Goal: Task Accomplishment & Management: Complete application form

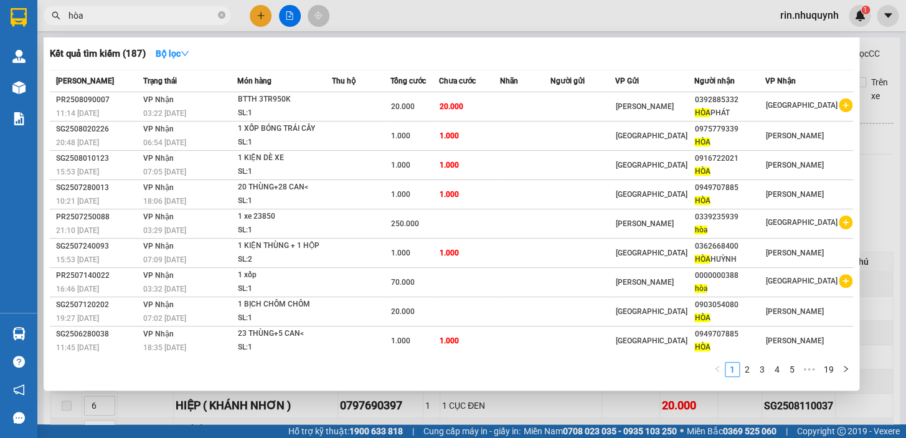
scroll to position [2598, 0]
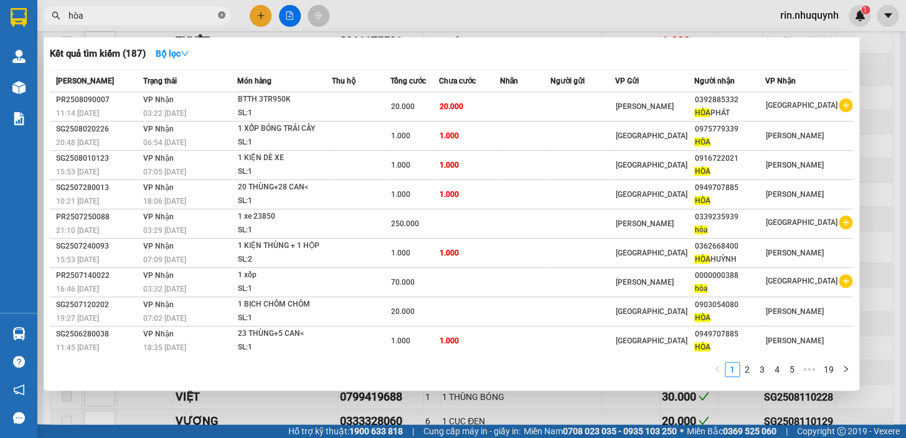
click at [220, 13] on icon "close-circle" at bounding box center [221, 14] width 7 height 7
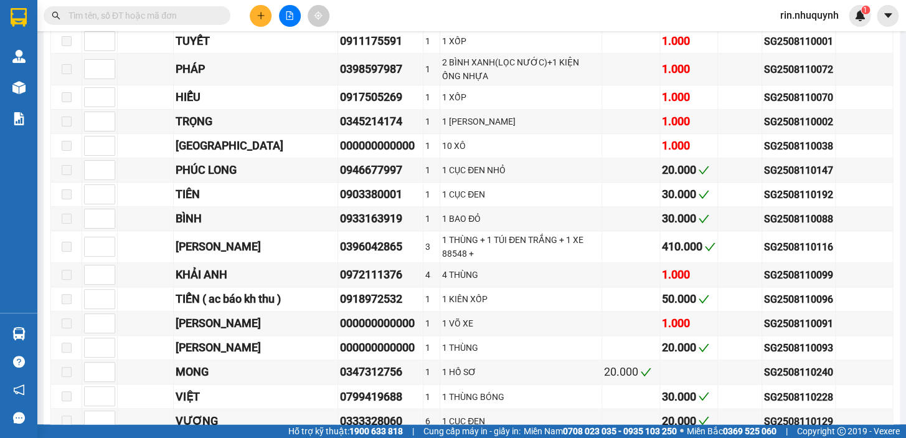
click at [198, 14] on input "text" at bounding box center [141, 16] width 147 height 14
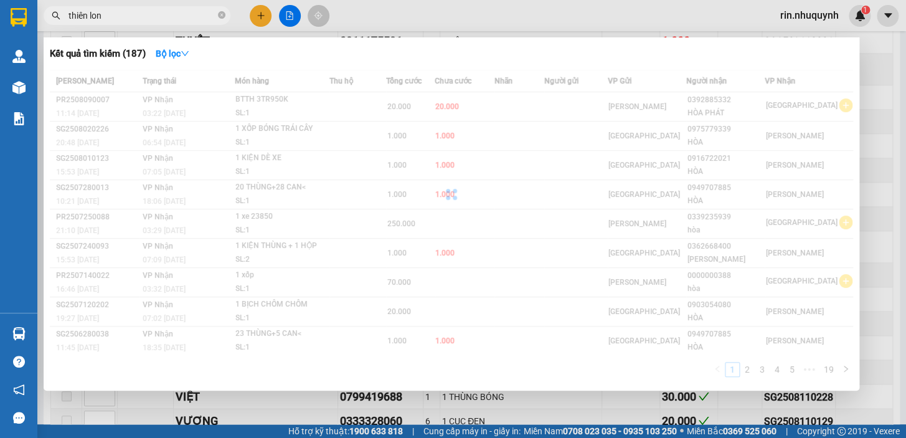
type input "thiên long"
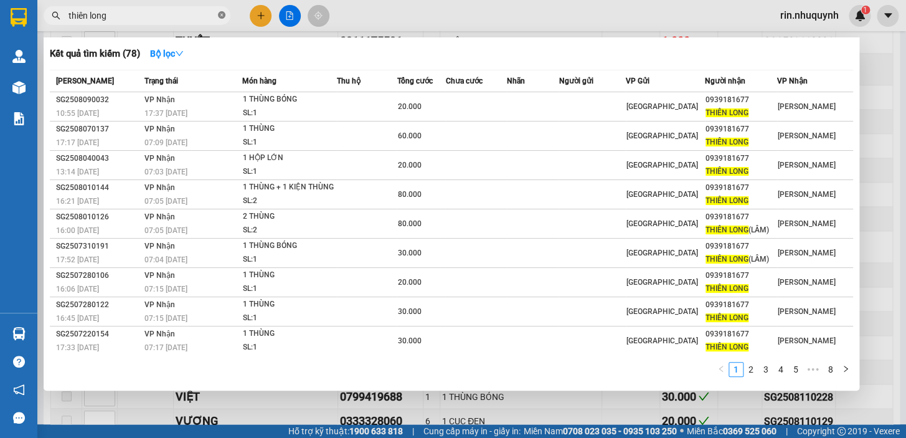
click at [218, 14] on icon "close-circle" at bounding box center [221, 14] width 7 height 7
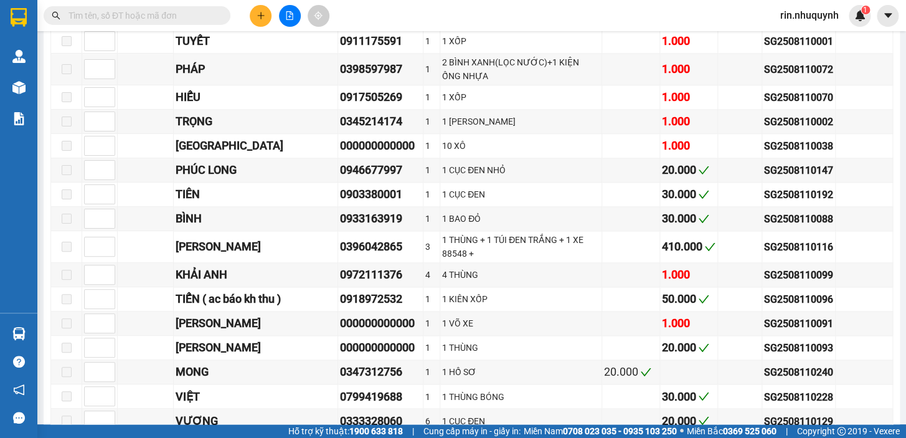
click at [215, 14] on input "text" at bounding box center [141, 16] width 147 height 14
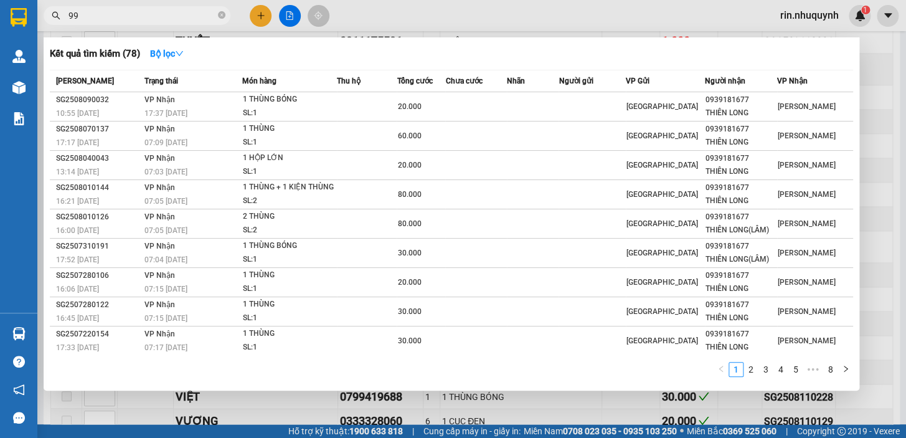
type input "998"
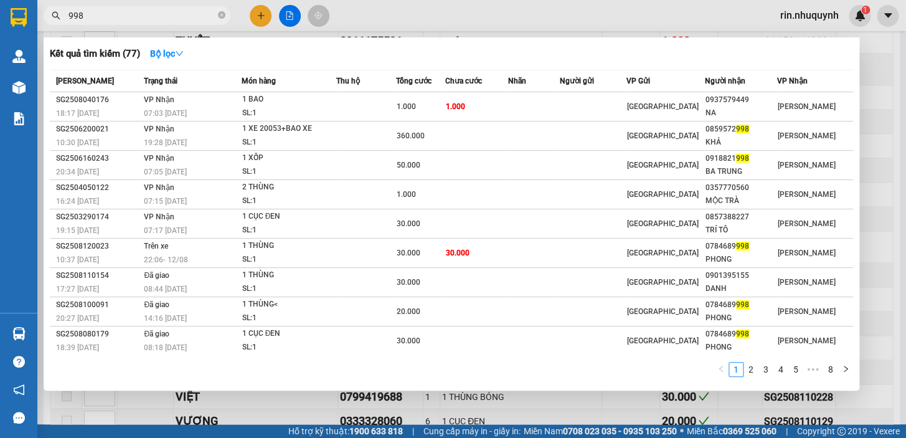
drag, startPoint x: 223, startPoint y: 17, endPoint x: 207, endPoint y: 13, distance: 16.2
click at [222, 17] on icon "close-circle" at bounding box center [221, 14] width 7 height 7
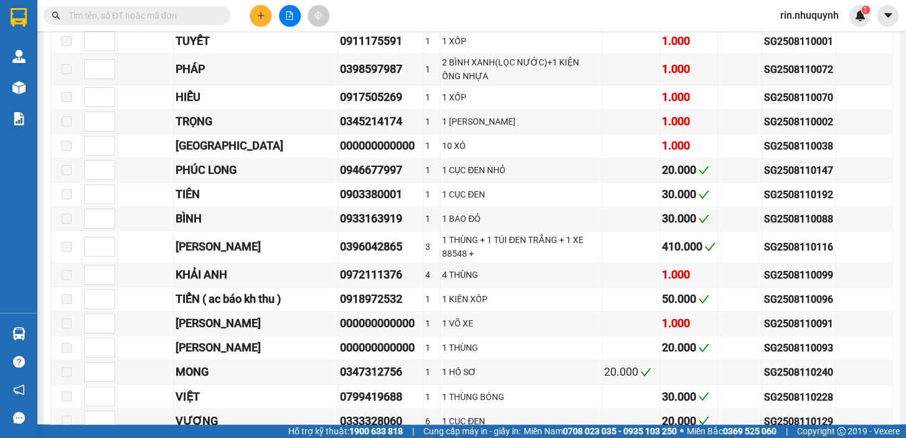
click at [205, 12] on input "text" at bounding box center [141, 16] width 147 height 14
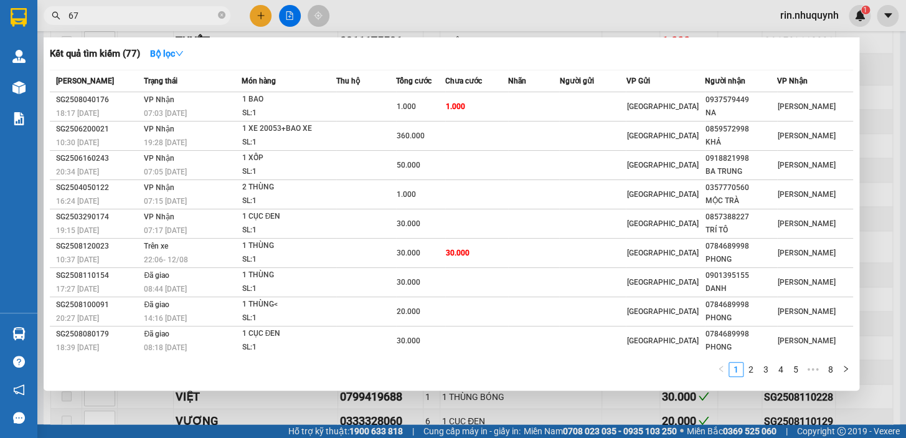
type input "677"
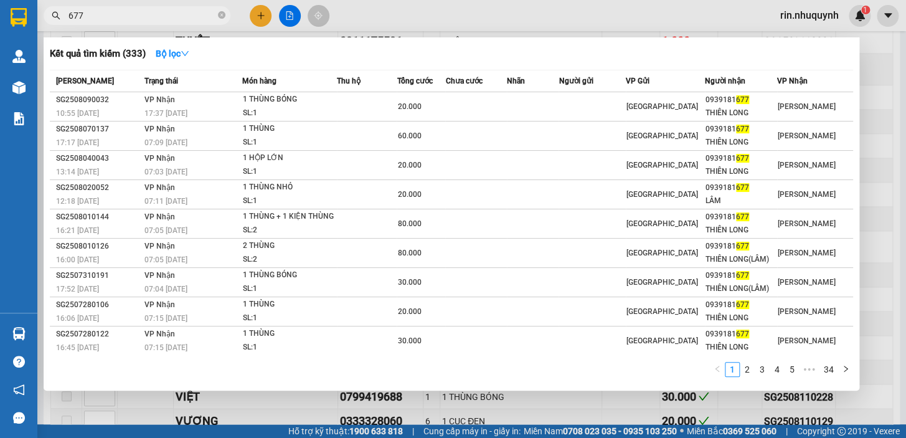
click at [222, 16] on icon "close-circle" at bounding box center [221, 14] width 7 height 7
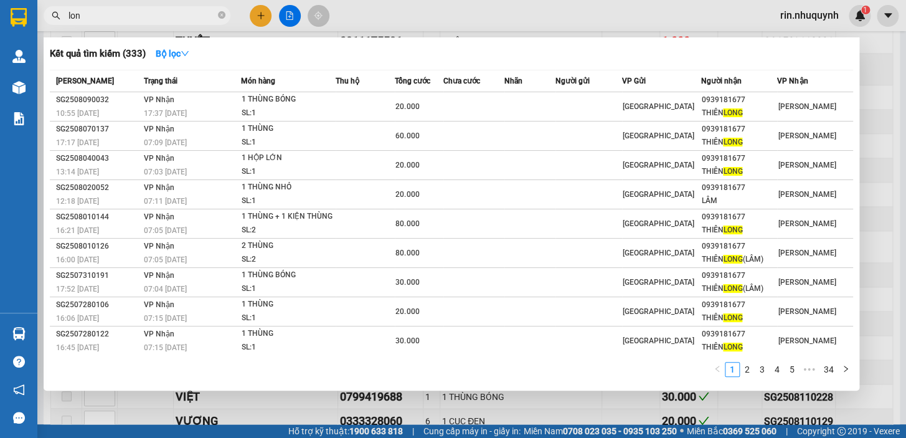
type input "long"
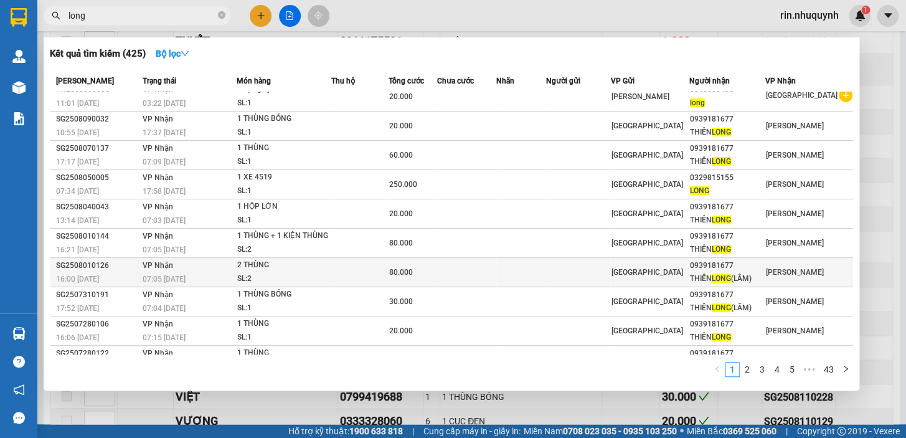
scroll to position [0, 0]
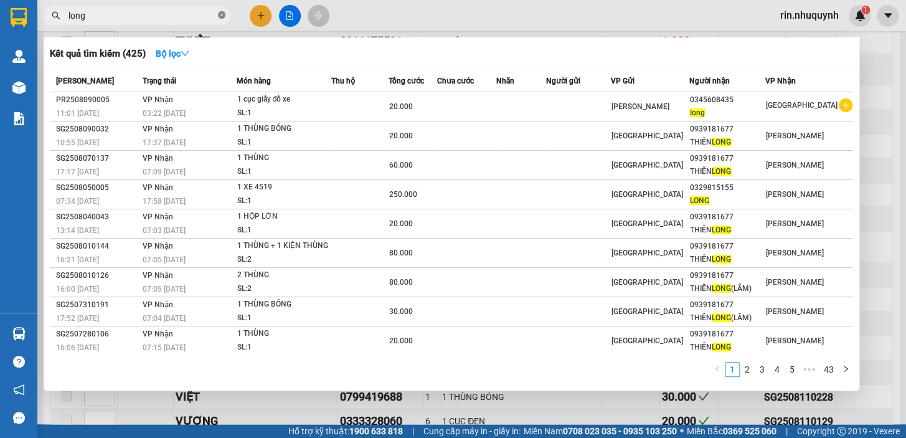
click at [222, 13] on icon "close-circle" at bounding box center [221, 14] width 7 height 7
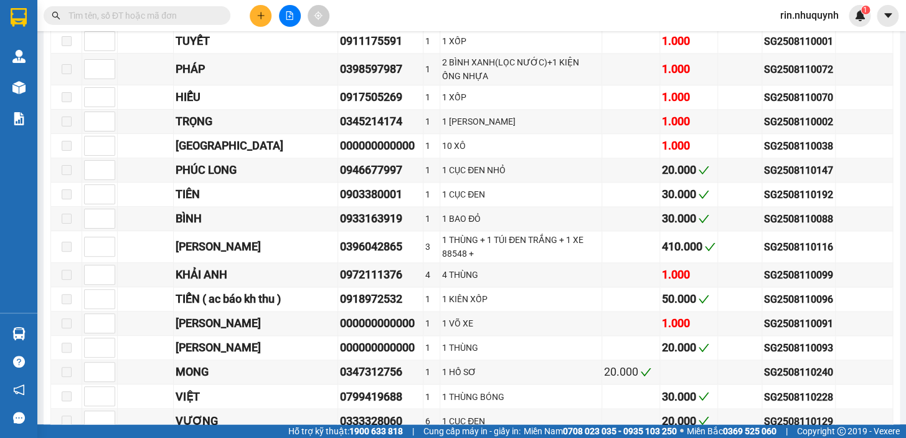
click at [202, 14] on input "text" at bounding box center [141, 16] width 147 height 14
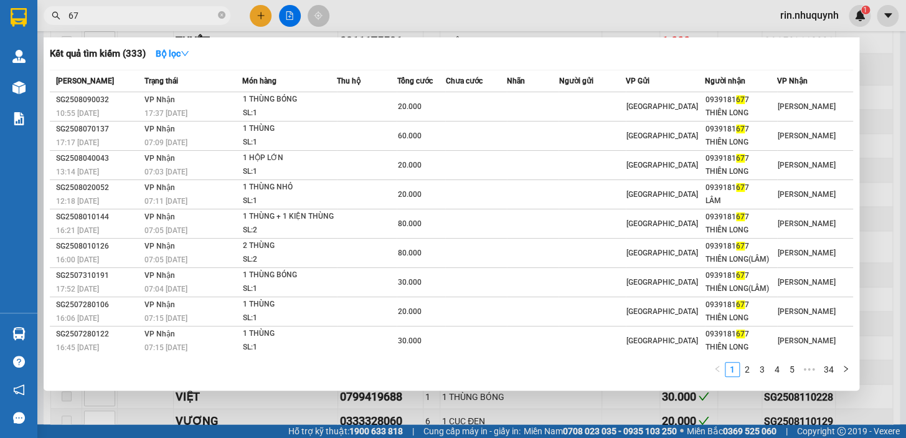
type input "6"
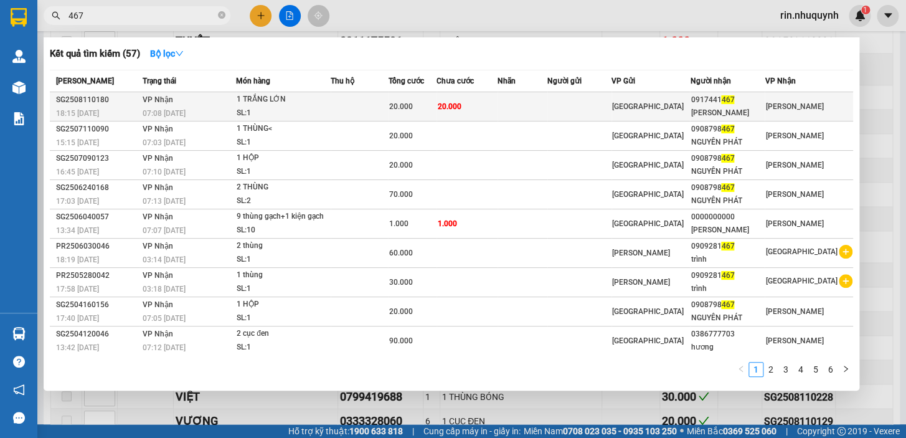
type input "467"
click at [643, 100] on div "Sài Gòn" at bounding box center [650, 107] width 77 height 14
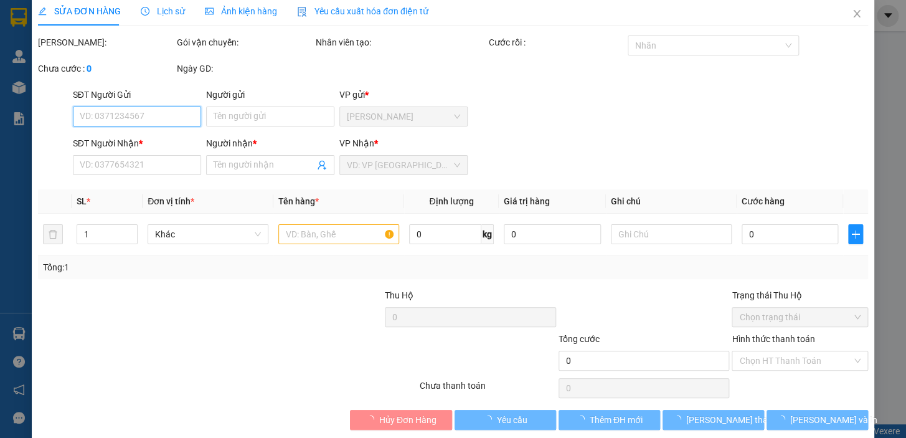
scroll to position [6, 0]
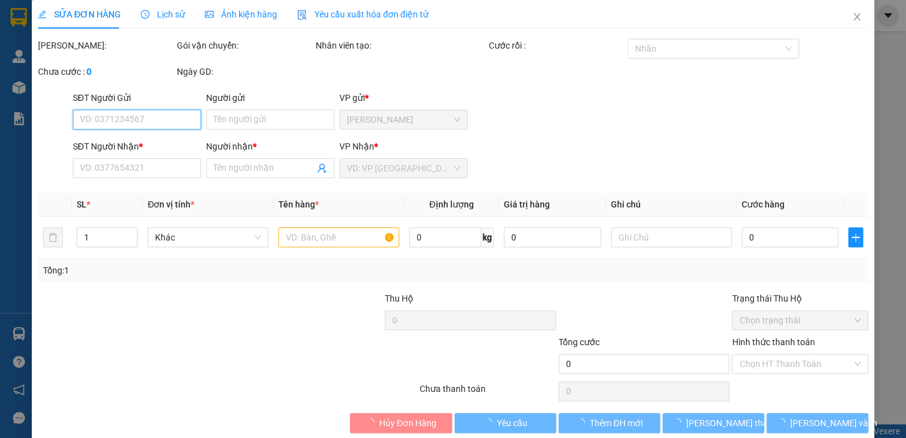
type input "0917441467"
type input "THÙY TRANG"
type input "20.000"
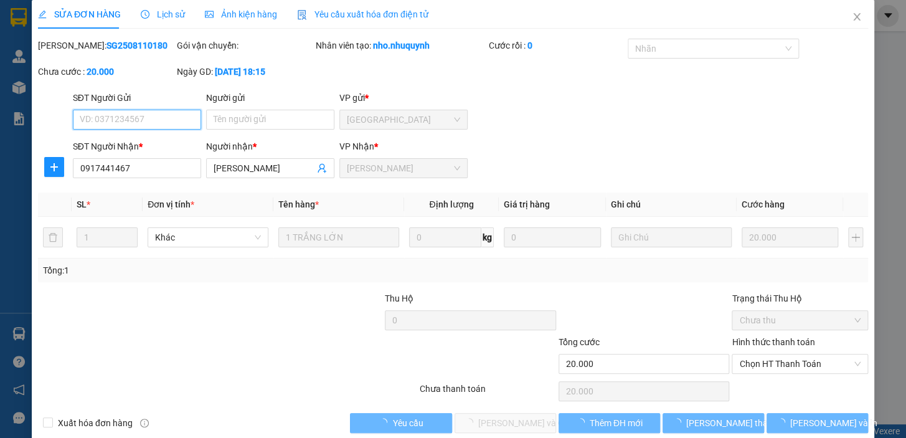
click at [772, 365] on span "Chọn HT Thanh Toán" at bounding box center [799, 363] width 121 height 19
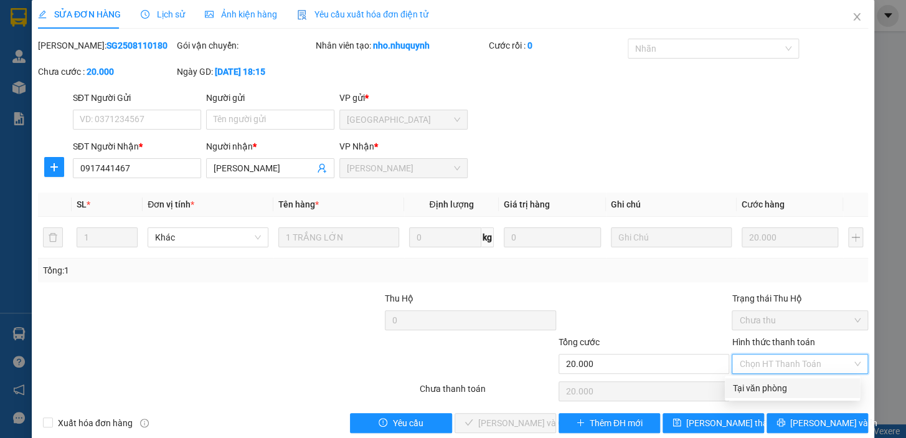
click at [762, 387] on div "Tại văn phòng" at bounding box center [792, 388] width 120 height 14
type input "0"
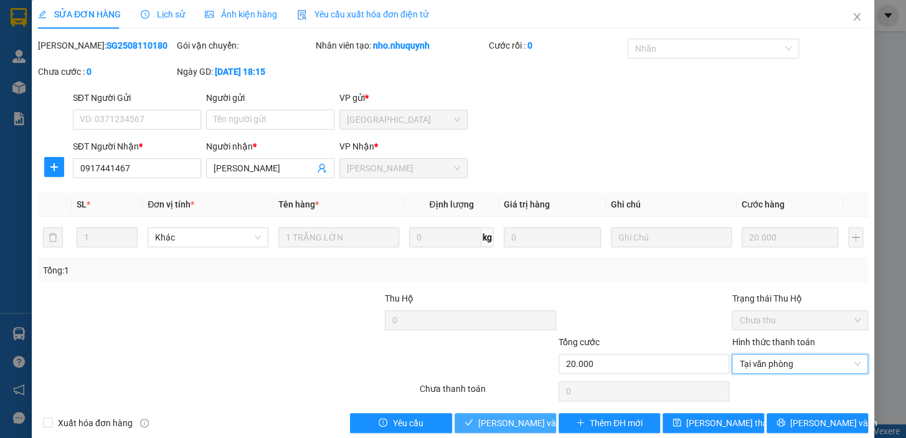
click at [529, 422] on span "Lưu và Giao hàng" at bounding box center [538, 423] width 120 height 14
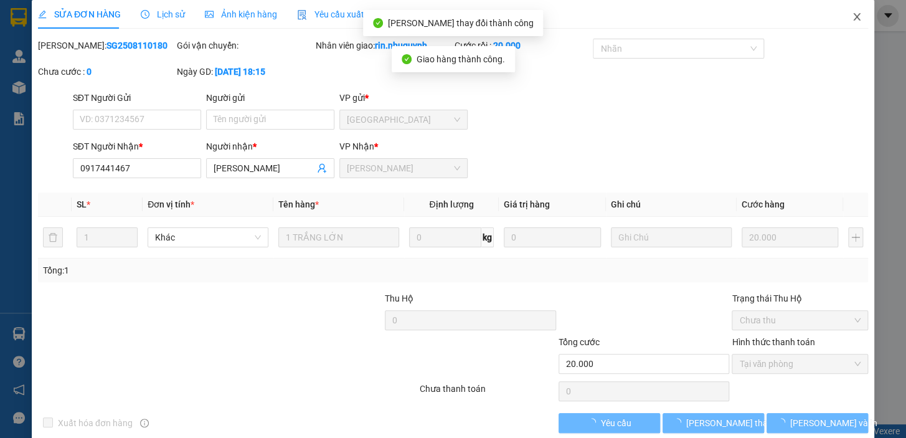
scroll to position [0, 0]
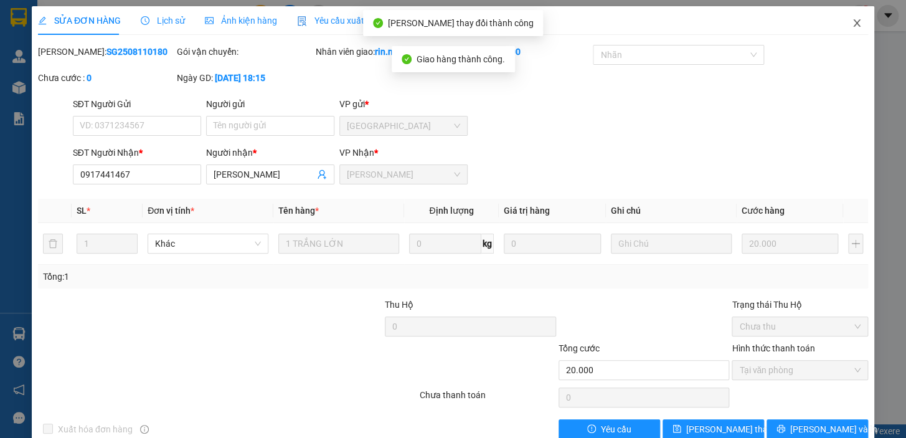
click at [852, 26] on icon "close" at bounding box center [857, 23] width 10 height 10
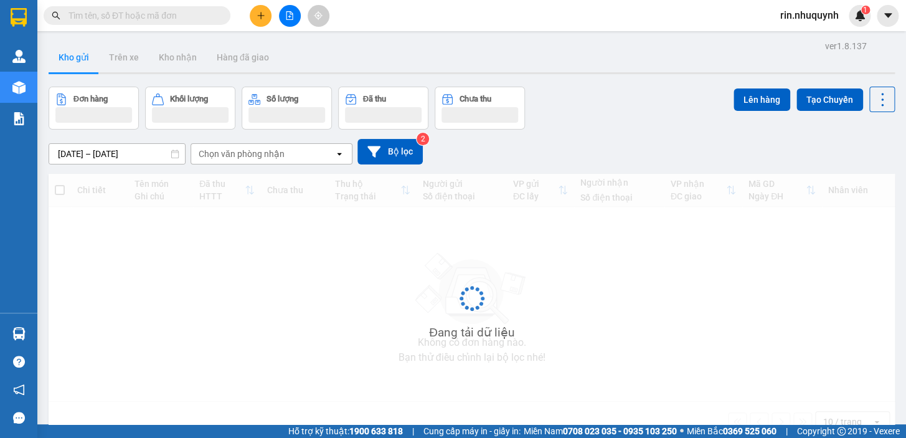
drag, startPoint x: 816, startPoint y: 18, endPoint x: 824, endPoint y: 22, distance: 8.4
click at [819, 18] on span "rin.nhuquynh" at bounding box center [809, 15] width 78 height 16
click at [802, 40] on span "Đăng xuất" at bounding box center [814, 39] width 53 height 14
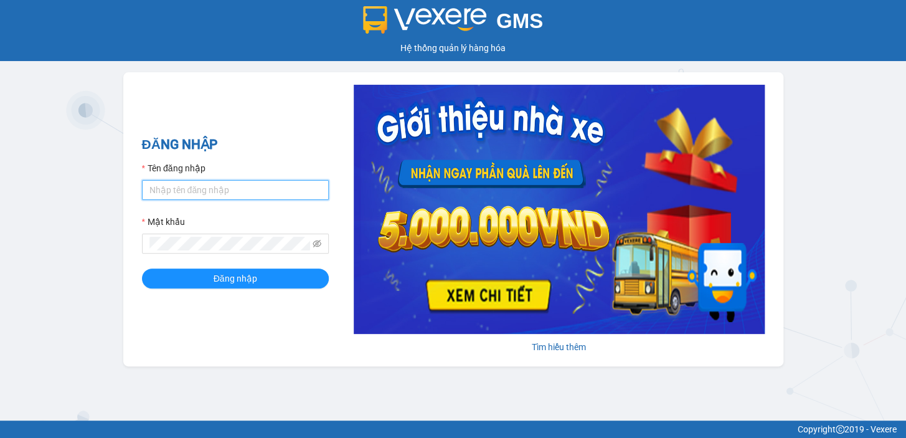
drag, startPoint x: 170, startPoint y: 187, endPoint x: 174, endPoint y: 199, distance: 12.4
click at [170, 187] on input "Tên đăng nhập" at bounding box center [235, 190] width 187 height 20
type input "diep.nhuquynh"
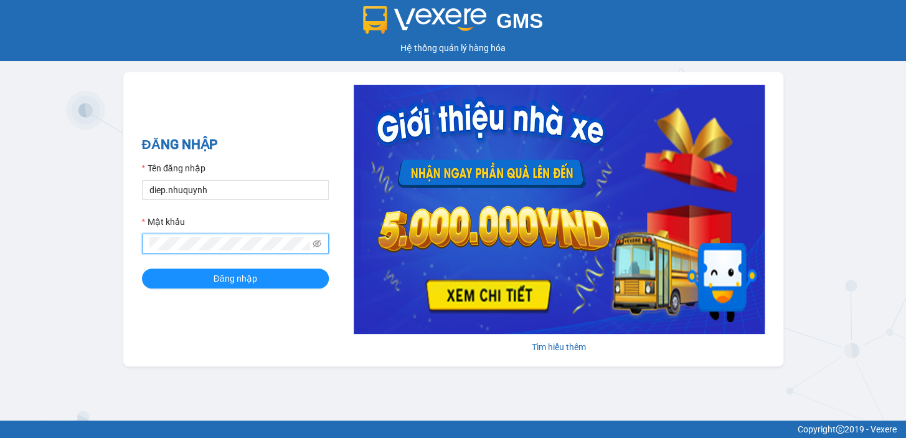
click at [142, 268] on button "Đăng nhập" at bounding box center [235, 278] width 187 height 20
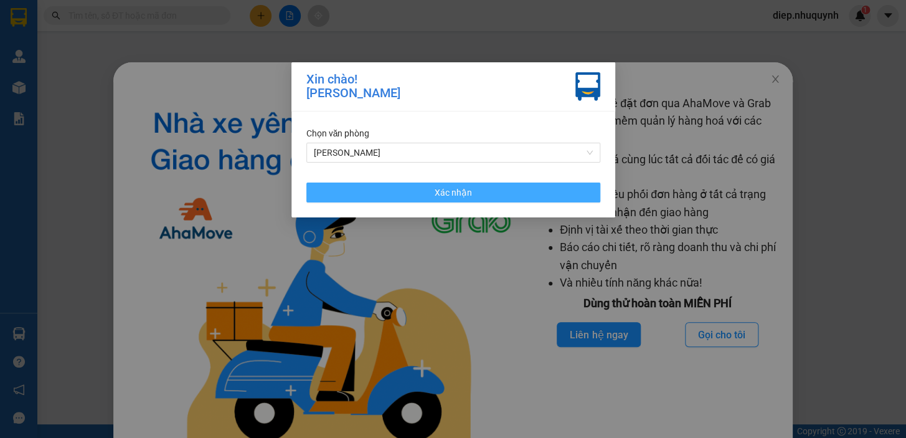
drag, startPoint x: 451, startPoint y: 194, endPoint x: 569, endPoint y: 154, distance: 125.0
click at [448, 195] on span "Xác nhận" at bounding box center [453, 193] width 37 height 14
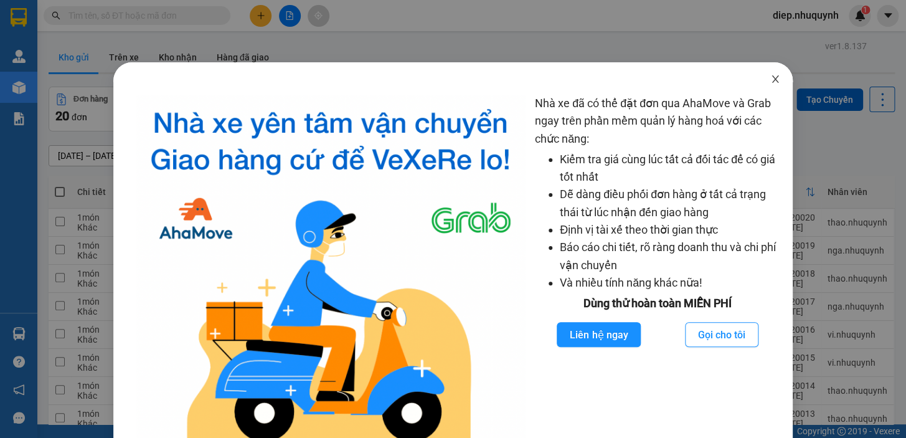
drag, startPoint x: 770, startPoint y: 78, endPoint x: 661, endPoint y: 80, distance: 109.0
click at [770, 78] on icon "close" at bounding box center [775, 79] width 10 height 10
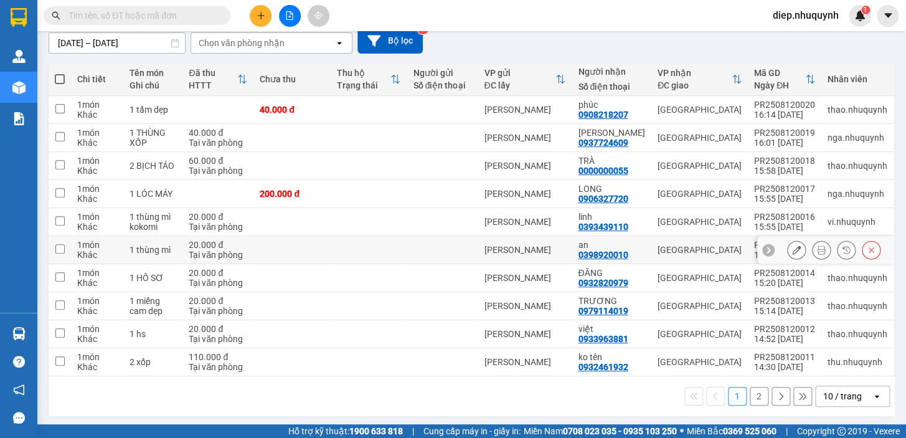
scroll to position [115, 0]
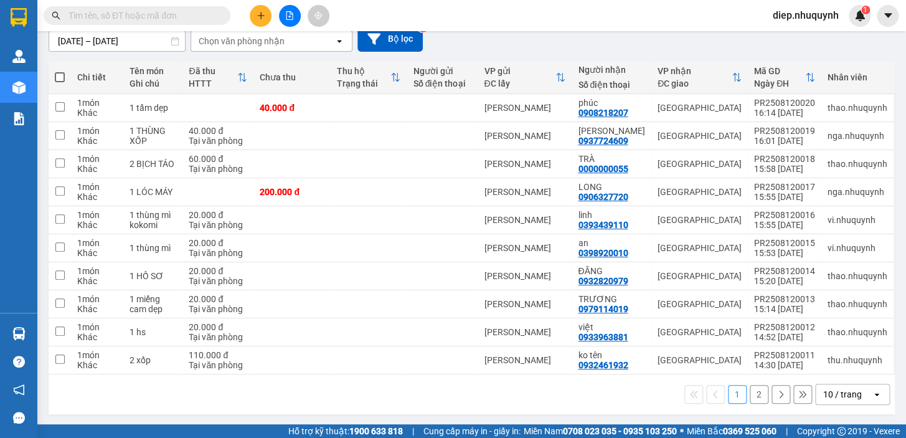
click at [750, 399] on button "2" at bounding box center [759, 394] width 19 height 19
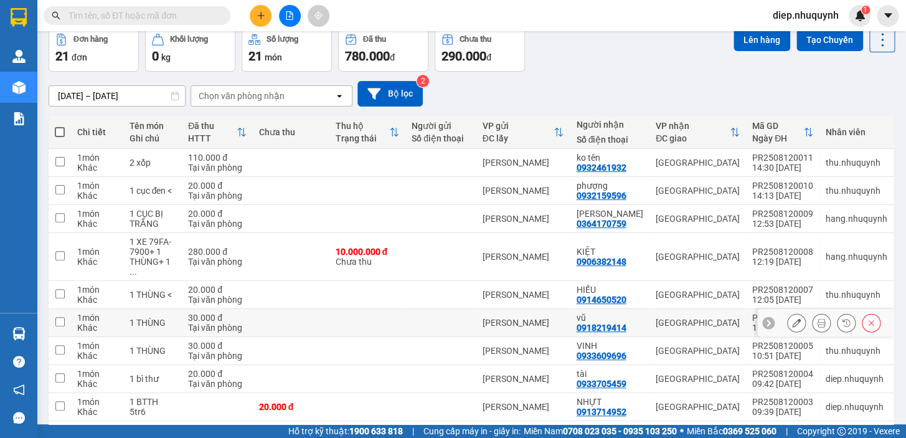
scroll to position [0, 0]
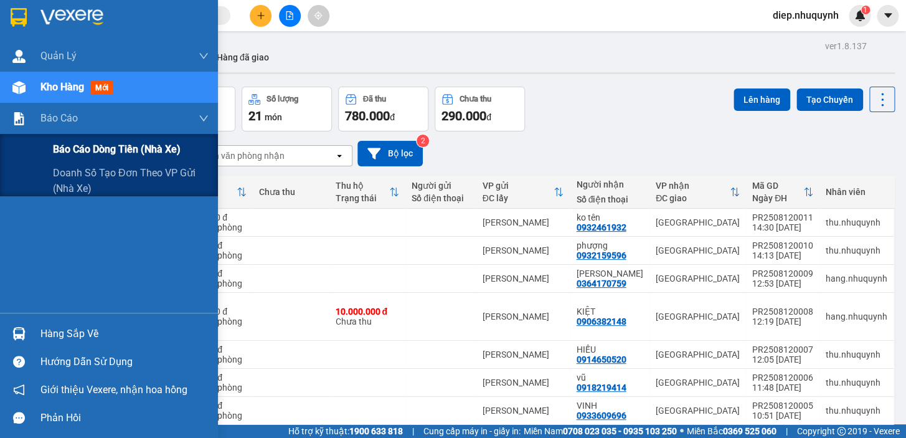
click at [87, 157] on div "Báo cáo dòng tiền (nhà xe)" at bounding box center [131, 149] width 156 height 31
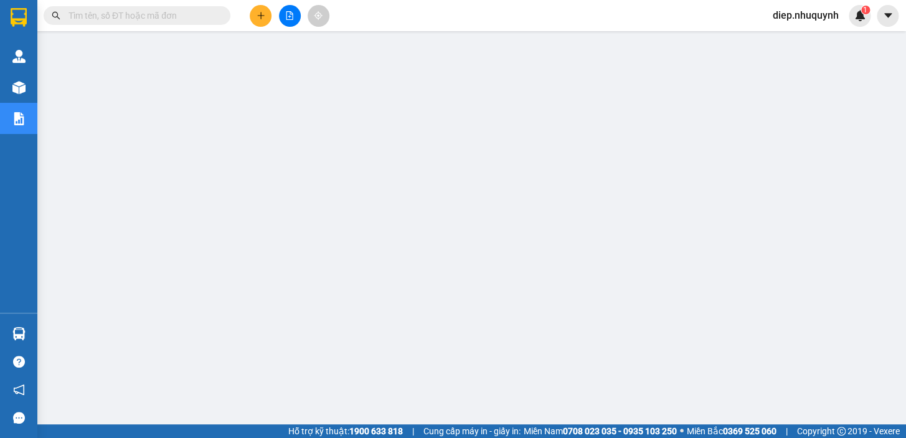
click at [118, 18] on input "text" at bounding box center [141, 16] width 147 height 14
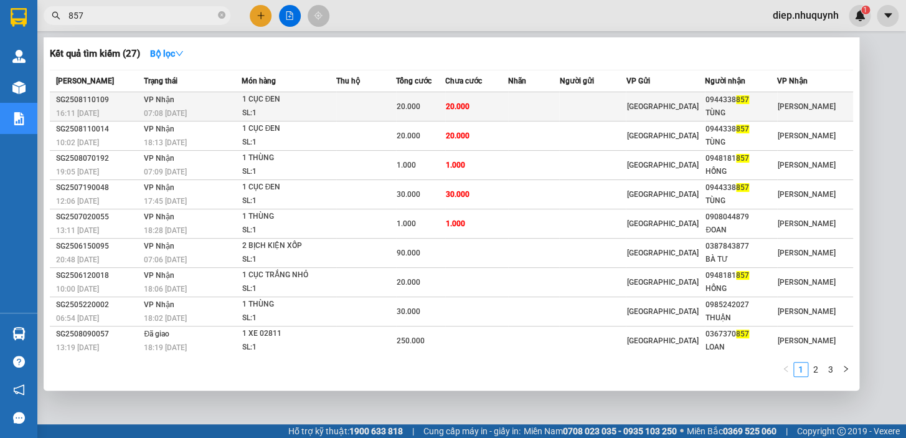
type input "857"
click at [445, 102] on div "20.000" at bounding box center [421, 107] width 49 height 14
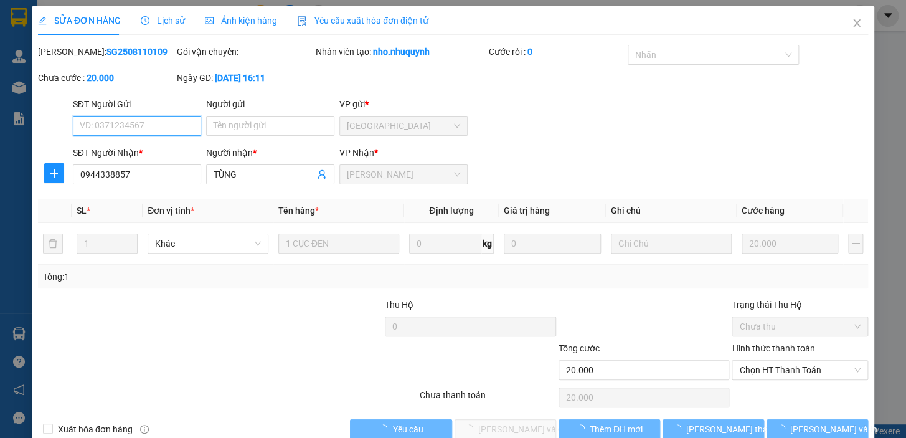
type input "0944338857"
type input "TÙNG"
type input "20.000"
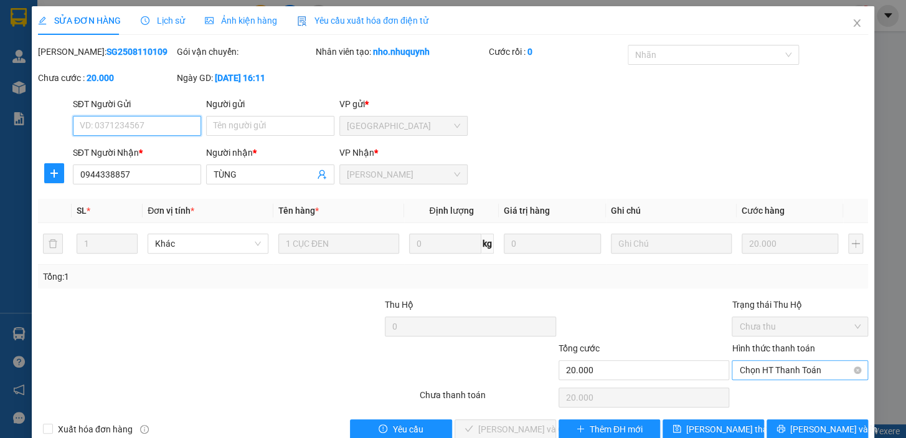
click at [763, 372] on span "Chọn HT Thanh Toán" at bounding box center [799, 370] width 121 height 19
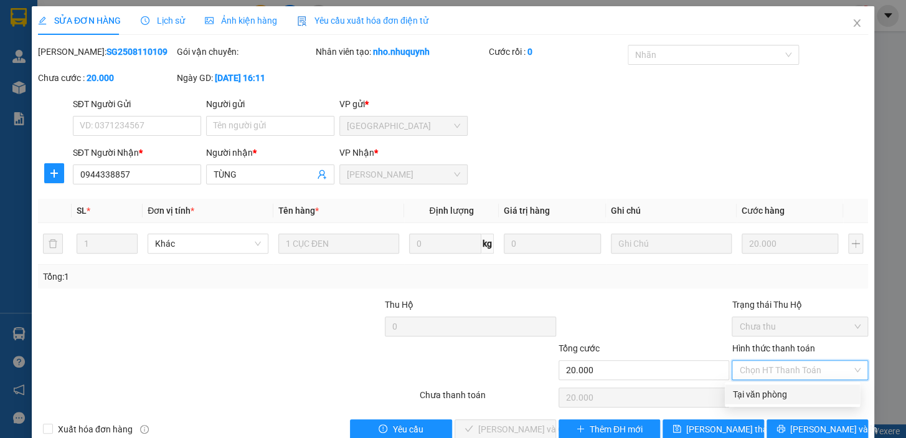
drag, startPoint x: 769, startPoint y: 395, endPoint x: 724, endPoint y: 402, distance: 45.4
click at [767, 395] on div "Tại văn phòng" at bounding box center [792, 394] width 120 height 14
type input "0"
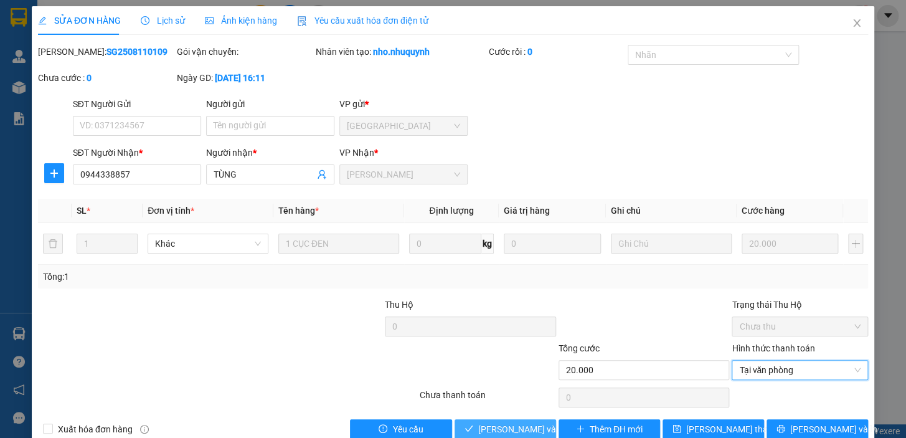
click at [528, 430] on span "Lưu và Giao hàng" at bounding box center [538, 429] width 120 height 14
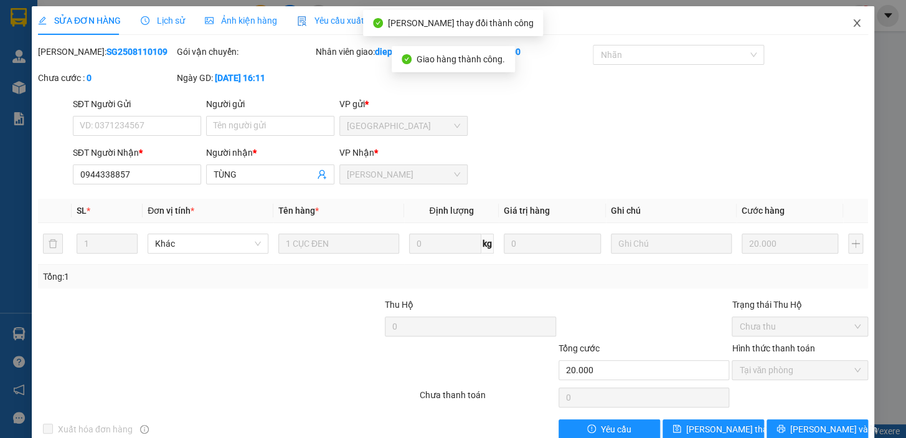
click at [852, 28] on icon "close" at bounding box center [857, 23] width 10 height 10
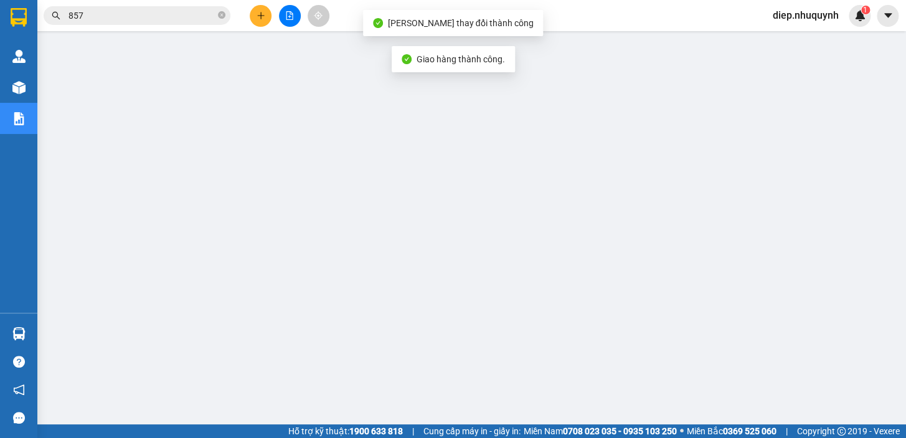
click at [170, 13] on input "857" at bounding box center [141, 16] width 147 height 14
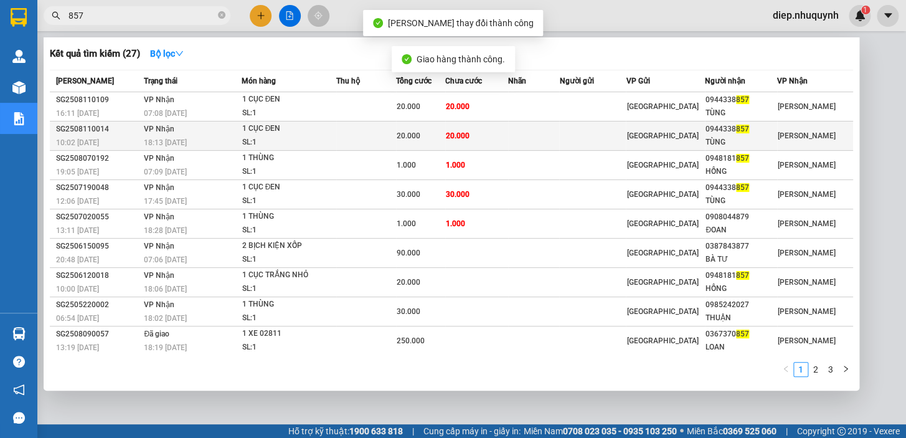
click at [452, 139] on span "20.000" at bounding box center [458, 135] width 24 height 9
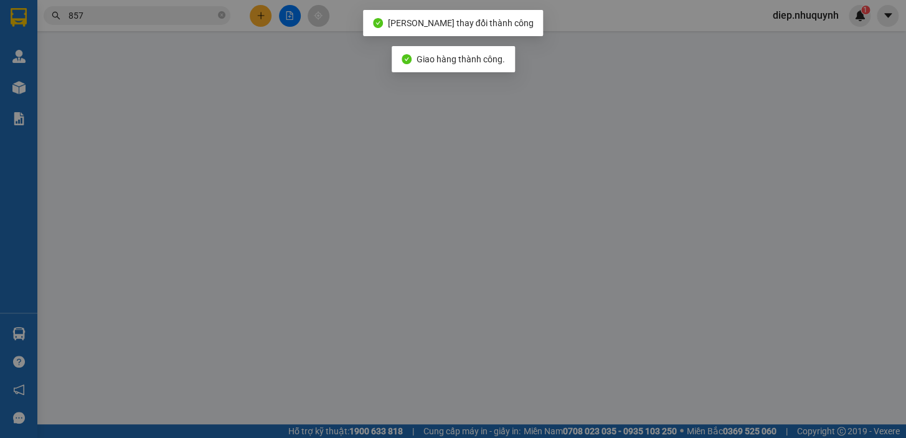
type input "0944338857"
type input "TÙNG"
type input "20.000"
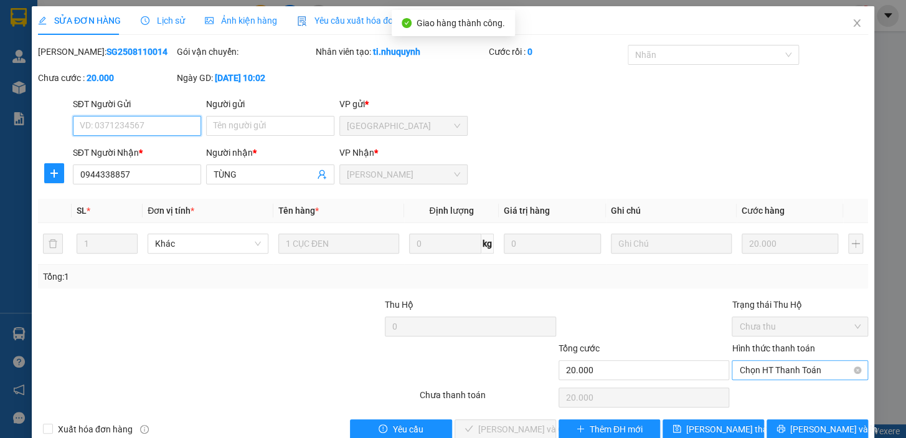
click at [785, 374] on span "Chọn HT Thanh Toán" at bounding box center [799, 370] width 121 height 19
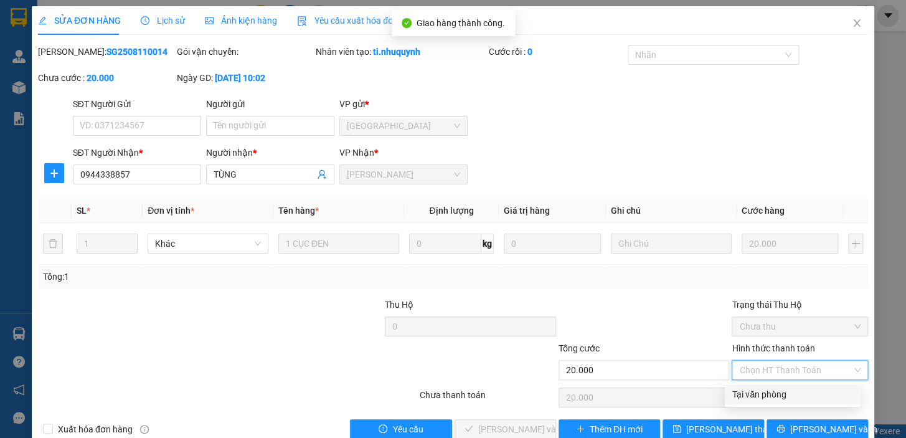
drag, startPoint x: 778, startPoint y: 393, endPoint x: 746, endPoint y: 400, distance: 33.1
click at [778, 394] on div "Tại văn phòng" at bounding box center [792, 394] width 120 height 14
type input "0"
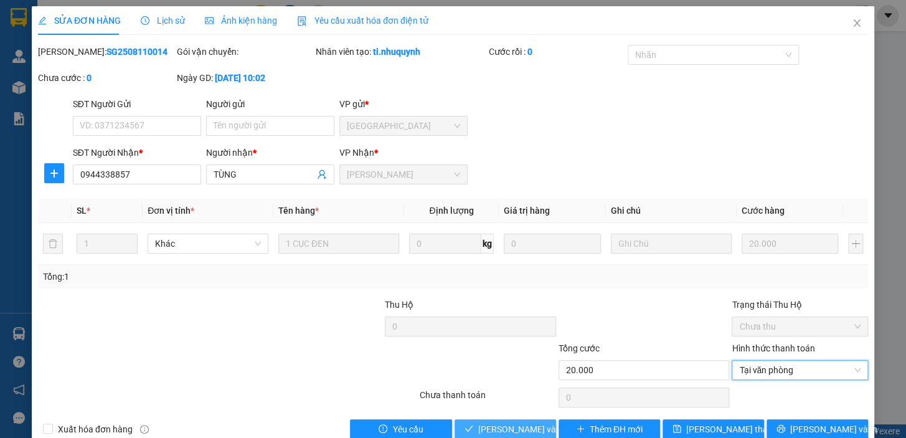
click at [528, 430] on span "Lưu và Giao hàng" at bounding box center [538, 429] width 120 height 14
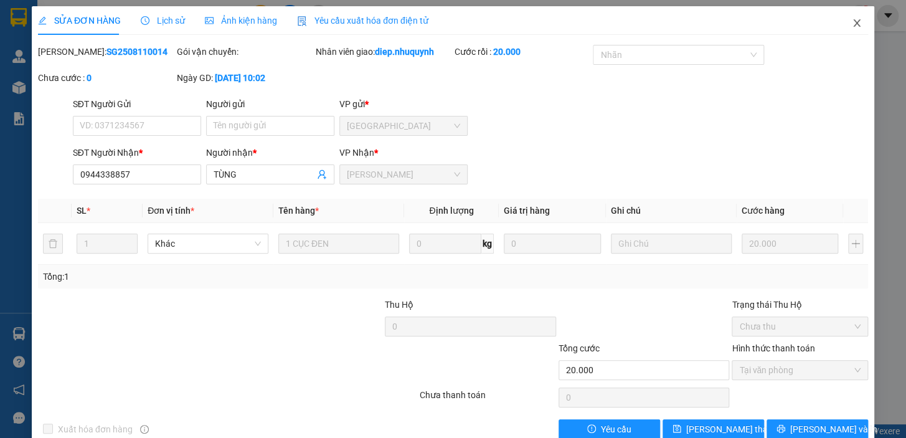
click at [852, 19] on icon "close" at bounding box center [857, 23] width 10 height 10
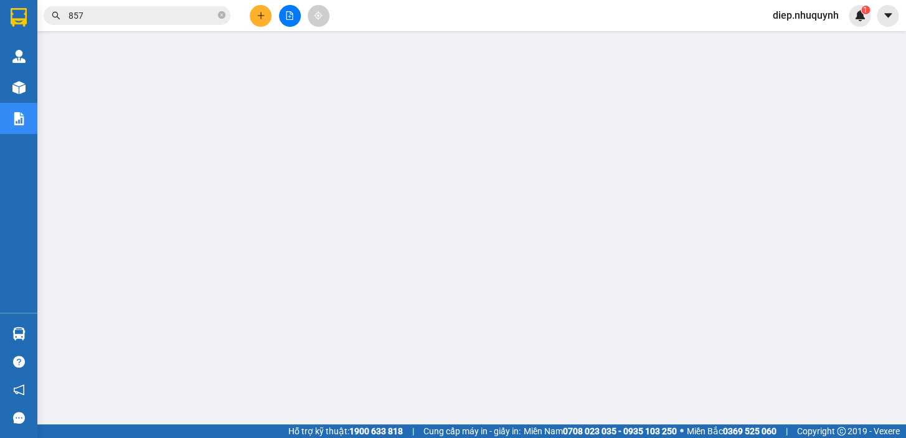
click at [261, 14] on icon "plus" at bounding box center [261, 15] width 9 height 9
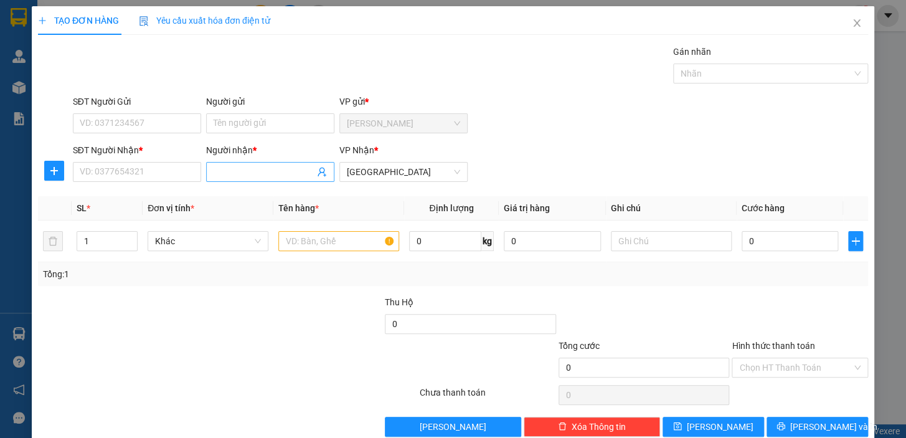
click at [232, 175] on input "Người nhận *" at bounding box center [264, 172] width 101 height 14
click at [180, 176] on input "SĐT Người Nhận *" at bounding box center [137, 172] width 128 height 20
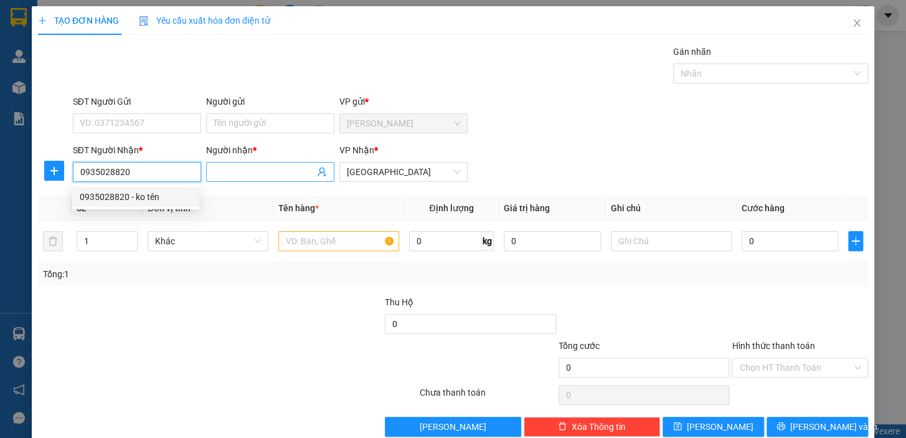
type input "0935028820"
click at [260, 172] on input "Người nhận *" at bounding box center [264, 172] width 101 height 14
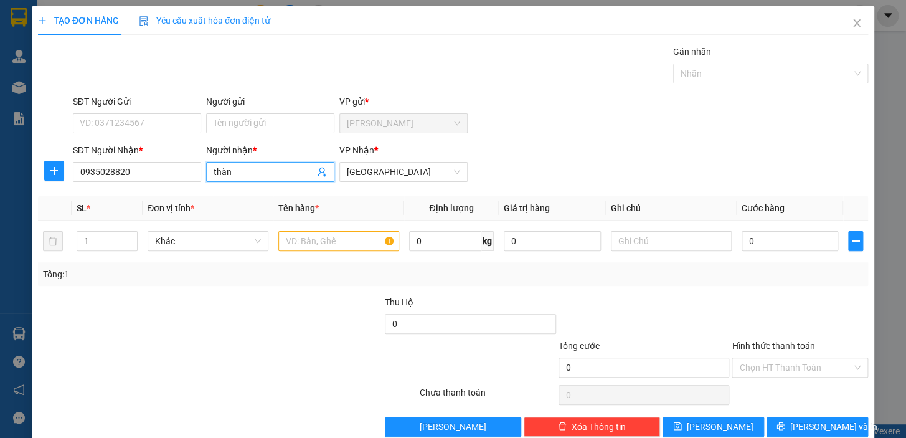
type input "thành"
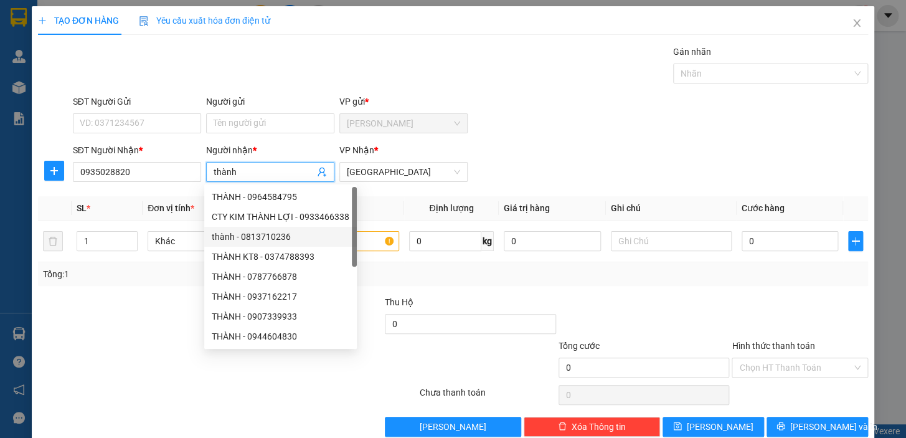
click at [304, 238] on div "thành - 0813710236" at bounding box center [281, 237] width 138 height 14
type input "0813710236"
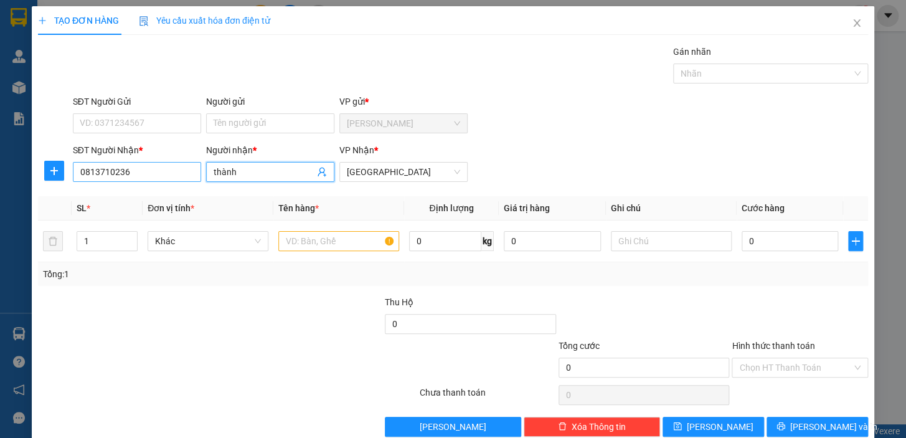
type input "thành"
drag, startPoint x: 149, startPoint y: 171, endPoint x: 58, endPoint y: 172, distance: 90.9
click at [59, 171] on div "SĐT Người Nhận * 0813710236 0813710236 Người nhận * thành VP Nhận * Sài Gòn" at bounding box center [453, 165] width 833 height 44
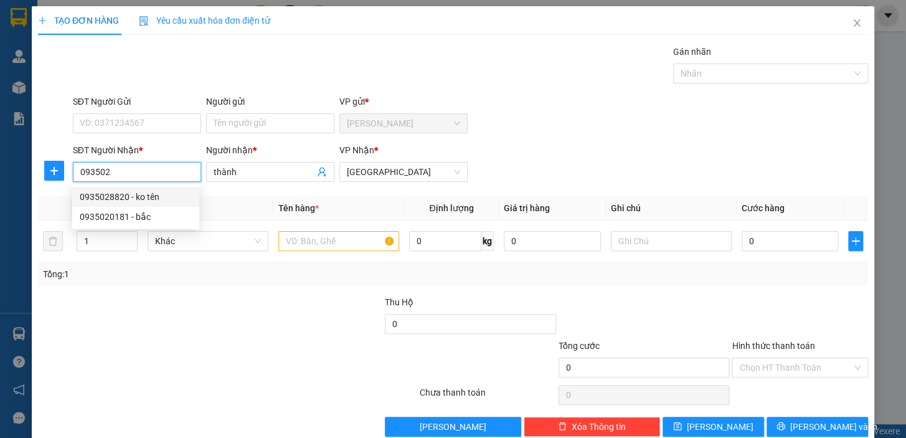
click at [143, 199] on div "0935028820 - ko tên" at bounding box center [136, 197] width 112 height 14
type input "0935028820"
type input "ko tên"
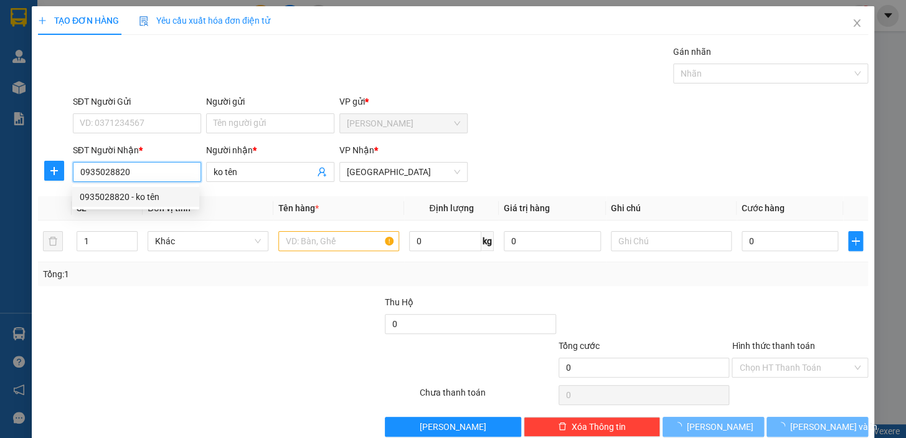
type input "120.000"
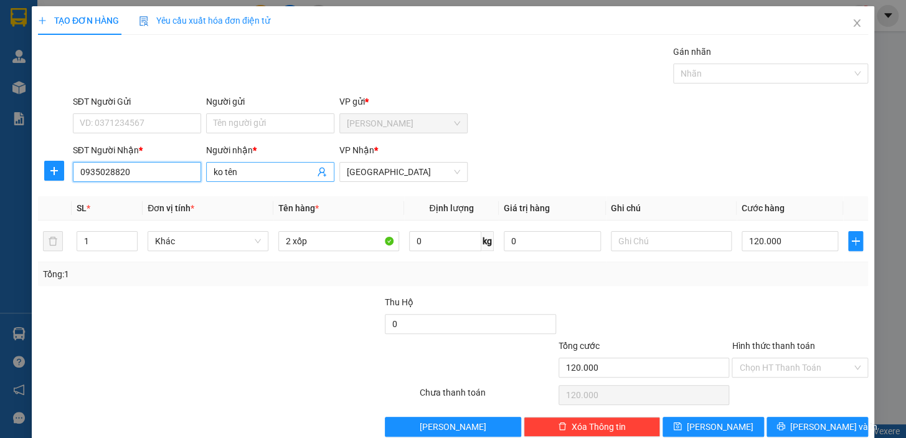
type input "0935028820"
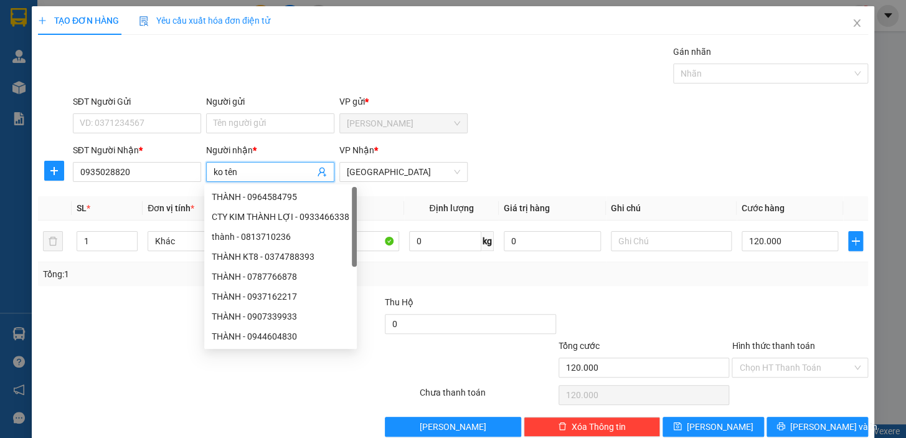
drag, startPoint x: 212, startPoint y: 171, endPoint x: 255, endPoint y: 173, distance: 43.7
click at [255, 173] on input "ko tên" at bounding box center [264, 172] width 101 height 14
type input "thành"
click at [706, 290] on div "Transit Pickup Surcharge Ids Transit Deliver Surcharge Ids Transit Deliver Surc…" at bounding box center [453, 241] width 830 height 392
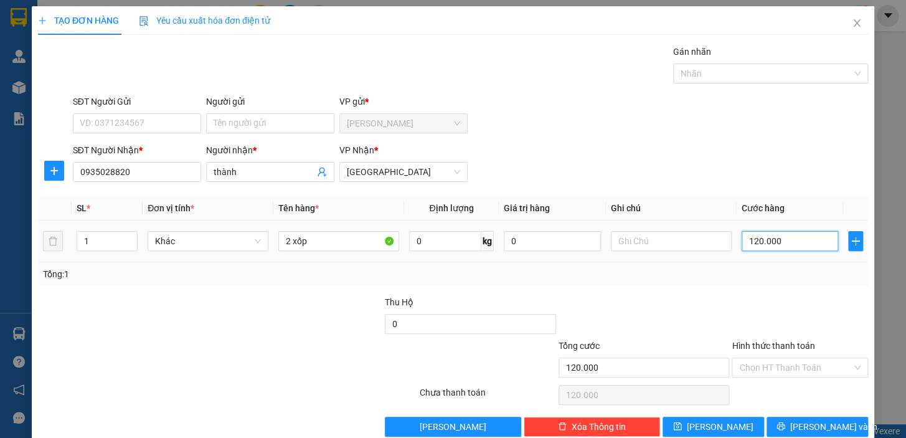
drag, startPoint x: 750, startPoint y: 243, endPoint x: 752, endPoint y: 251, distance: 8.3
click at [750, 243] on input "120.000" at bounding box center [790, 241] width 97 height 20
type input "1"
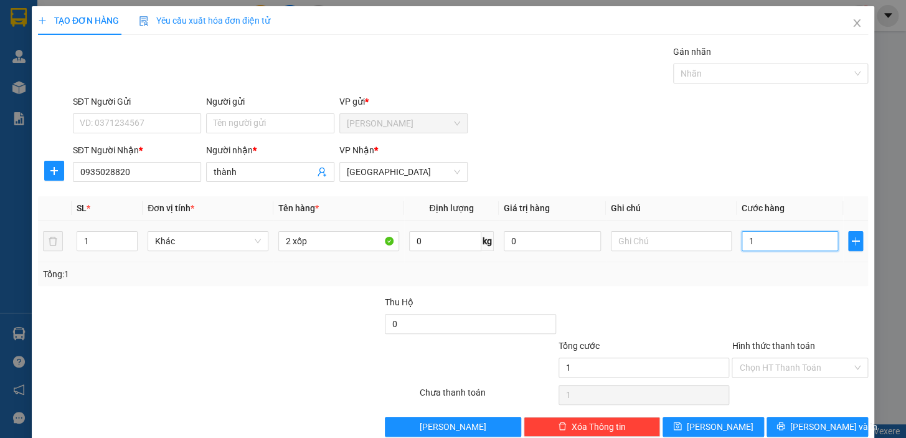
type input "14"
type input "140"
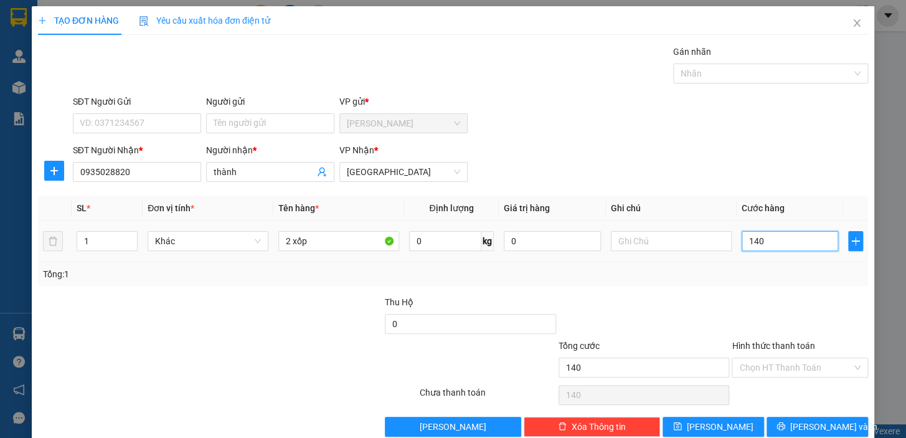
type input "140"
type input "140.000"
click at [758, 290] on div "Transit Pickup Surcharge Ids Transit Deliver Surcharge Ids Transit Deliver Surc…" at bounding box center [453, 241] width 830 height 392
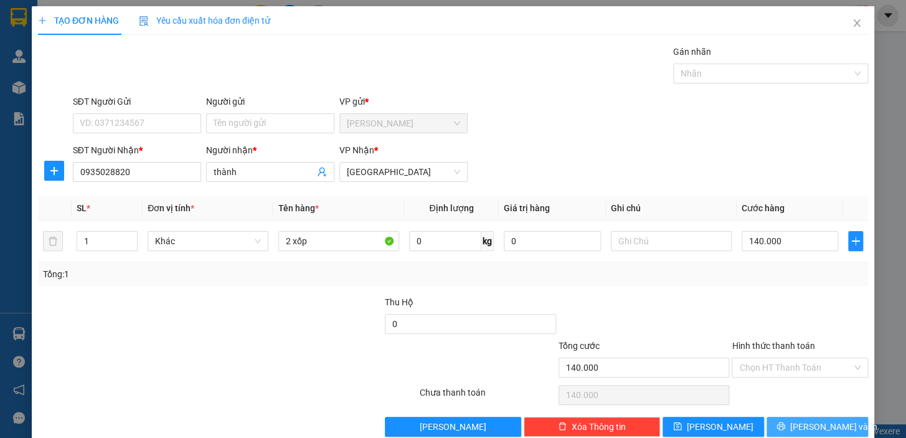
click at [797, 421] on button "Lưu và In" at bounding box center [817, 427] width 101 height 20
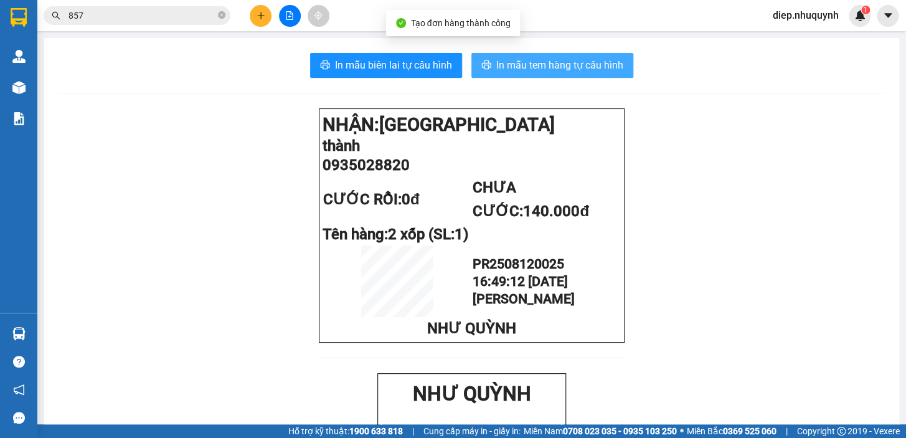
click at [532, 61] on span "In mẫu tem hàng tự cấu hình" at bounding box center [559, 65] width 127 height 16
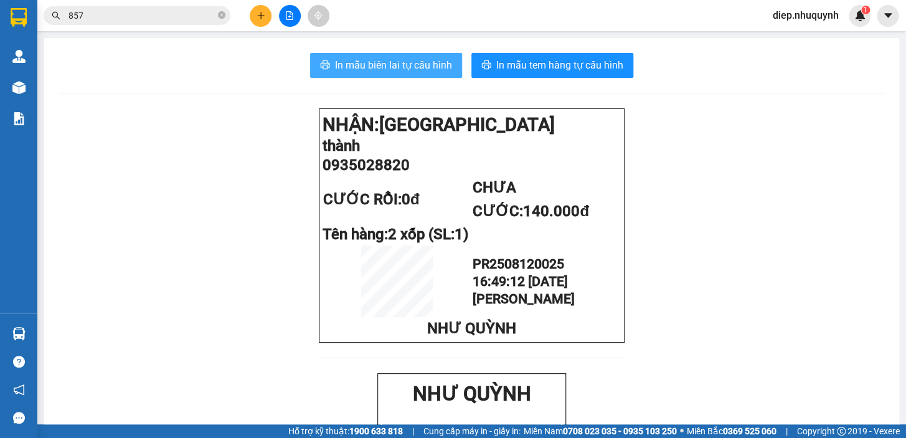
drag, startPoint x: 358, startPoint y: 60, endPoint x: 393, endPoint y: 101, distance: 53.9
click at [358, 63] on span "In mẫu biên lai tự cấu hình" at bounding box center [393, 65] width 117 height 16
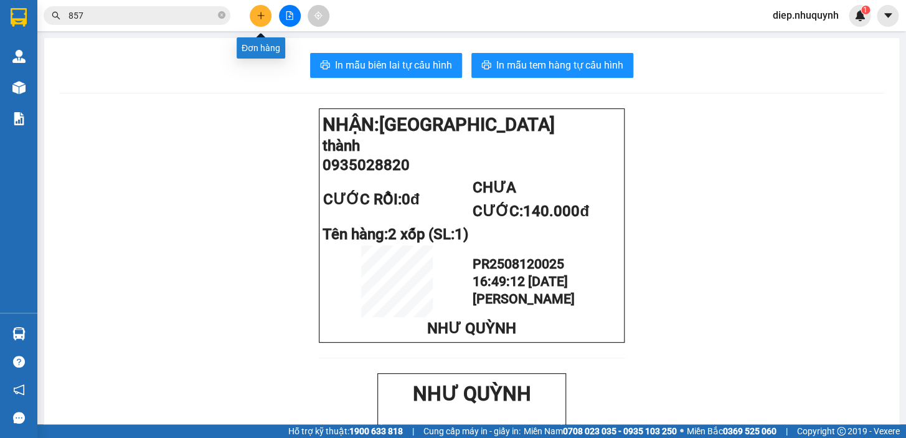
click at [261, 15] on icon "plus" at bounding box center [260, 15] width 7 height 1
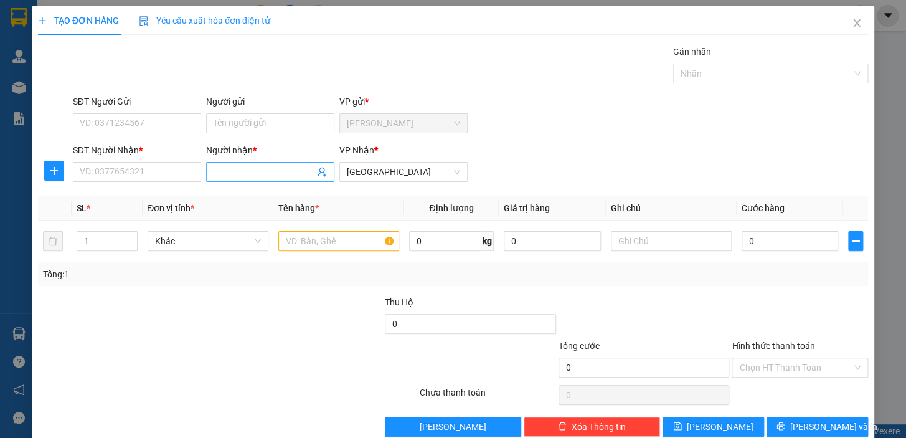
click at [219, 171] on input "Người nhận *" at bounding box center [264, 172] width 101 height 14
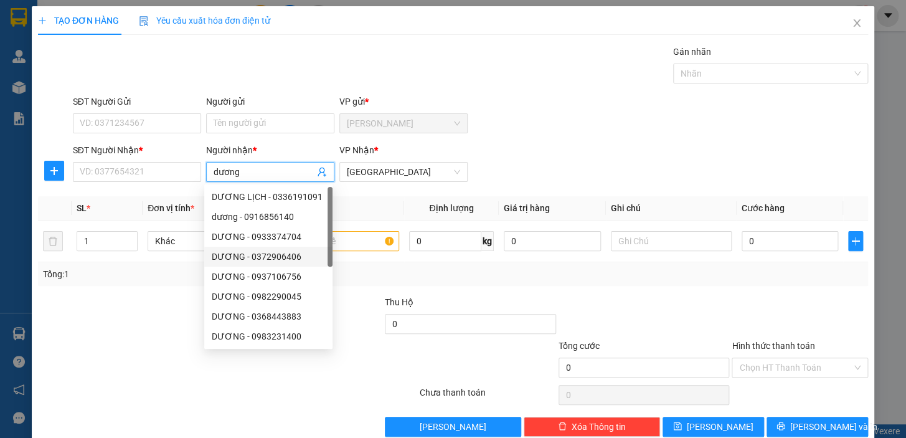
type input "dương"
click at [481, 273] on div "Tổng: 1" at bounding box center [453, 274] width 820 height 14
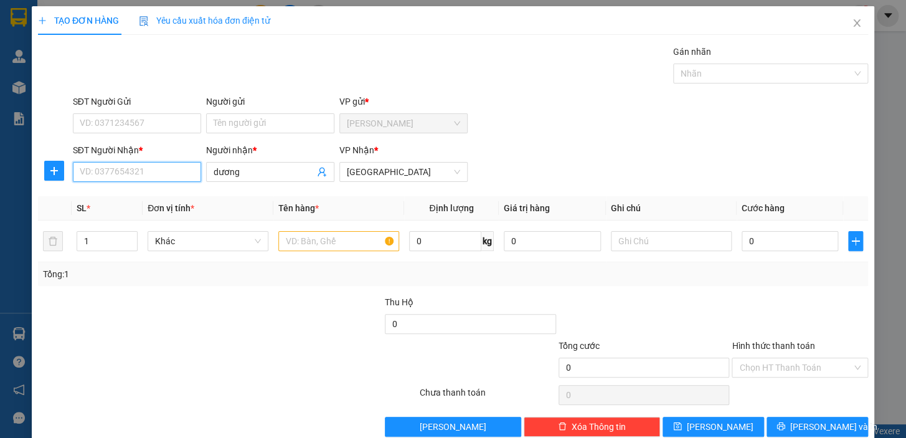
click at [143, 175] on input "SĐT Người Nhận *" at bounding box center [137, 172] width 128 height 20
click at [325, 240] on input "text" at bounding box center [338, 241] width 121 height 20
type input "1 bịch< căn cước"
click at [164, 174] on input "SĐT Người Nhận *" at bounding box center [137, 172] width 128 height 20
click at [138, 174] on input "SĐT Người Nhận *" at bounding box center [137, 172] width 128 height 20
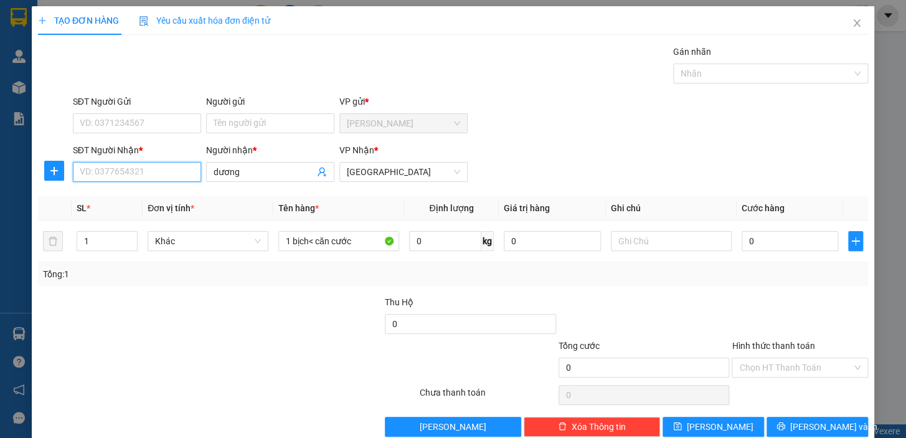
click at [149, 174] on input "SĐT Người Nhận *" at bounding box center [137, 172] width 128 height 20
click at [145, 176] on input "SĐT Người Nhận *" at bounding box center [137, 172] width 128 height 20
click at [152, 174] on input "SĐT Người Nhận *" at bounding box center [137, 172] width 128 height 20
type input "0792342437"
click at [757, 237] on input "0" at bounding box center [790, 241] width 97 height 20
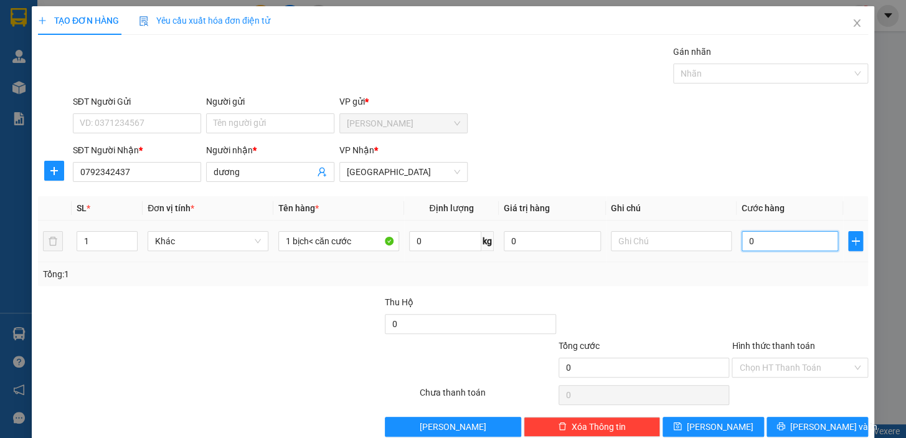
type input "2"
type input "20"
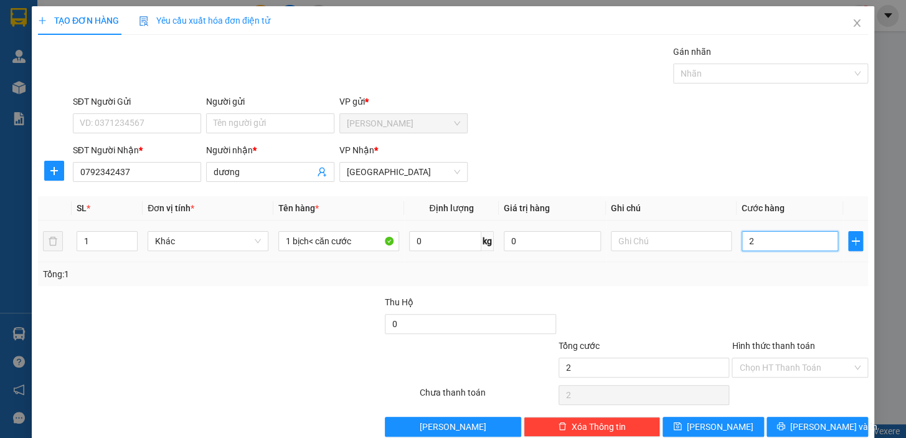
type input "20"
type input "20.000"
click at [806, 422] on span "Lưu và In" at bounding box center [833, 427] width 87 height 14
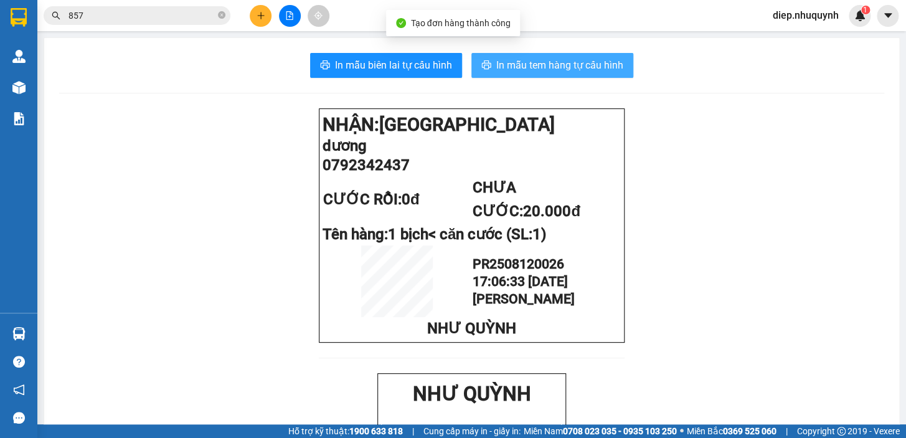
click at [559, 62] on span "In mẫu tem hàng tự cấu hình" at bounding box center [559, 65] width 127 height 16
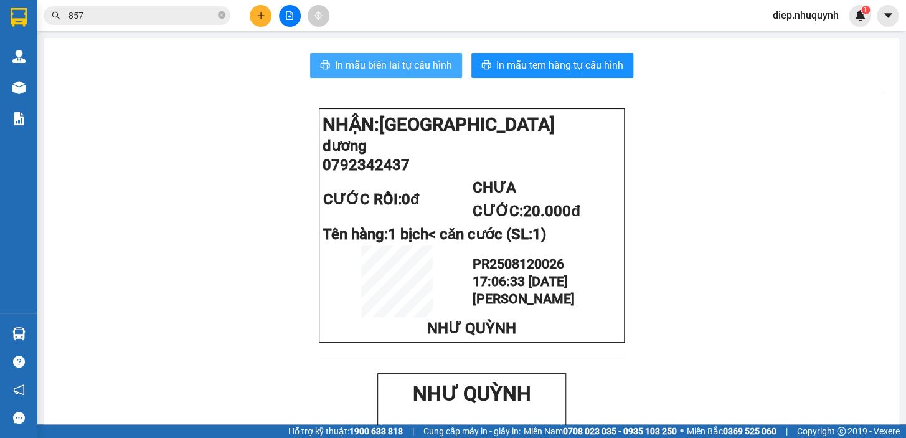
click at [407, 63] on span "In mẫu biên lai tự cấu hình" at bounding box center [393, 65] width 117 height 16
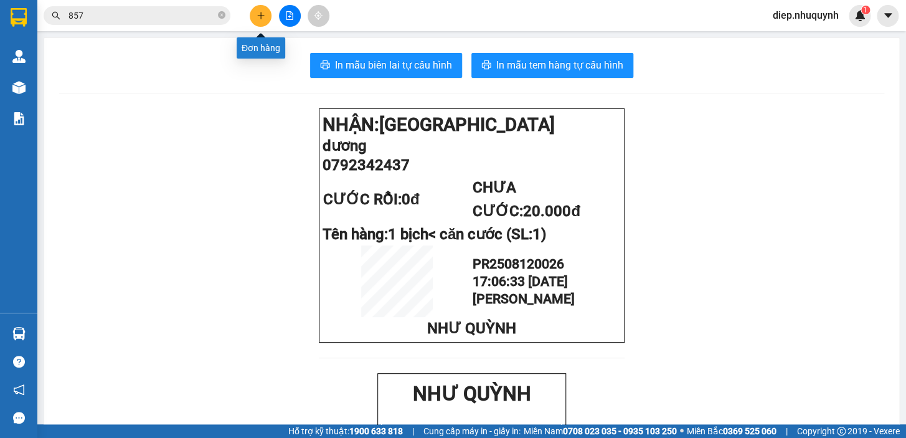
click at [266, 21] on button at bounding box center [261, 16] width 22 height 22
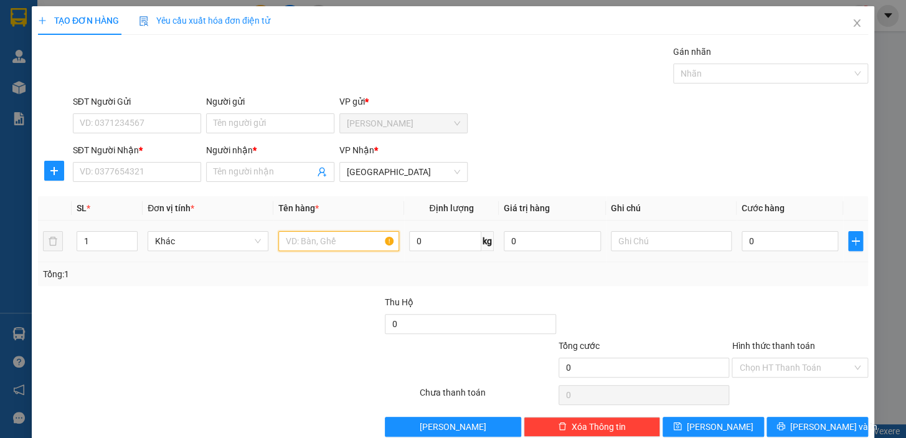
click at [330, 243] on input "text" at bounding box center [338, 241] width 121 height 20
type input "1 bịch"
click at [751, 238] on input "0" at bounding box center [790, 241] width 97 height 20
type input "2"
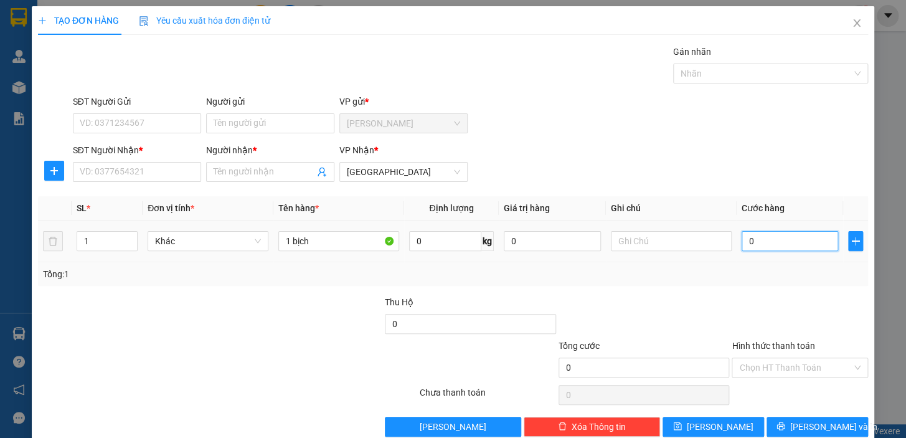
type input "2"
type input "20"
type input "20.000"
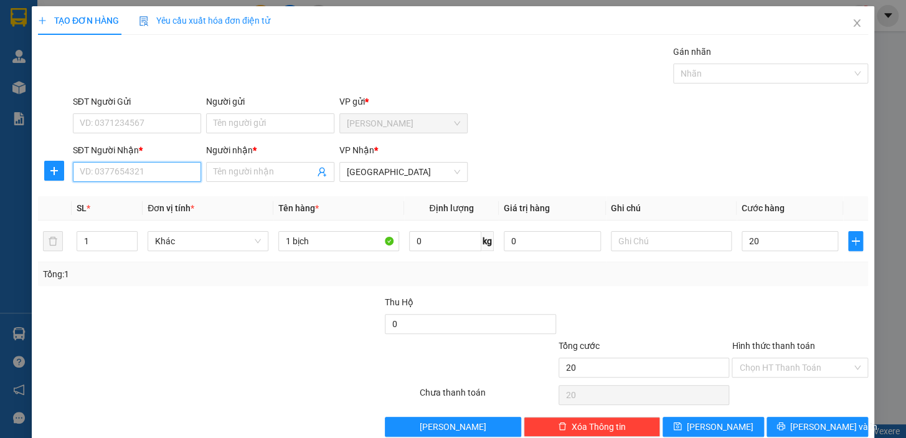
type input "20.000"
click at [148, 174] on input "SĐT Người Nhận *" at bounding box center [137, 172] width 128 height 20
click at [259, 168] on input "Người nhận *" at bounding box center [264, 172] width 101 height 14
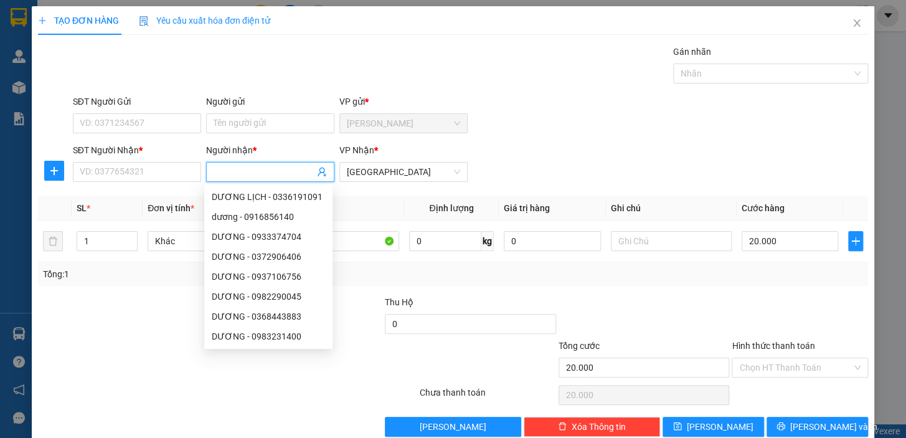
click at [214, 174] on input "Người nhận *" at bounding box center [264, 172] width 101 height 14
type input "hà"
click at [131, 168] on input "SĐT Người Nhận *" at bounding box center [137, 172] width 128 height 20
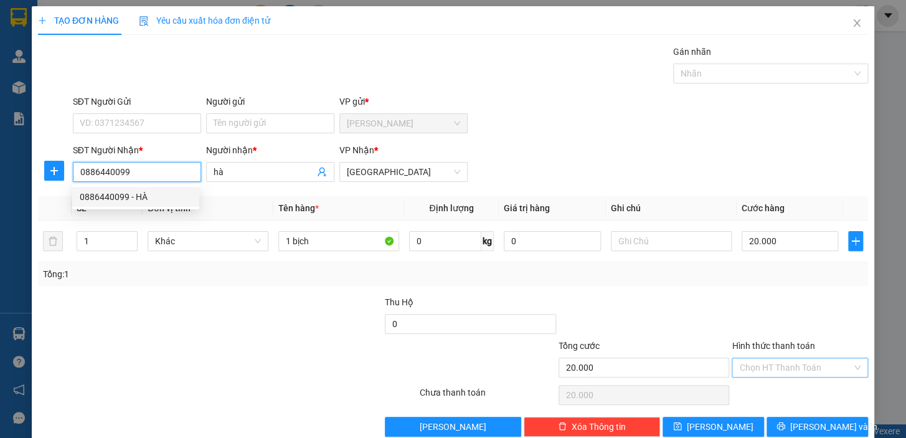
type input "0886440099"
click at [789, 370] on input "Hình thức thanh toán" at bounding box center [795, 367] width 113 height 19
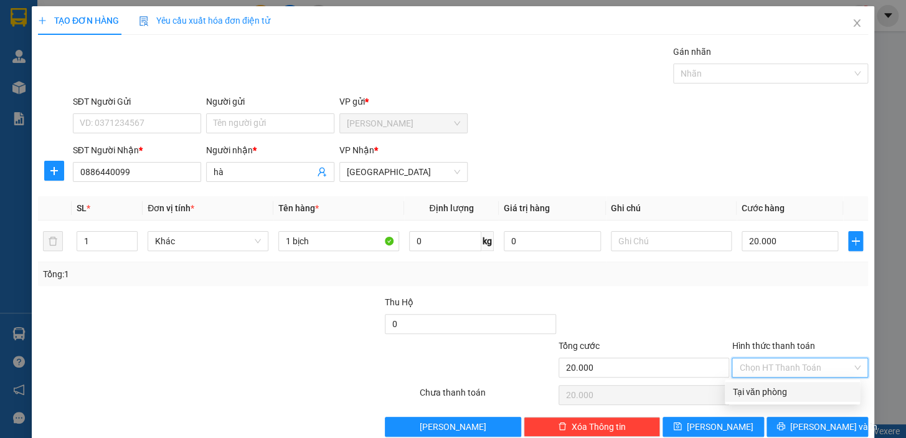
click at [793, 392] on div "Tại văn phòng" at bounding box center [792, 392] width 120 height 14
type input "0"
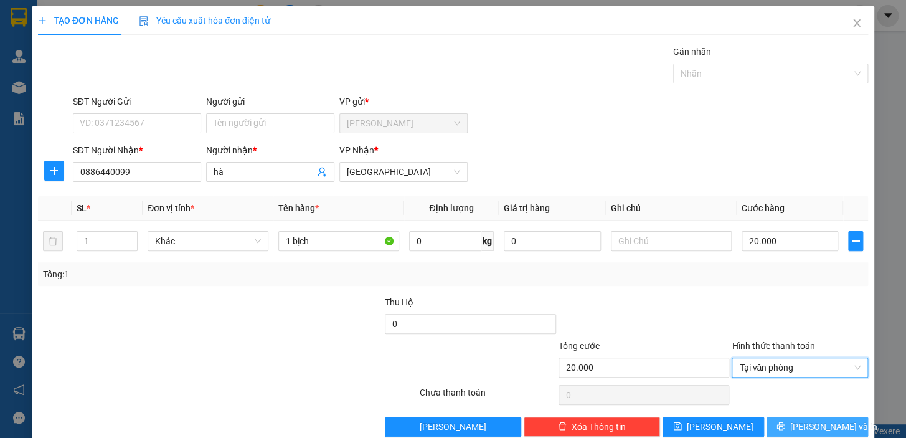
drag, startPoint x: 829, startPoint y: 427, endPoint x: 811, endPoint y: 419, distance: 19.0
click at [828, 427] on span "Lưu và In" at bounding box center [833, 427] width 87 height 14
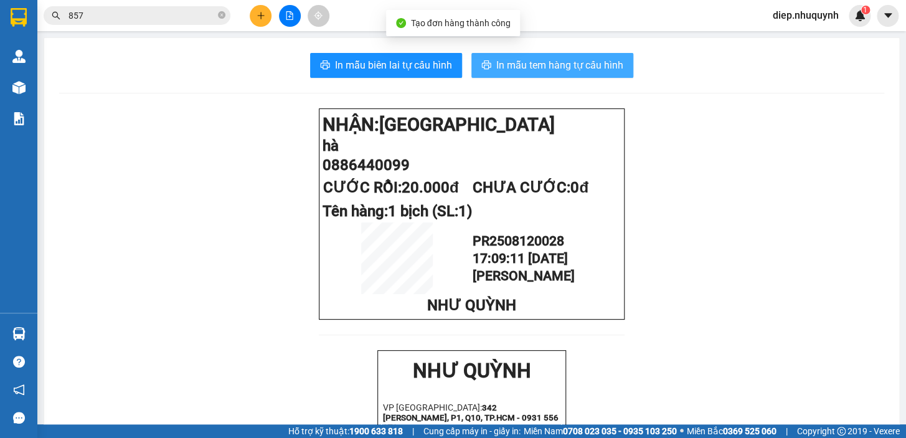
click at [523, 68] on span "In mẫu tem hàng tự cấu hình" at bounding box center [559, 65] width 127 height 16
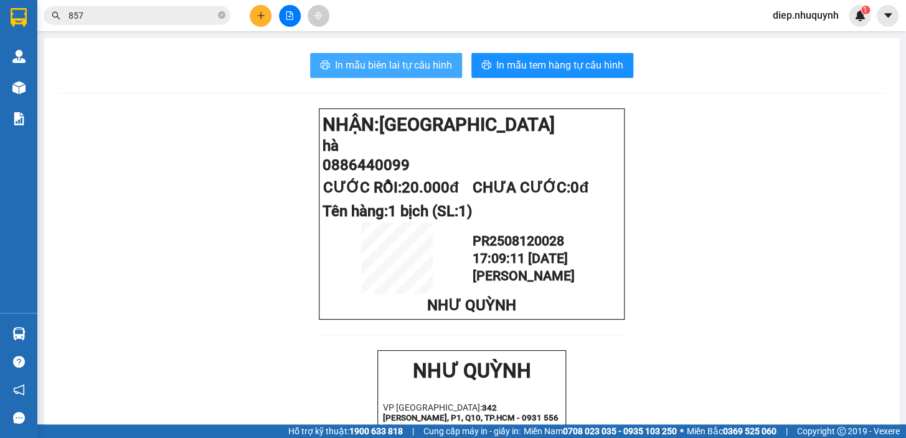
click at [369, 67] on span "In mẫu biên lai tự cấu hình" at bounding box center [393, 65] width 117 height 16
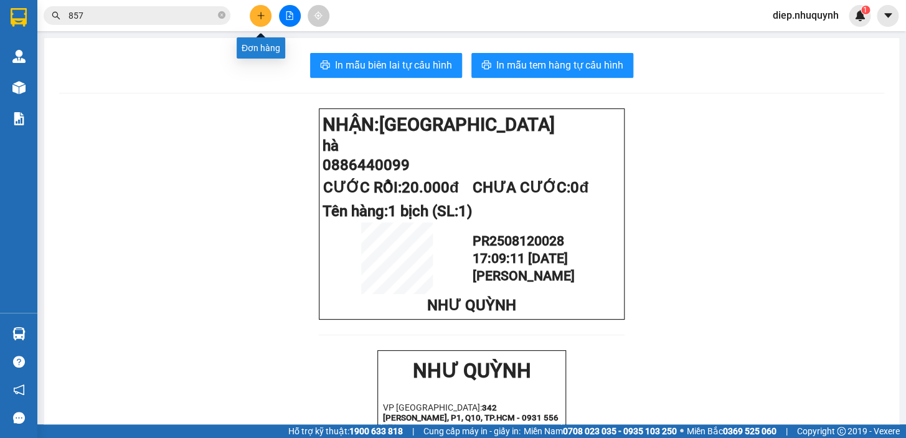
click at [267, 12] on button at bounding box center [261, 16] width 22 height 22
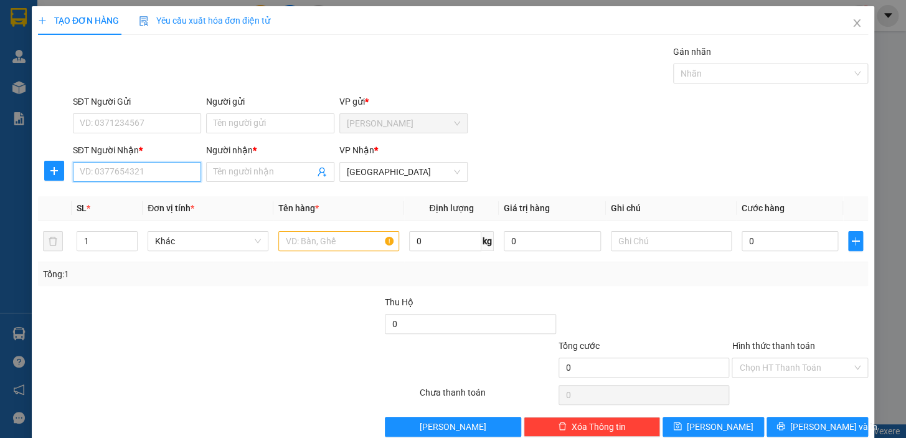
click at [151, 176] on input "SĐT Người Nhận *" at bounding box center [137, 172] width 128 height 20
type input "0902844263"
click at [141, 202] on div "0902844263 - sáng" at bounding box center [136, 197] width 112 height 14
type input "sáng"
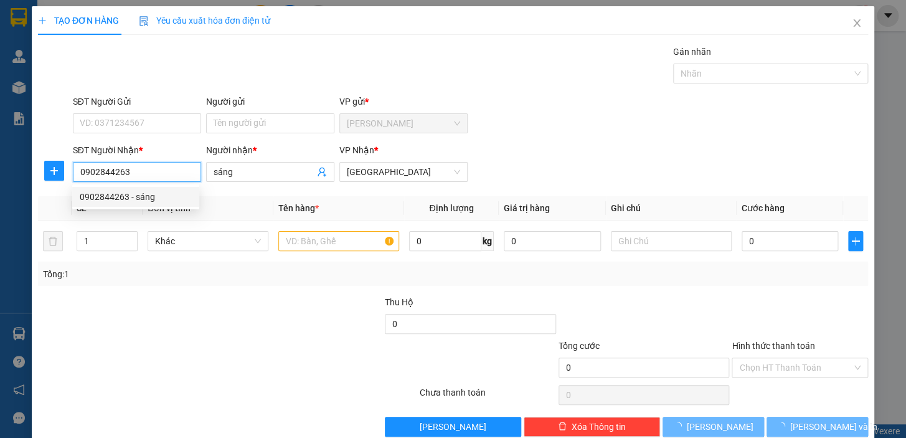
type input "20.000"
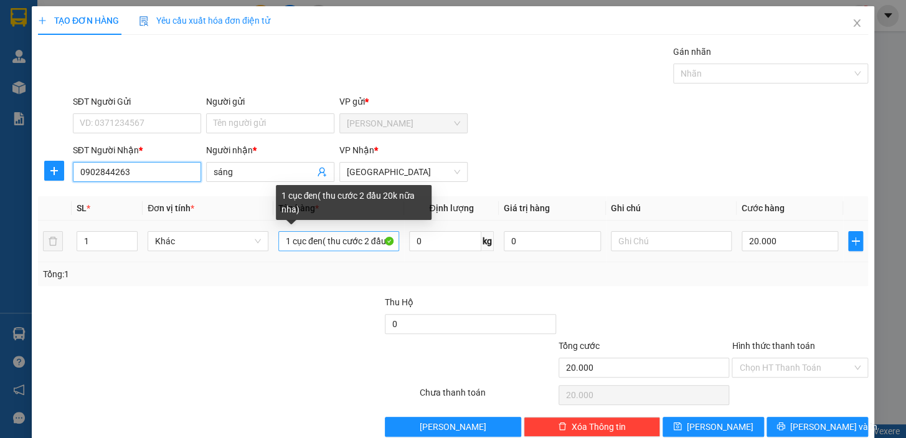
type input "0902844263"
drag, startPoint x: 281, startPoint y: 238, endPoint x: 433, endPoint y: 233, distance: 151.4
click at [436, 233] on tr "1 Khác 1 cục đen( thu cước 2 đầu 20k nữa nha) 0 kg 0 20.000" at bounding box center [453, 241] width 830 height 42
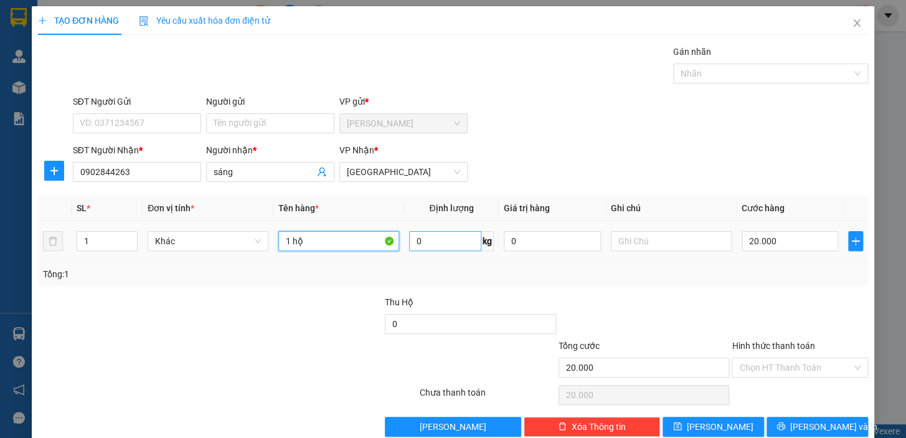
type input "1 hộp"
click at [788, 367] on input "Hình thức thanh toán" at bounding box center [795, 367] width 113 height 19
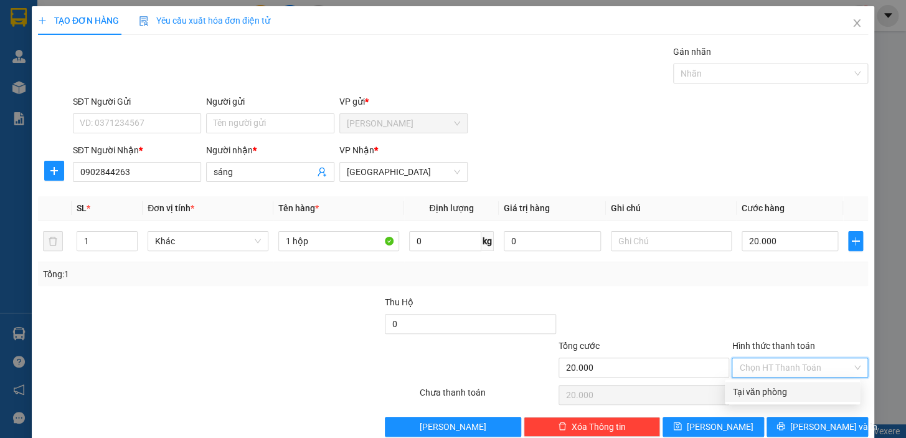
click at [797, 391] on div "Tại văn phòng" at bounding box center [792, 392] width 120 height 14
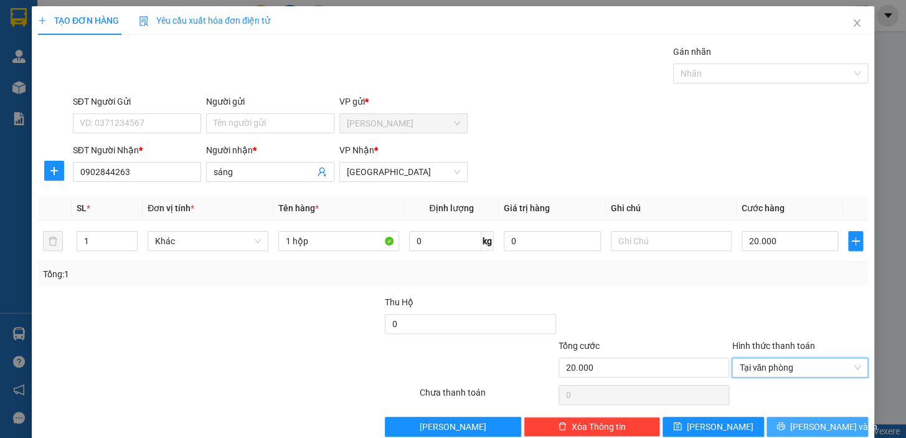
click at [811, 420] on span "Lưu và In" at bounding box center [833, 427] width 87 height 14
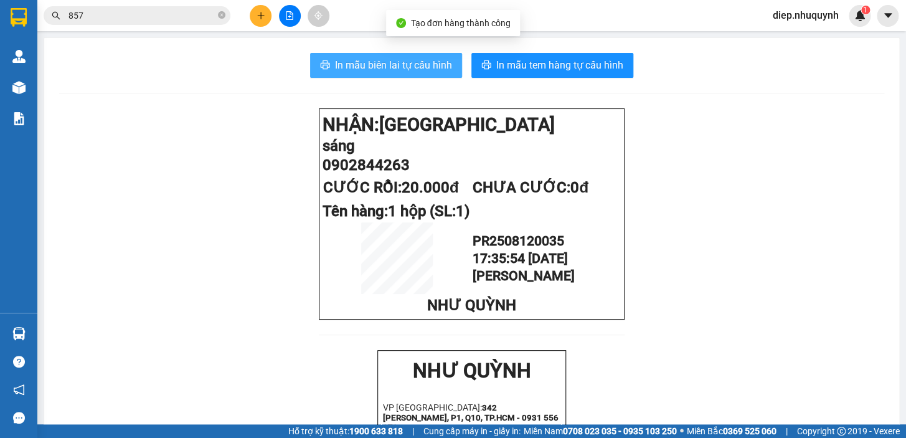
click at [413, 64] on span "In mẫu biên lai tự cấu hình" at bounding box center [393, 65] width 117 height 16
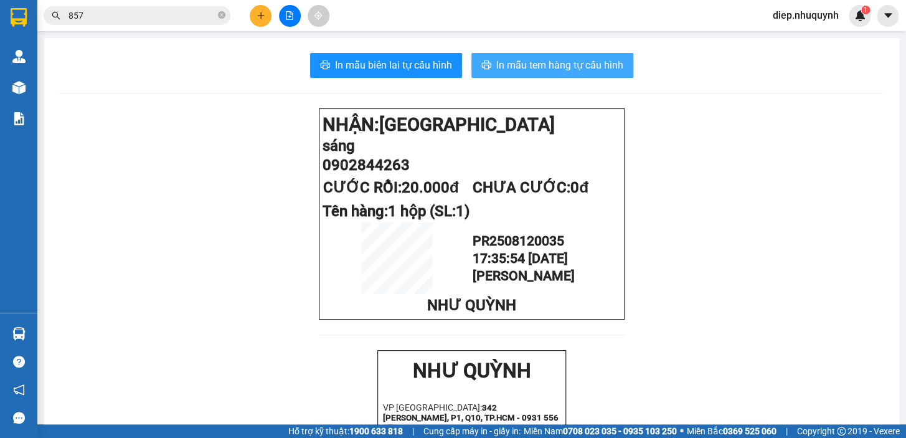
click at [566, 72] on span "In mẫu tem hàng tự cấu hình" at bounding box center [559, 65] width 127 height 16
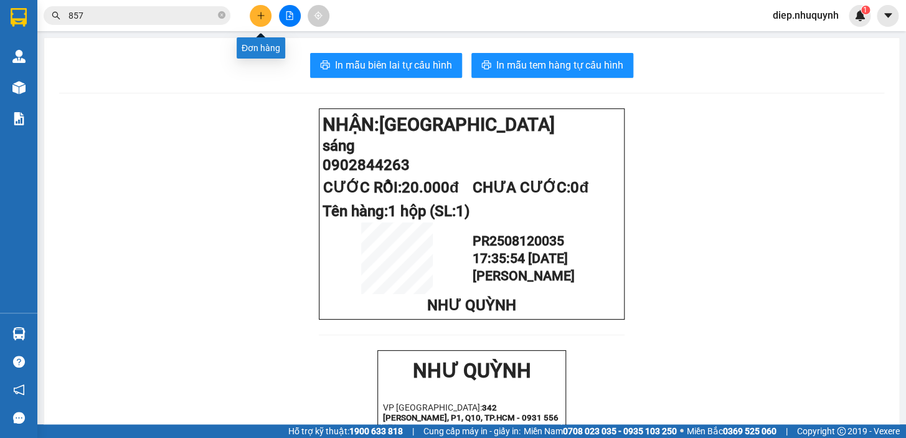
click at [257, 11] on icon "plus" at bounding box center [261, 15] width 9 height 9
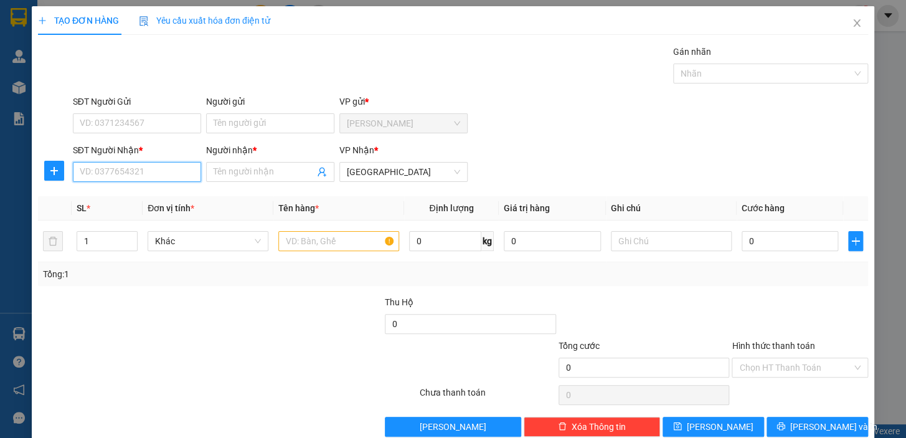
click at [148, 174] on input "SĐT Người Nhận *" at bounding box center [137, 172] width 128 height 20
type input "0000000000"
click at [229, 165] on input "Người nhận *" at bounding box center [264, 172] width 101 height 14
type input "kiều hơn"
click at [333, 241] on input "text" at bounding box center [338, 241] width 121 height 20
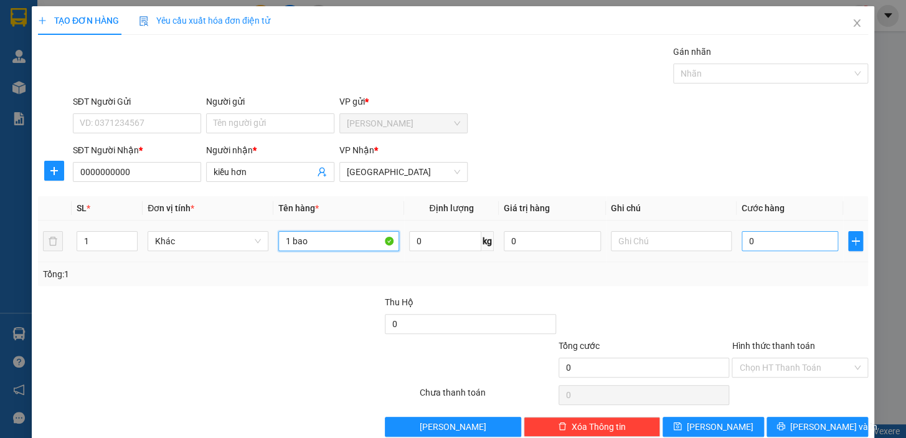
type input "1 bao"
click at [773, 235] on input "0" at bounding box center [790, 241] width 97 height 20
type input "6"
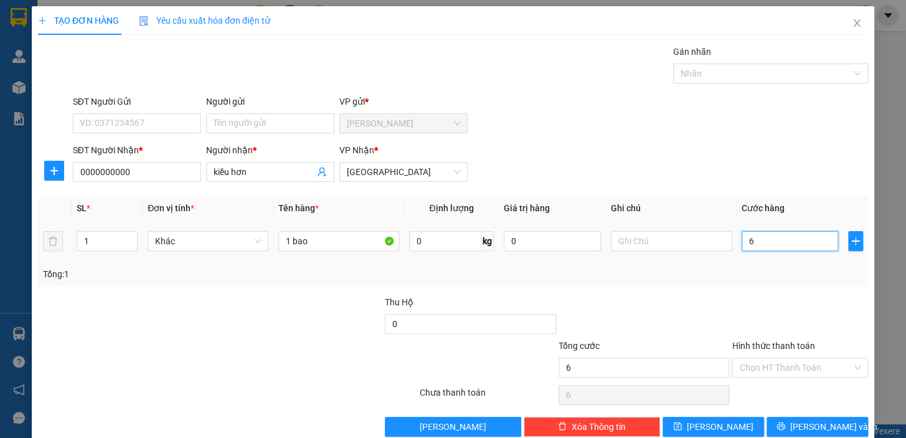
type input "60"
click at [785, 423] on icon "printer" at bounding box center [780, 426] width 9 height 9
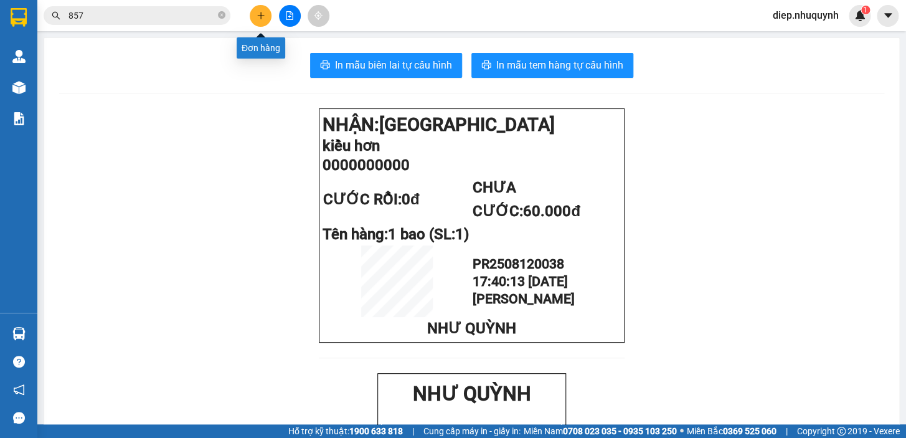
click at [261, 21] on button at bounding box center [261, 16] width 22 height 22
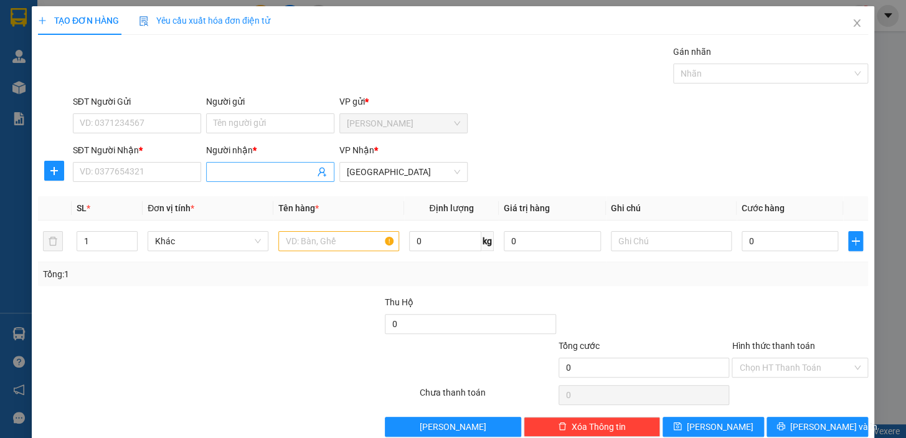
click at [215, 171] on input "Người nhận *" at bounding box center [264, 172] width 101 height 14
click at [172, 168] on input "SĐT Người Nhận *" at bounding box center [137, 172] width 128 height 20
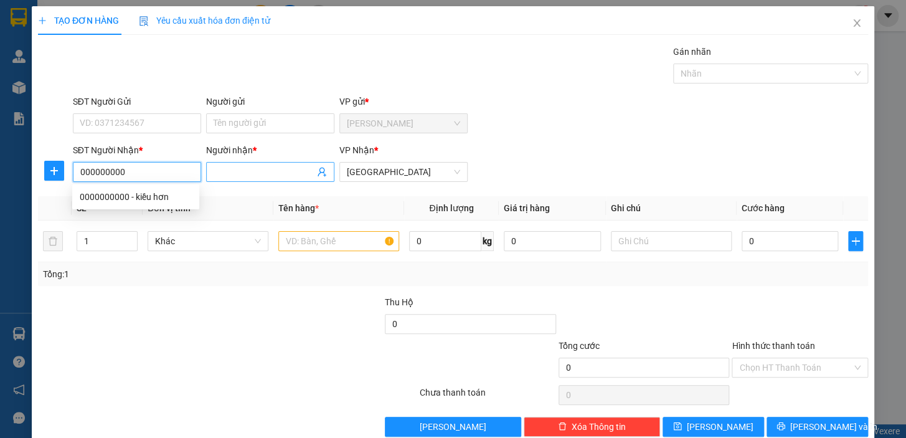
type input "000000000"
click at [243, 174] on input "Người nhận *" at bounding box center [264, 172] width 101 height 14
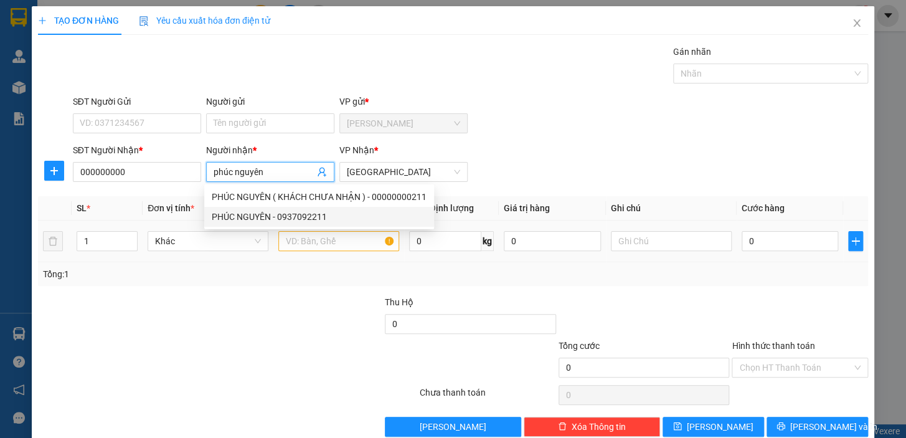
type input "phúc nguyên"
click at [333, 252] on div at bounding box center [338, 241] width 121 height 25
click at [334, 243] on input "text" at bounding box center [338, 241] width 121 height 20
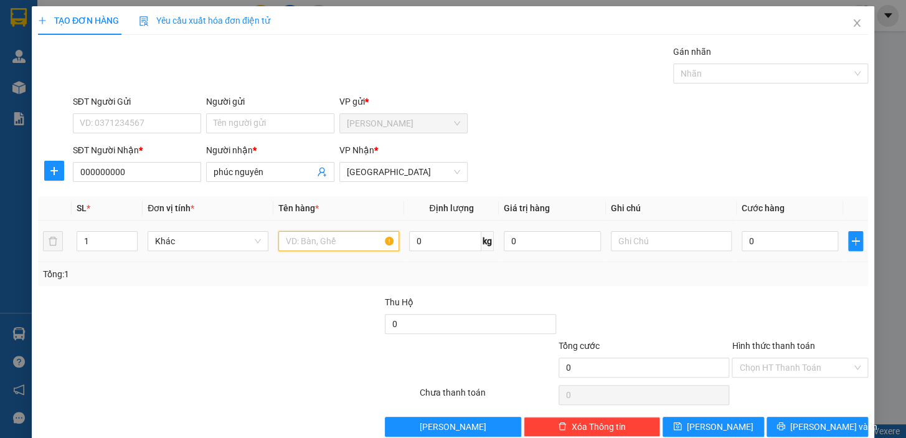
click at [334, 243] on input "text" at bounding box center [338, 241] width 121 height 20
type input "1 thùng"
click at [760, 238] on input "0" at bounding box center [790, 241] width 97 height 20
type input "4"
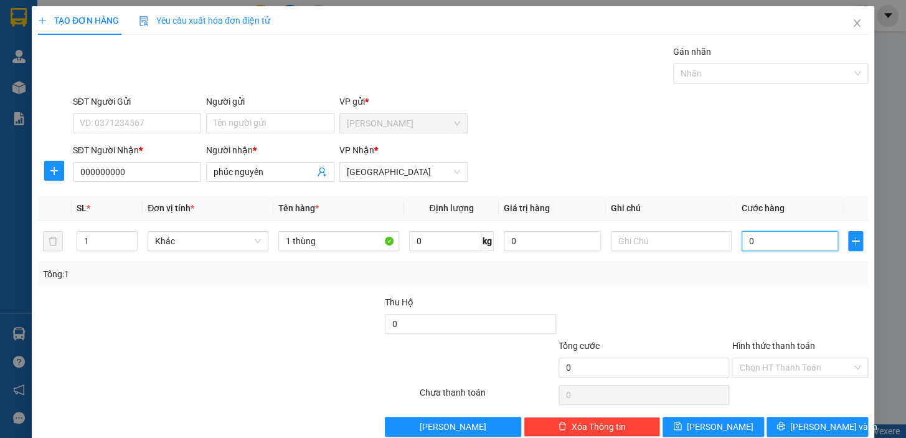
type input "4"
type input "40"
type input "40.000"
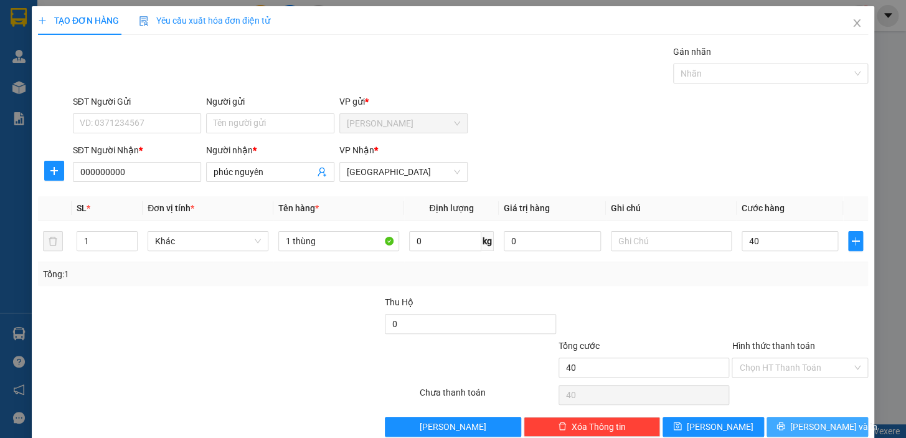
type input "40.000"
click at [806, 420] on span "Lưu và In" at bounding box center [833, 427] width 87 height 14
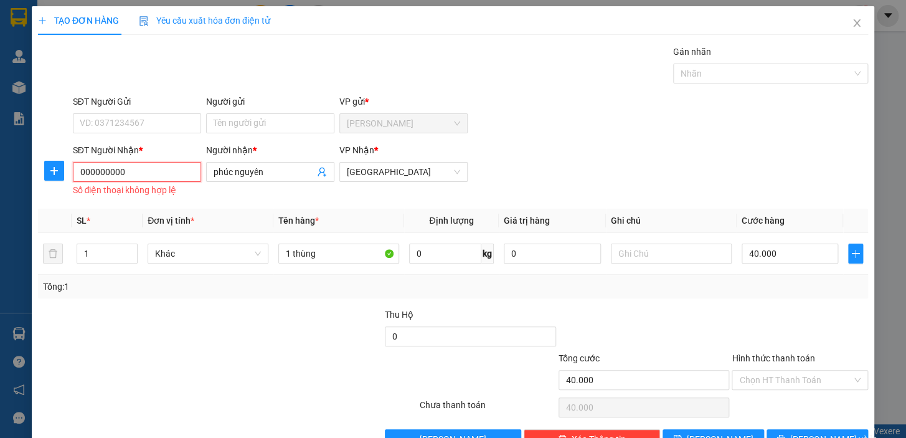
click at [139, 174] on input "000000000" at bounding box center [137, 172] width 128 height 20
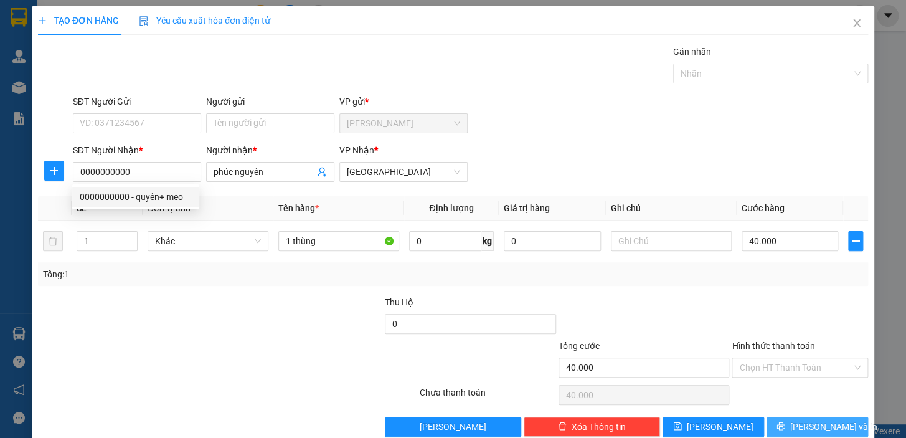
click at [813, 420] on span "Lưu và In" at bounding box center [833, 427] width 87 height 14
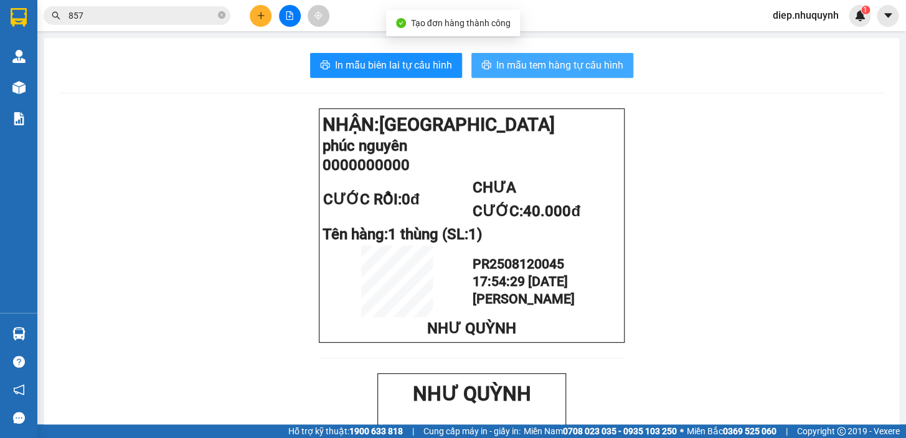
click at [547, 74] on button "In mẫu tem hàng tự cấu hình" at bounding box center [552, 65] width 162 height 25
click at [548, 70] on span "In mẫu tem hàng tự cấu hình" at bounding box center [559, 65] width 127 height 16
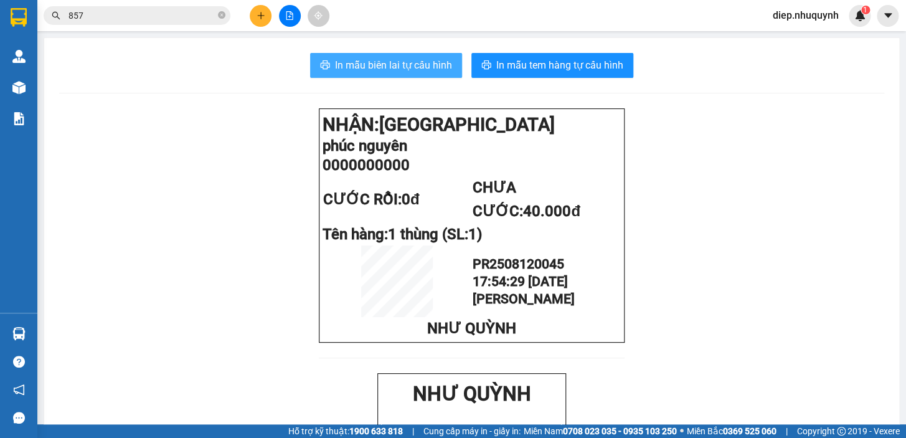
click at [389, 67] on span "In mẫu biên lai tự cấu hình" at bounding box center [393, 65] width 117 height 16
click at [267, 16] on button at bounding box center [261, 16] width 22 height 22
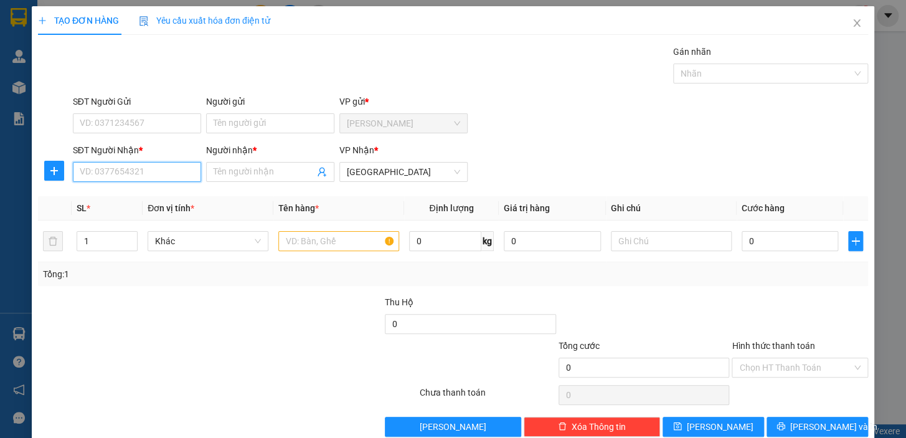
click at [168, 174] on input "SĐT Người Nhận *" at bounding box center [137, 172] width 128 height 20
type input "0908440720"
click at [159, 191] on div "0908440720 - bình" at bounding box center [136, 197] width 112 height 14
type input "bình"
type input "50.000"
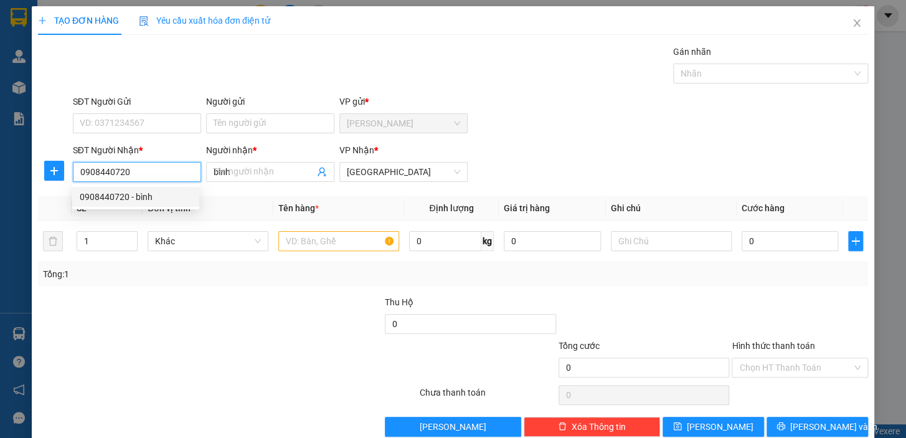
type input "50.000"
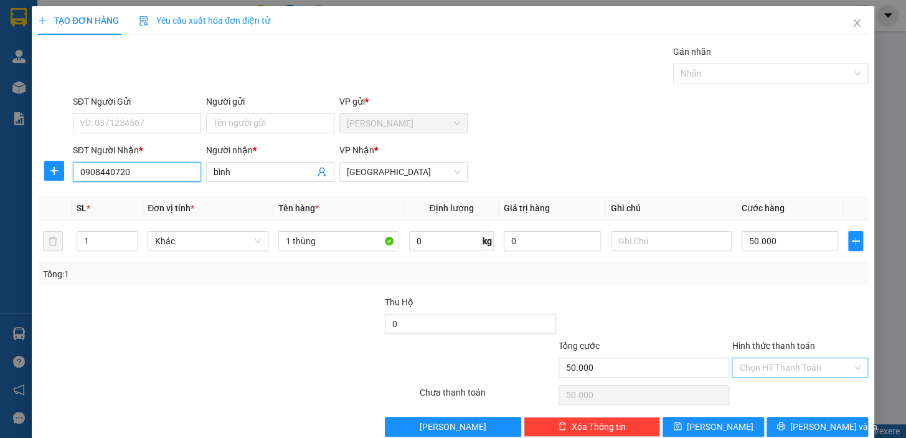
type input "0908440720"
click at [797, 364] on input "Hình thức thanh toán" at bounding box center [795, 367] width 113 height 19
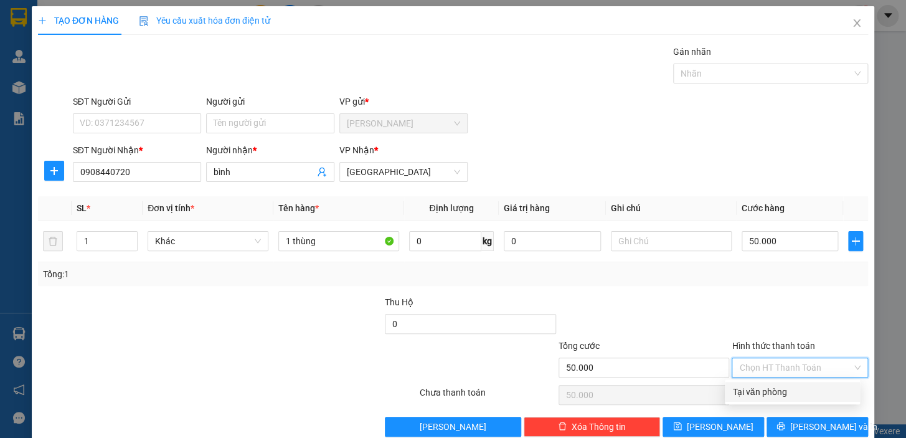
click at [772, 396] on div "Tại văn phòng" at bounding box center [792, 392] width 120 height 14
type input "0"
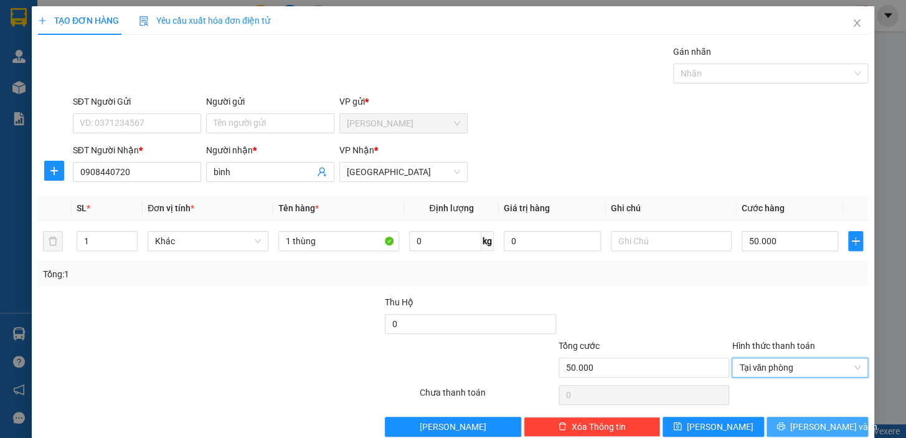
click at [785, 423] on icon "printer" at bounding box center [780, 426] width 8 height 8
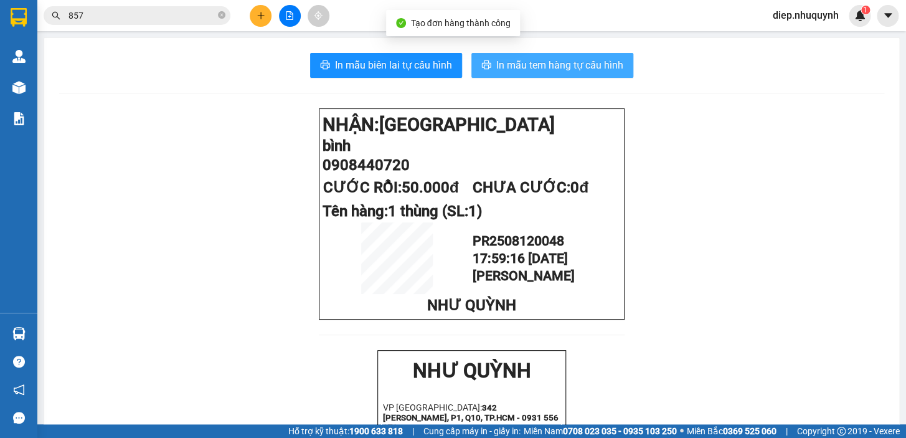
click at [531, 62] on span "In mẫu tem hàng tự cấu hình" at bounding box center [559, 65] width 127 height 16
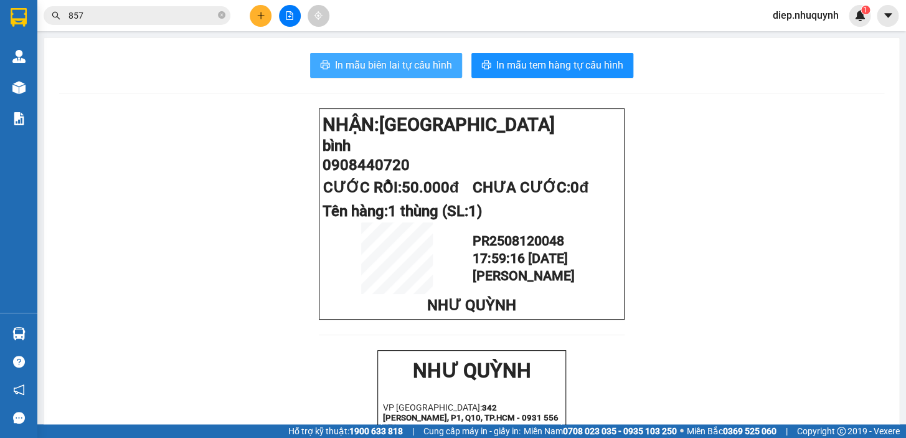
click at [395, 68] on span "In mẫu biên lai tự cấu hình" at bounding box center [393, 65] width 117 height 16
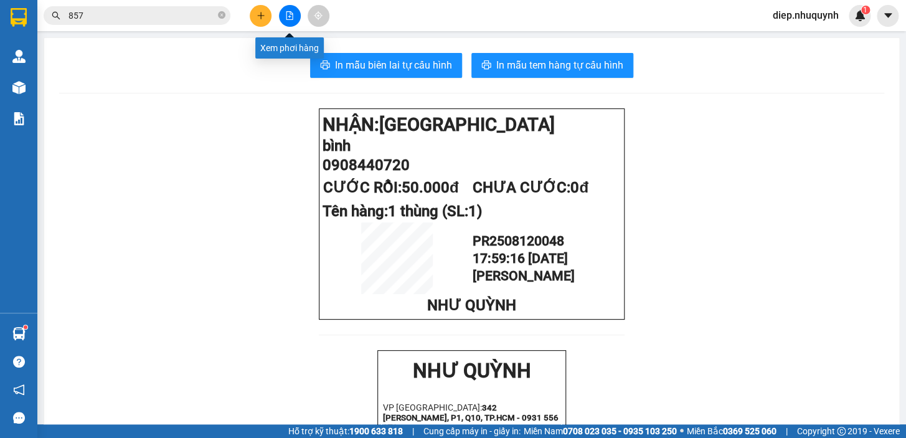
click at [261, 16] on icon "plus" at bounding box center [260, 15] width 1 height 7
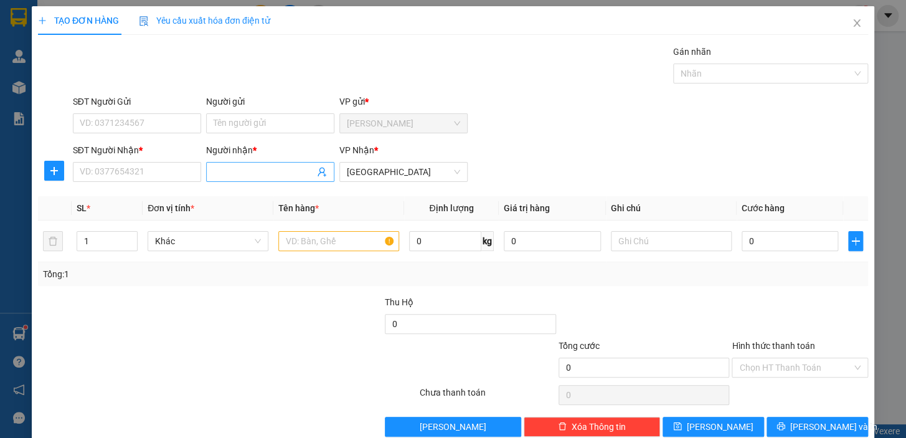
click at [243, 177] on input "Người nhận *" at bounding box center [264, 172] width 101 height 14
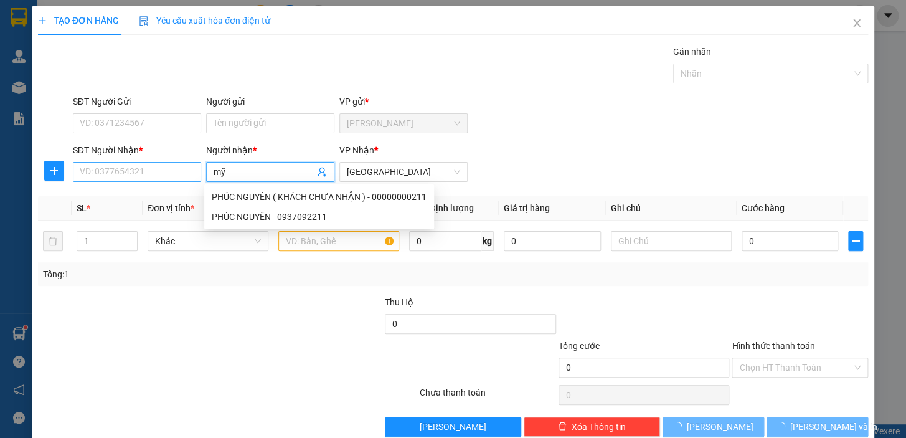
type input "mỹ"
click at [148, 174] on input "SĐT Người Nhận *" at bounding box center [137, 172] width 128 height 20
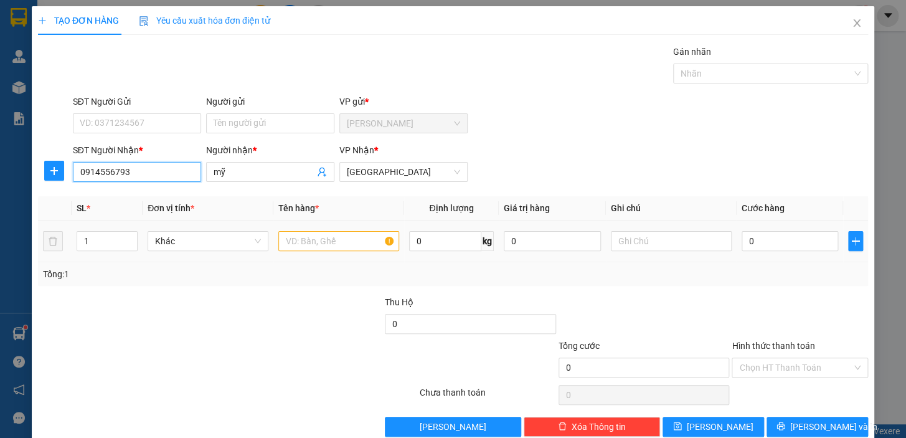
type input "0914556793"
click at [339, 235] on input "text" at bounding box center [338, 241] width 121 height 20
type input "1 t"
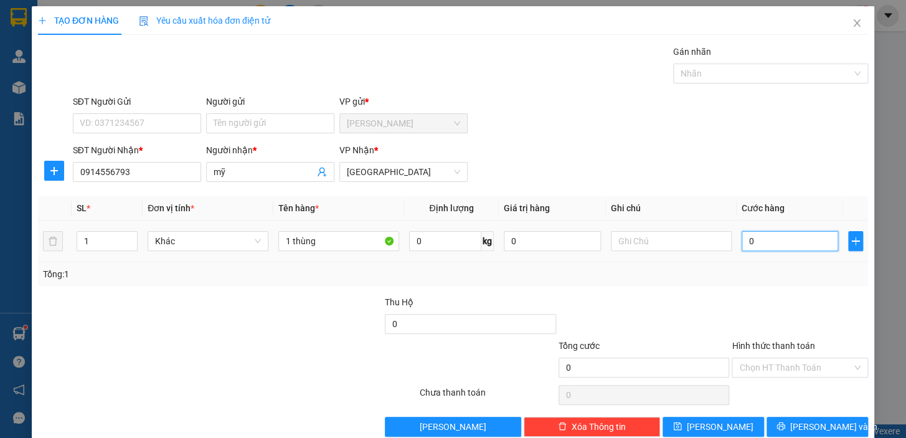
click at [756, 240] on input "0" at bounding box center [790, 241] width 97 height 20
click at [783, 367] on input "Hình thức thanh toán" at bounding box center [795, 367] width 113 height 19
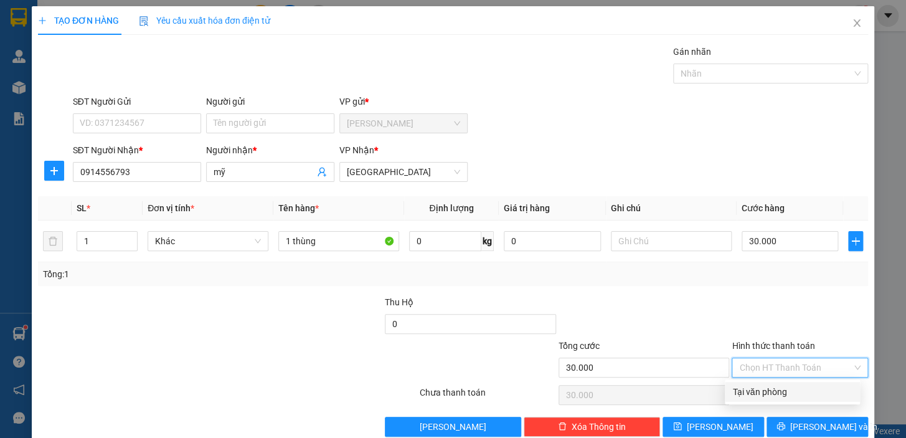
click at [782, 389] on div "Tại văn phòng" at bounding box center [792, 392] width 120 height 14
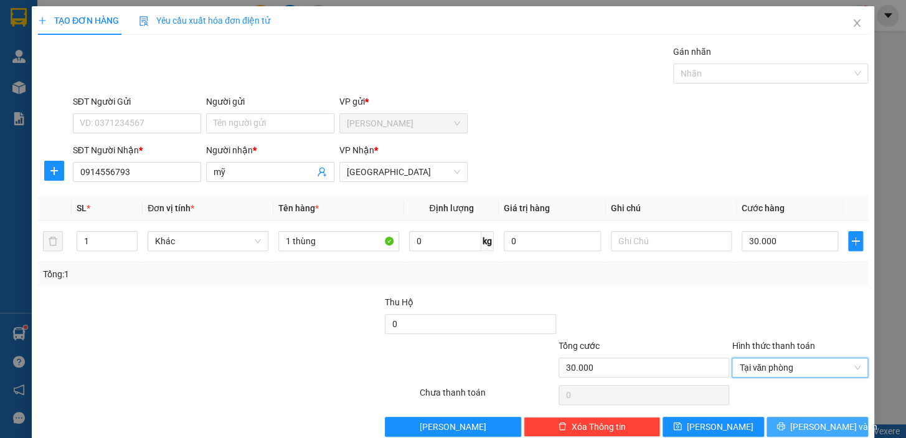
click at [797, 423] on button "Lưu và In" at bounding box center [817, 427] width 101 height 20
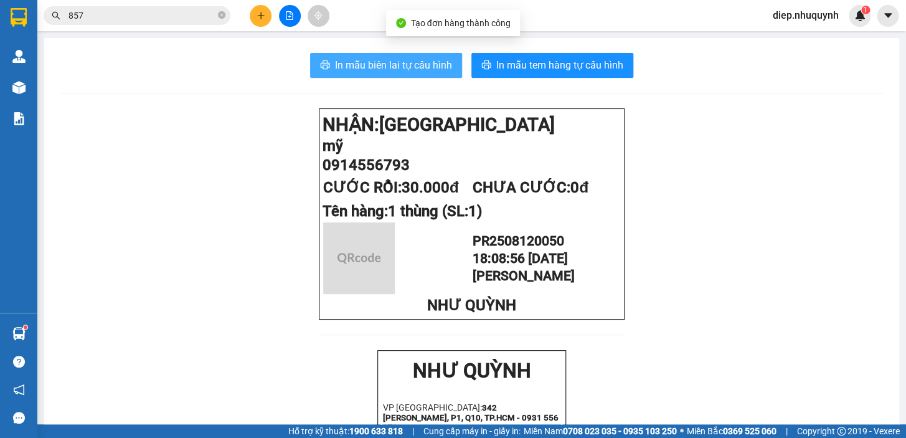
click at [396, 64] on span "In mẫu biên lai tự cấu hình" at bounding box center [393, 65] width 117 height 16
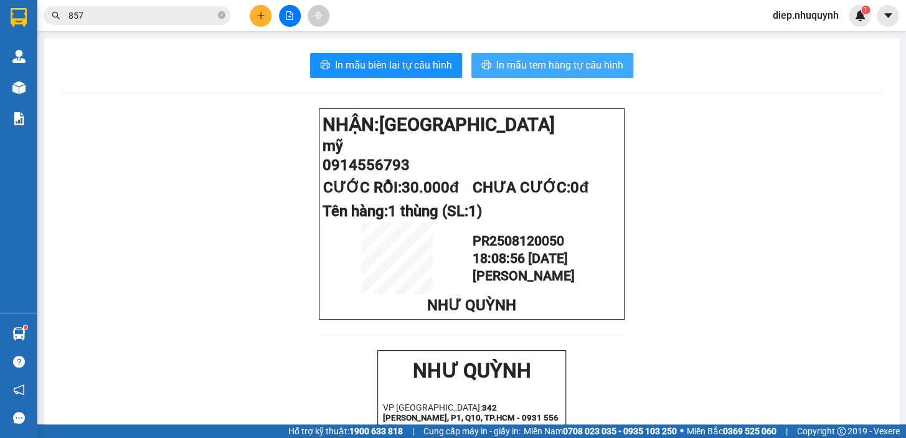
click at [559, 64] on span "In mẫu tem hàng tự cấu hình" at bounding box center [559, 65] width 127 height 16
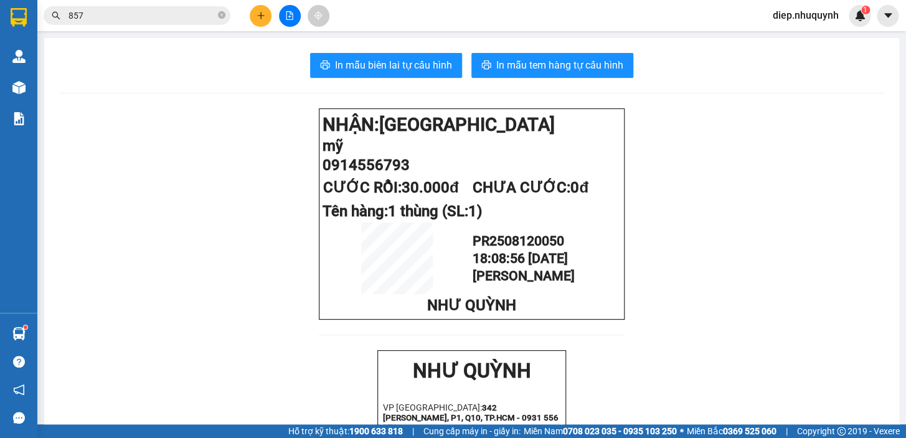
click at [110, 16] on input "857" at bounding box center [141, 16] width 147 height 14
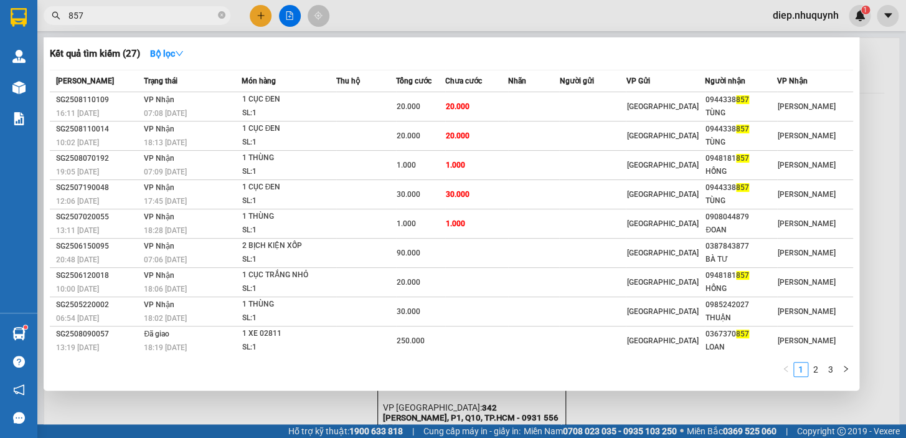
click at [253, 21] on div at bounding box center [453, 219] width 906 height 438
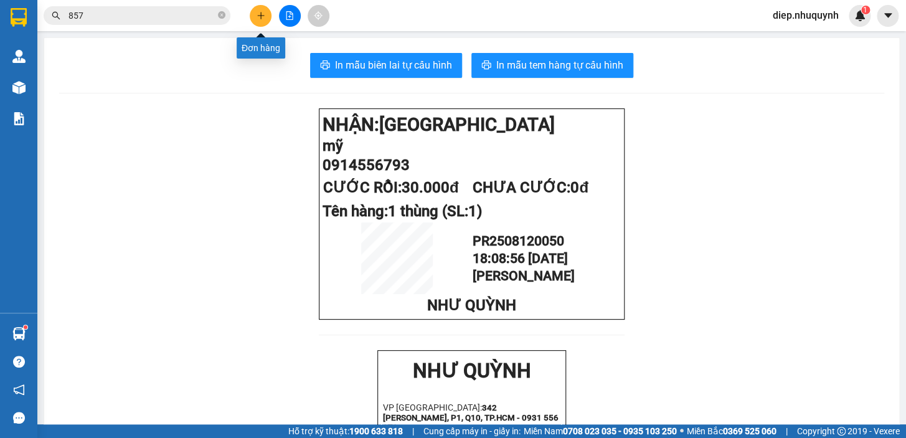
click at [253, 21] on button at bounding box center [261, 16] width 22 height 22
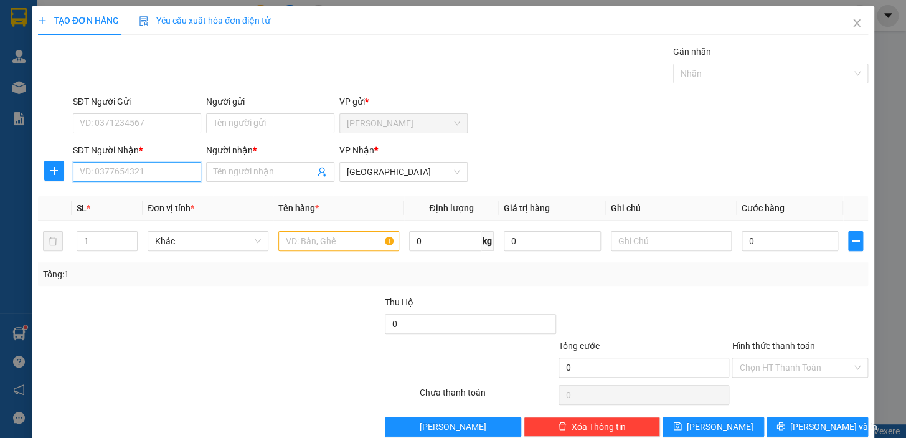
click at [157, 176] on input "SĐT Người Nhận *" at bounding box center [137, 172] width 128 height 20
type input "0938821796"
click at [142, 200] on div "0938821796 - labo thiên ân" at bounding box center [136, 197] width 112 height 14
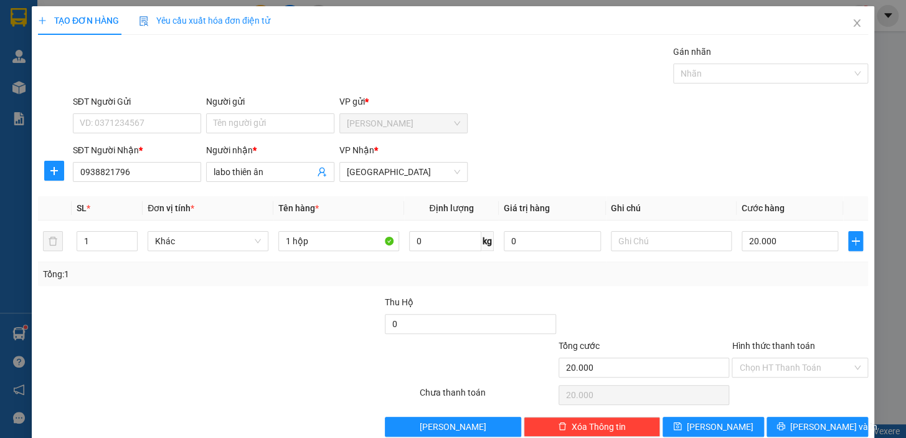
drag, startPoint x: 803, startPoint y: 368, endPoint x: 798, endPoint y: 379, distance: 11.7
click at [803, 370] on input "Hình thức thanh toán" at bounding box center [795, 367] width 113 height 19
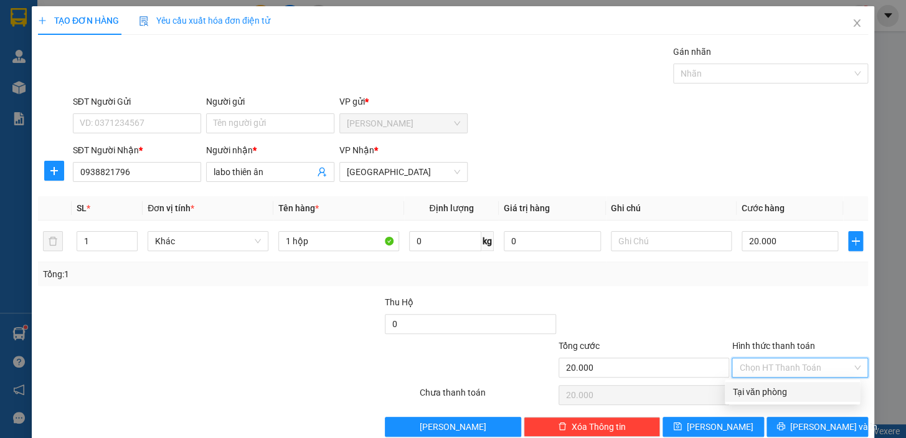
drag, startPoint x: 787, startPoint y: 391, endPoint x: 801, endPoint y: 415, distance: 27.7
click at [787, 392] on div "Tại văn phòng" at bounding box center [792, 392] width 120 height 14
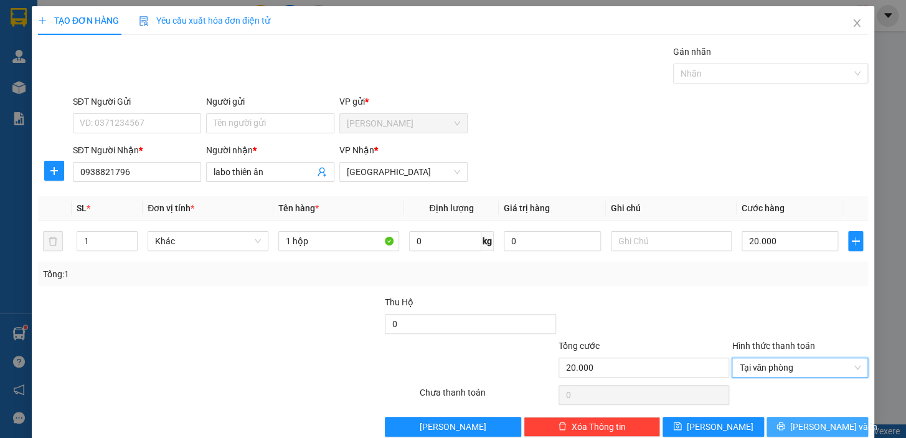
click at [823, 429] on span "Lưu và In" at bounding box center [833, 427] width 87 height 14
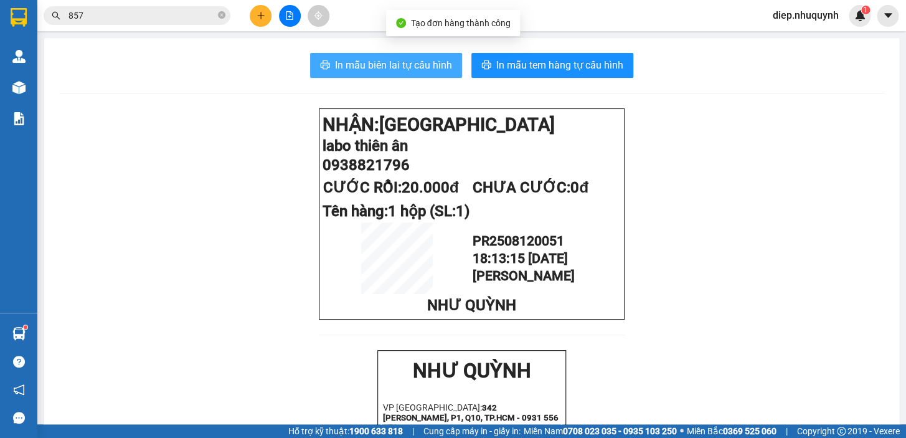
click at [401, 68] on span "In mẫu biên lai tự cấu hình" at bounding box center [393, 65] width 117 height 16
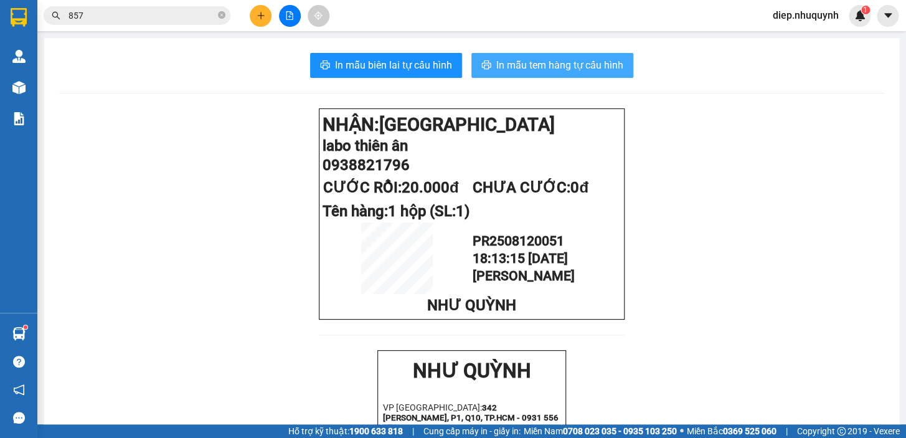
click at [569, 71] on span "In mẫu tem hàng tự cấu hình" at bounding box center [559, 65] width 127 height 16
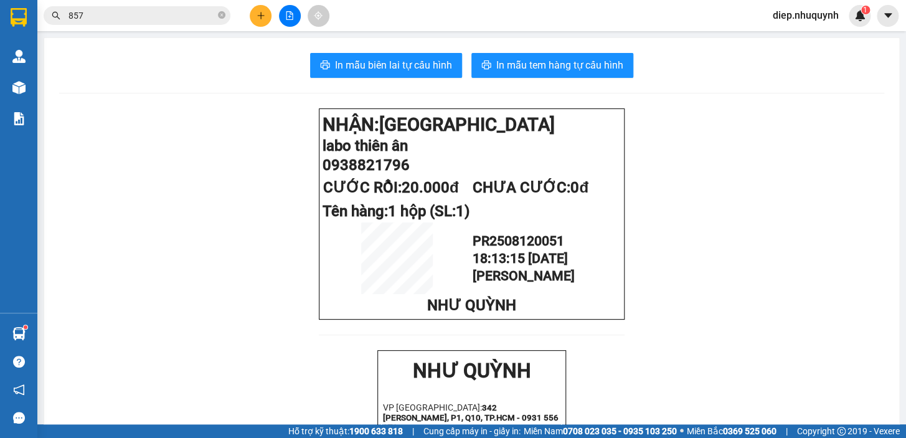
click at [255, 21] on button at bounding box center [261, 16] width 22 height 22
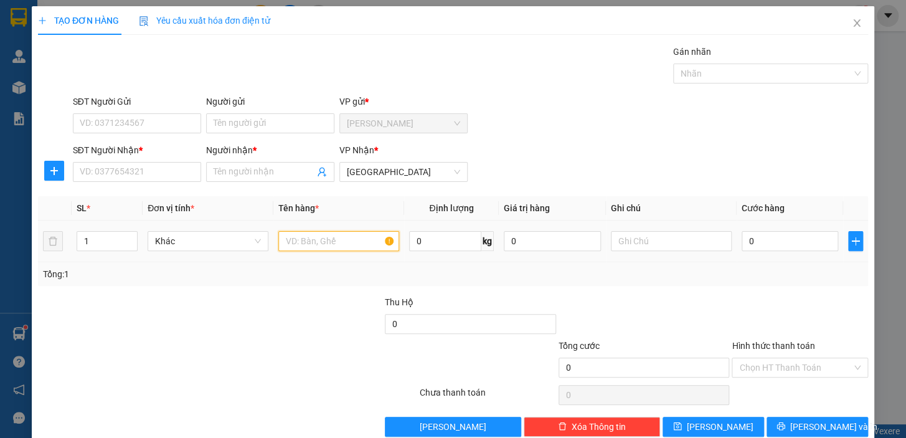
click at [325, 242] on input "text" at bounding box center [338, 241] width 121 height 20
click at [240, 179] on span at bounding box center [270, 172] width 128 height 20
click at [240, 166] on input "Người nhận *" at bounding box center [264, 172] width 101 height 14
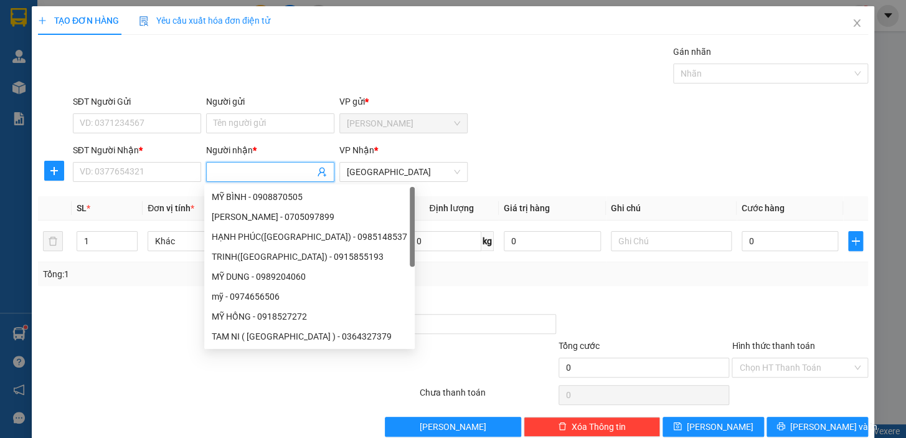
click at [240, 166] on input "Người nhận *" at bounding box center [264, 172] width 101 height 14
type input "trí"
click at [123, 176] on input "SĐT Người Nhận *" at bounding box center [137, 172] width 128 height 20
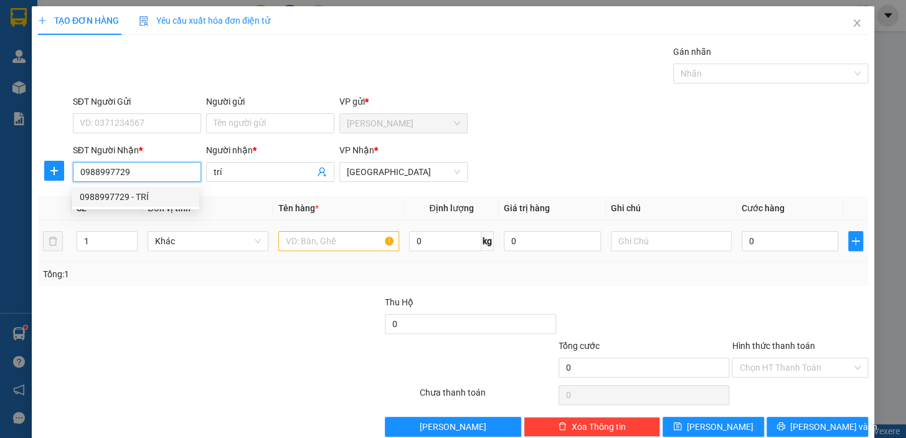
type input "0988997729"
click at [326, 245] on input "text" at bounding box center [338, 241] width 121 height 20
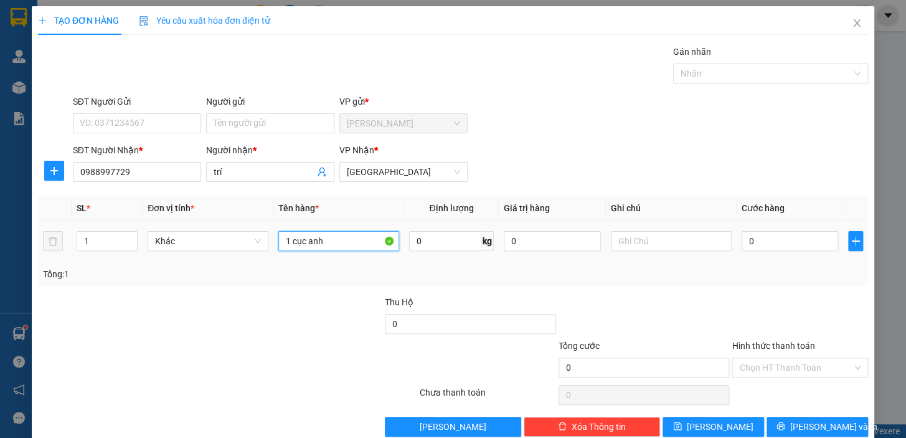
click at [308, 243] on input "1 cục anh" at bounding box center [338, 241] width 121 height 20
click at [305, 244] on input "1 cục anh" at bounding box center [338, 241] width 121 height 20
type input "1 cục xanh"
click at [774, 244] on input "0" at bounding box center [790, 241] width 97 height 20
type input "2"
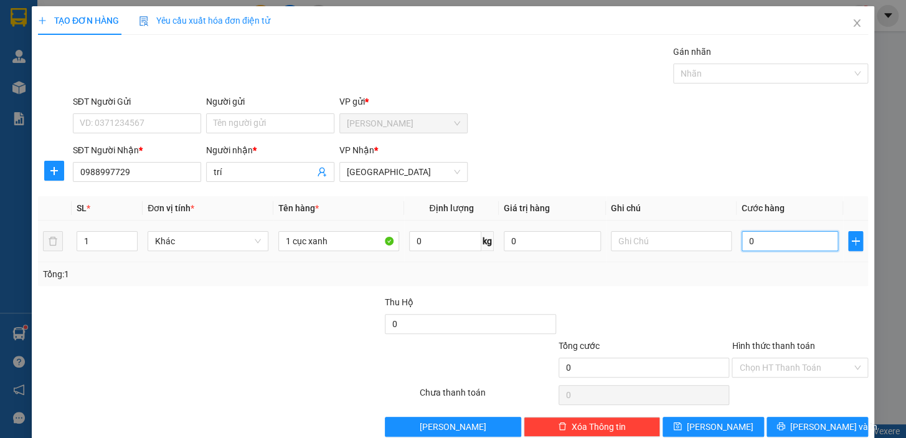
type input "2"
type input "20"
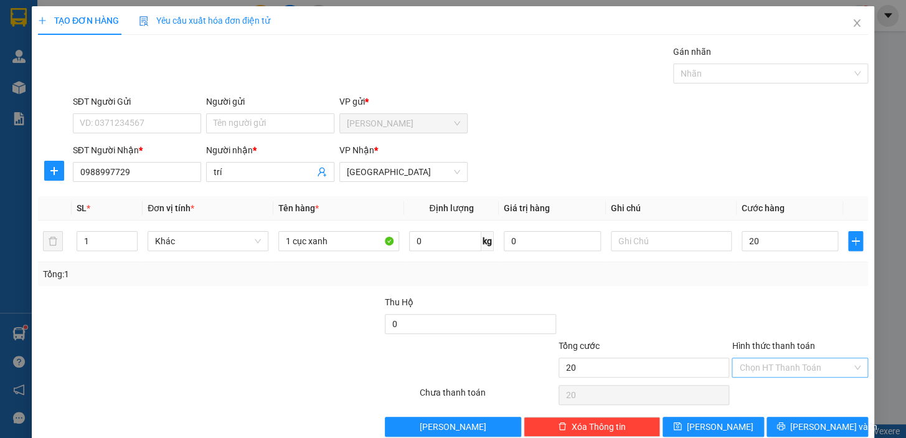
type input "20.000"
drag, startPoint x: 772, startPoint y: 367, endPoint x: 774, endPoint y: 377, distance: 9.7
click at [772, 367] on input "Hình thức thanh toán" at bounding box center [795, 367] width 113 height 19
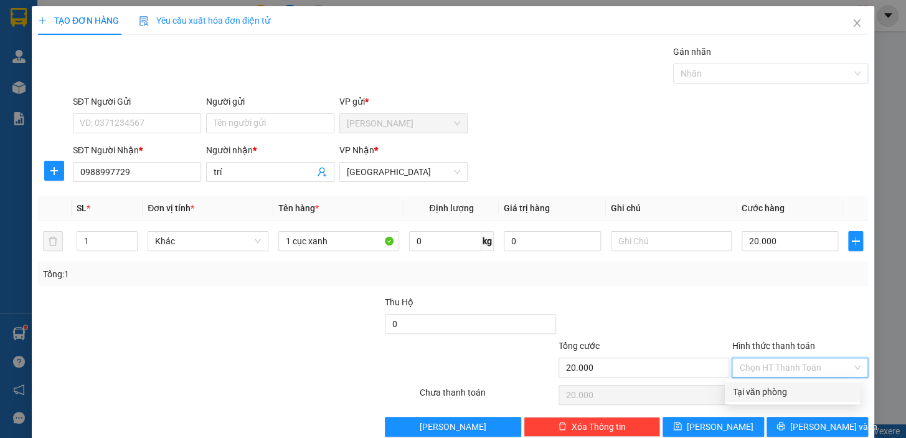
click at [780, 386] on div "Tại văn phòng" at bounding box center [792, 392] width 120 height 14
type input "0"
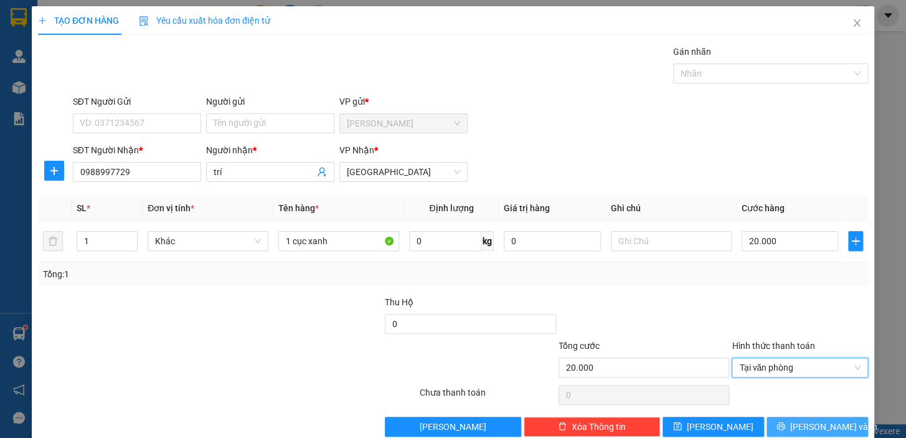
click at [798, 421] on button "Lưu và In" at bounding box center [817, 427] width 101 height 20
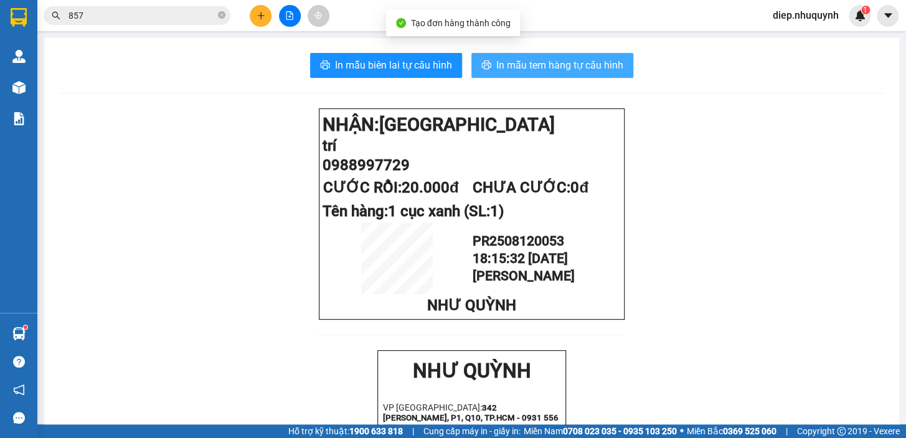
click at [499, 69] on span "In mẫu tem hàng tự cấu hình" at bounding box center [559, 65] width 127 height 16
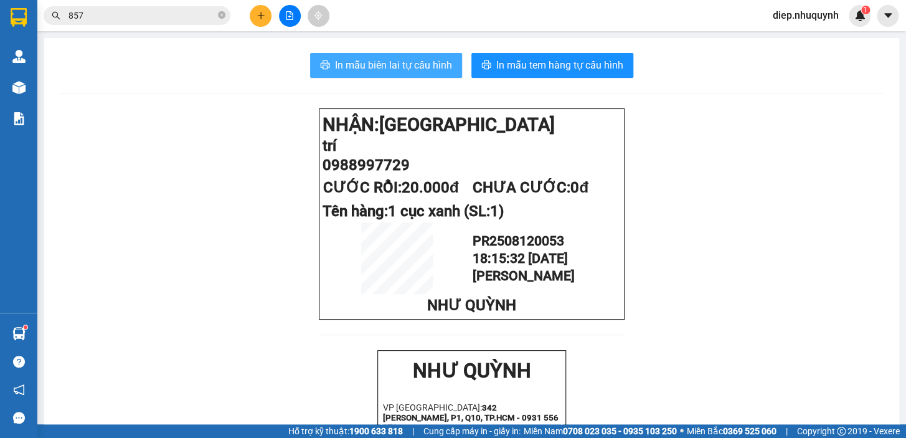
click at [423, 73] on span "In mẫu biên lai tự cấu hình" at bounding box center [393, 65] width 117 height 16
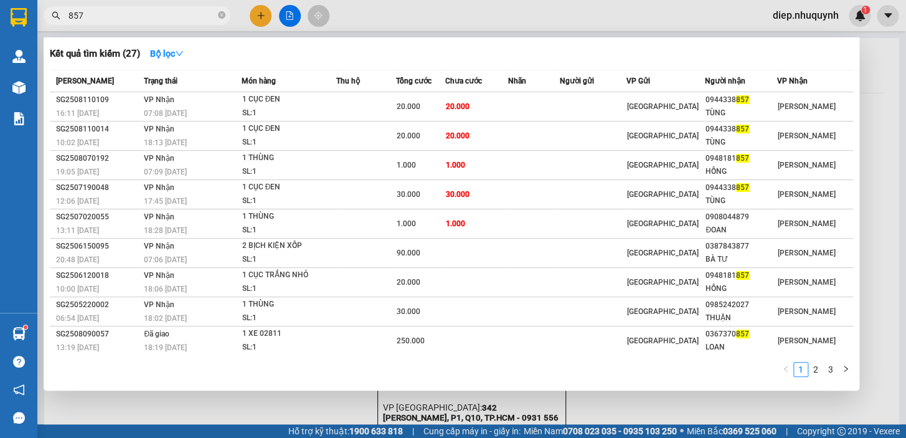
drag, startPoint x: 100, startPoint y: 17, endPoint x: 35, endPoint y: 18, distance: 64.8
click at [35, 18] on section "Kết quả tìm kiếm ( 27 ) Bộ lọc Mã ĐH Trạng thái Món hàng Thu hộ Tổng cước Chưa …" at bounding box center [453, 219] width 906 height 438
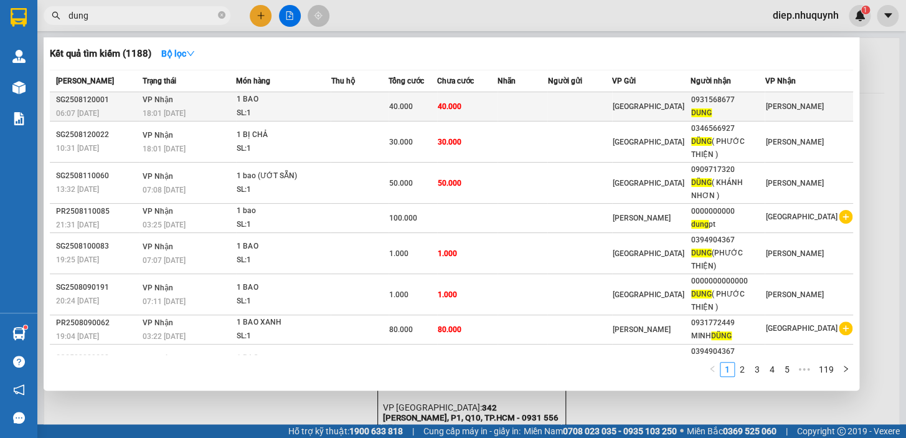
type input "dung"
click at [526, 110] on td at bounding box center [523, 106] width 50 height 29
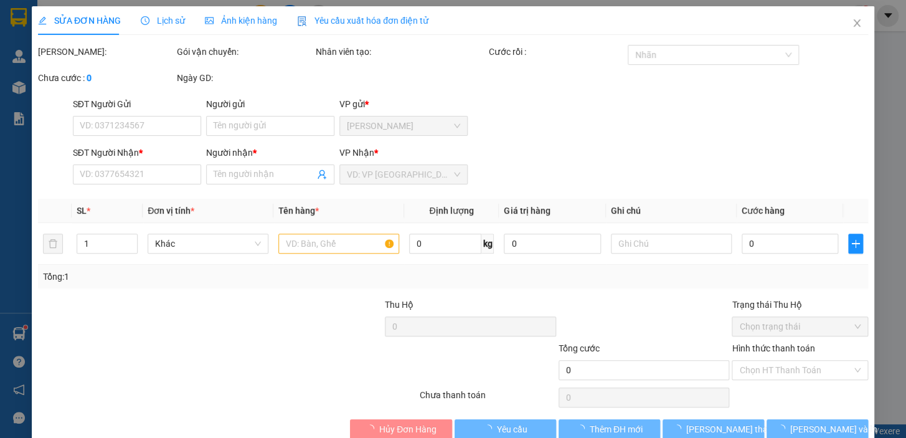
type input "0931568677"
type input "DUNG"
type input "40.000"
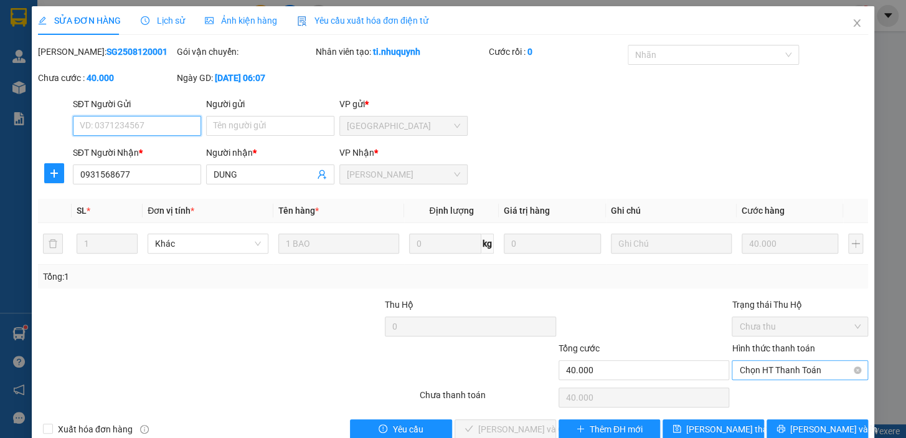
click at [775, 369] on span "Chọn HT Thanh Toán" at bounding box center [799, 370] width 121 height 19
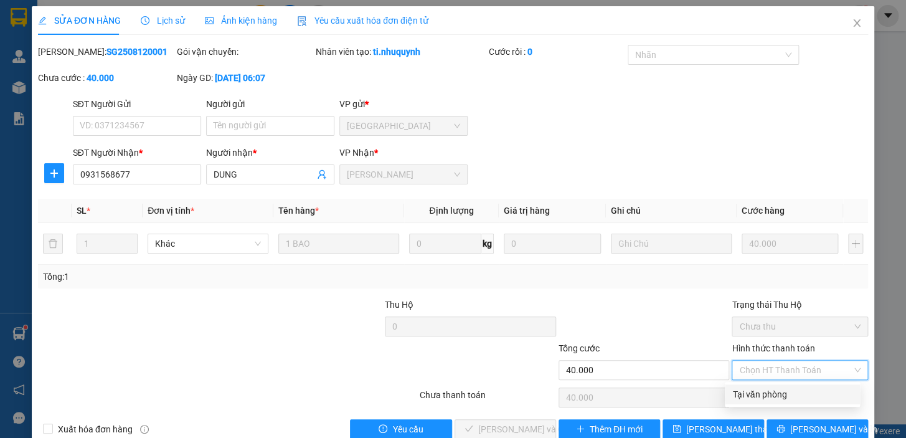
click at [783, 390] on div "Tại văn phòng" at bounding box center [792, 394] width 120 height 14
type input "0"
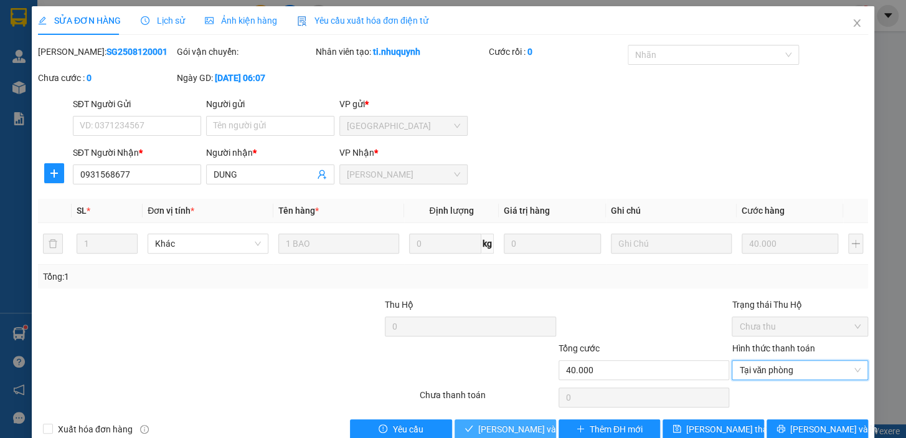
click at [522, 426] on span "Lưu và Giao hàng" at bounding box center [538, 429] width 120 height 14
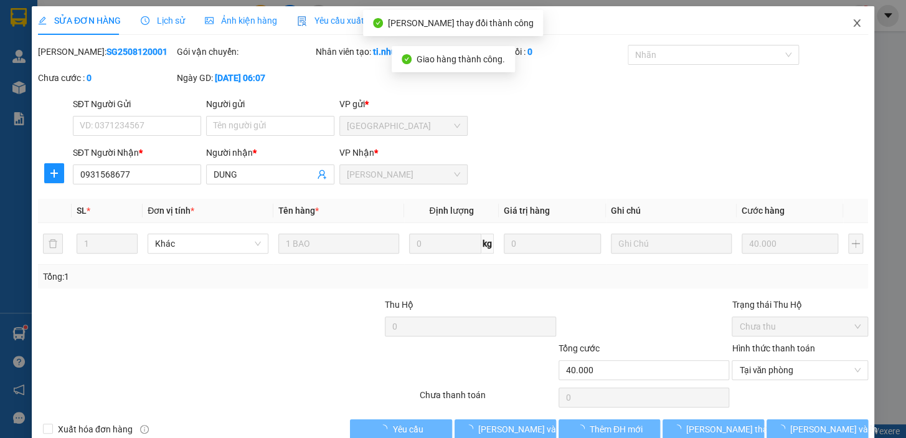
click at [847, 30] on span "Close" at bounding box center [856, 23] width 35 height 35
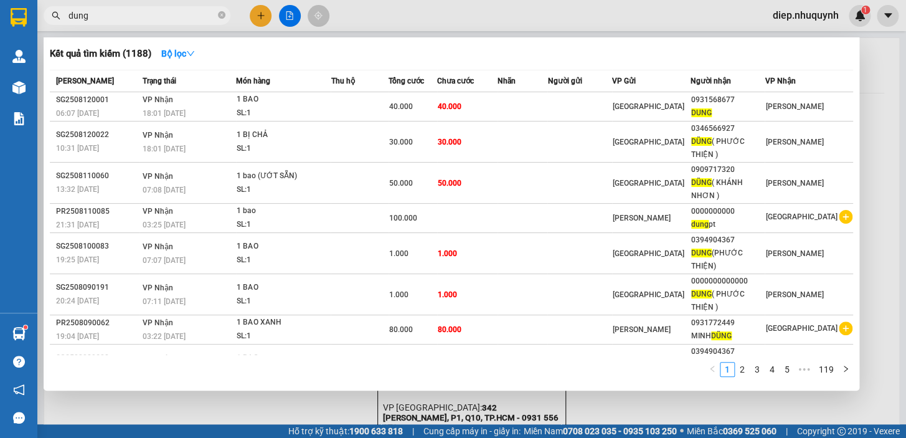
drag, startPoint x: 100, startPoint y: 18, endPoint x: 52, endPoint y: 18, distance: 47.9
click at [52, 18] on div "dung" at bounding box center [121, 15] width 243 height 19
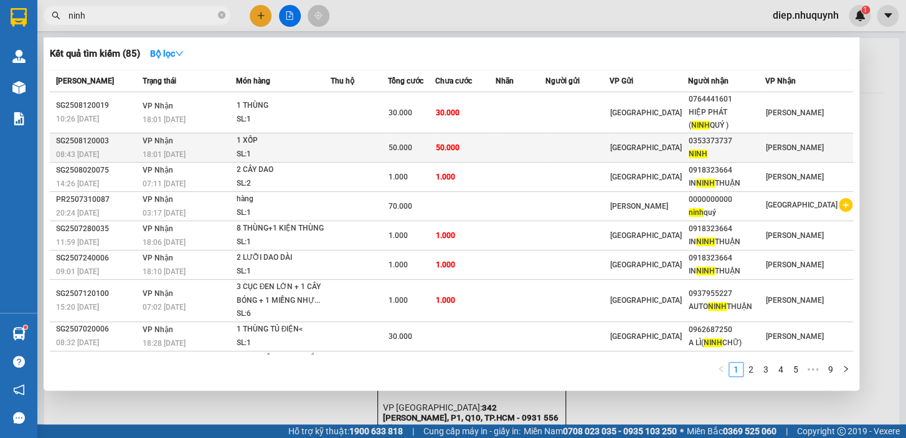
type input "ninh"
click at [412, 147] on span "50.000" at bounding box center [401, 147] width 24 height 9
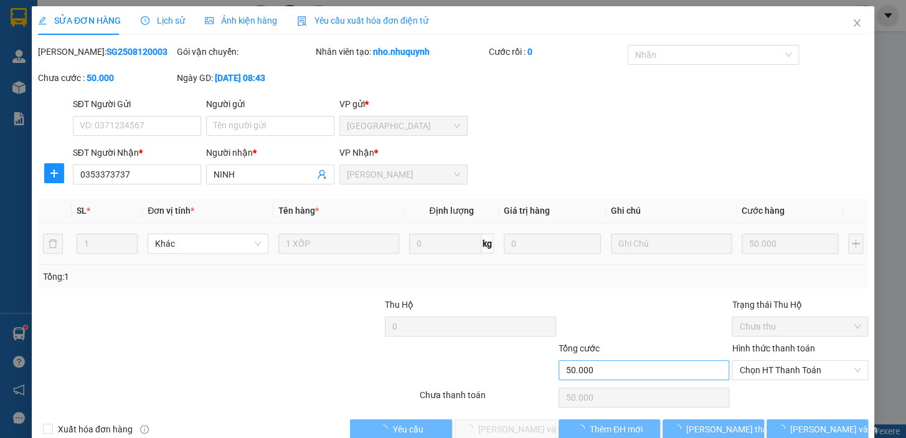
type input "0353373737"
type input "NINH"
type input "50.000"
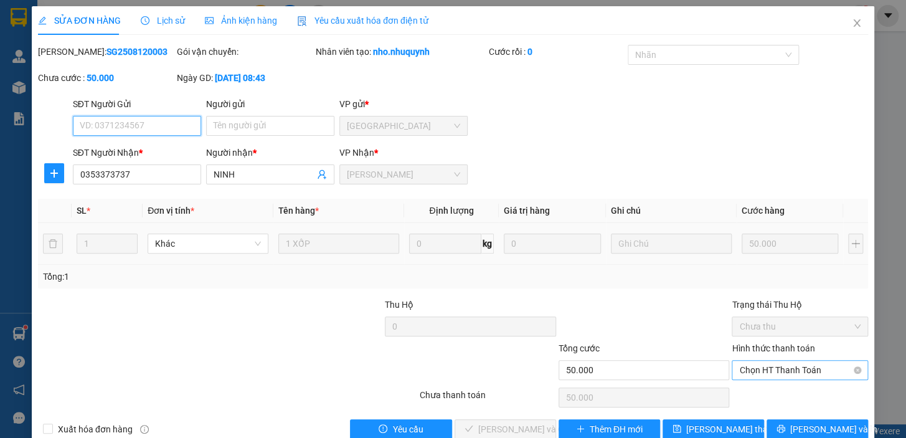
click at [770, 372] on span "Chọn HT Thanh Toán" at bounding box center [799, 370] width 121 height 19
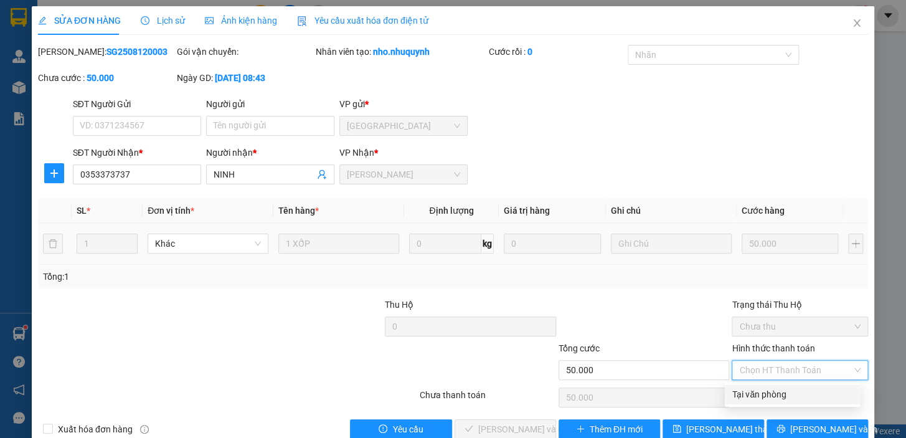
click at [768, 390] on div "Tại văn phòng" at bounding box center [792, 394] width 120 height 14
type input "0"
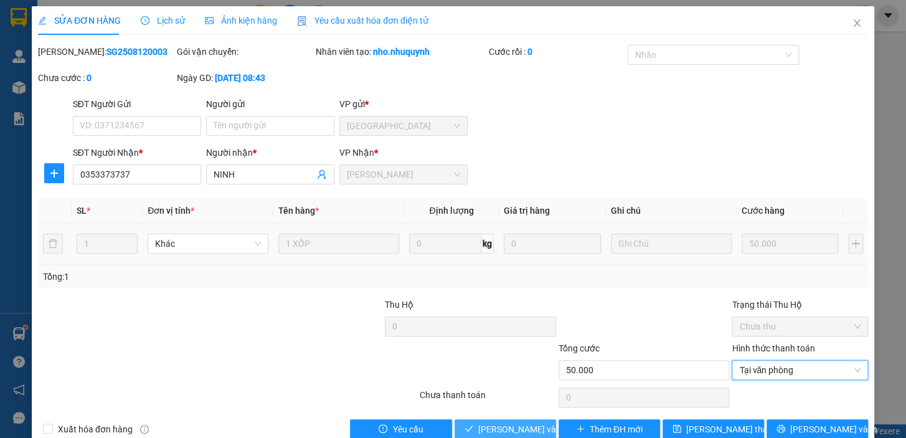
click at [508, 427] on span "Lưu và Giao hàng" at bounding box center [538, 429] width 120 height 14
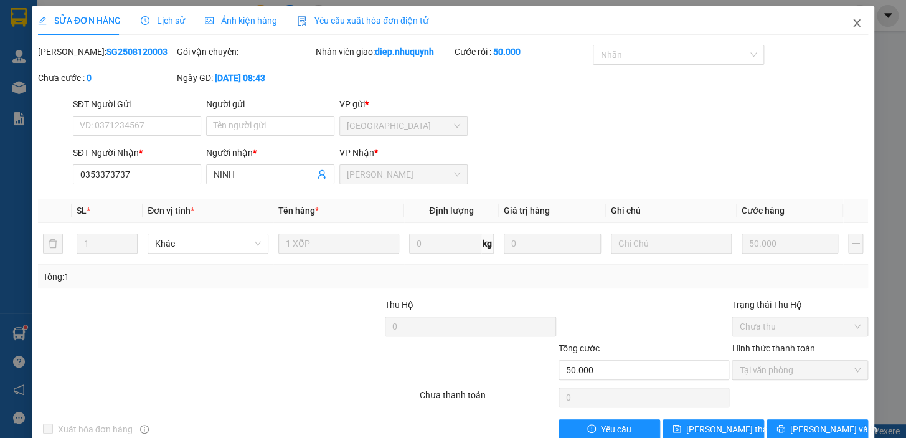
click at [853, 21] on icon "close" at bounding box center [856, 22] width 7 height 7
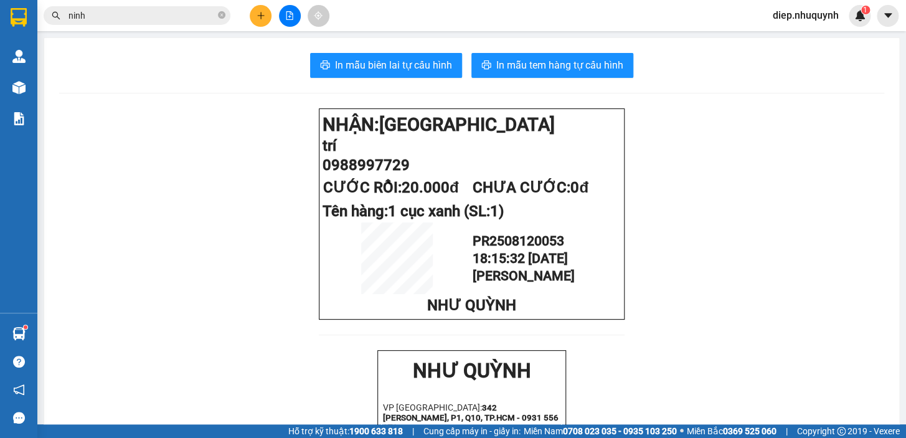
click at [263, 24] on button at bounding box center [261, 16] width 22 height 22
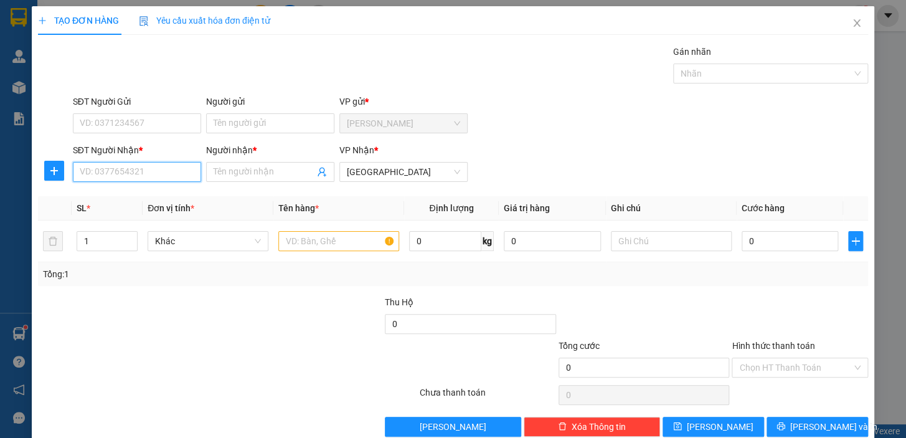
click at [123, 170] on input "SĐT Người Nhận *" at bounding box center [137, 172] width 128 height 20
type input "0941690264"
click at [249, 177] on input "Người nhận *" at bounding box center [264, 172] width 101 height 14
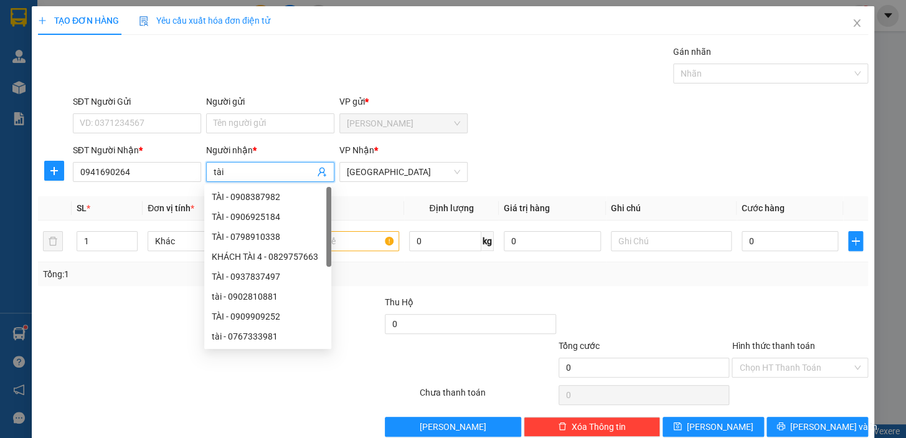
type input "tài"
click at [504, 300] on div "Thu Hộ" at bounding box center [470, 302] width 171 height 14
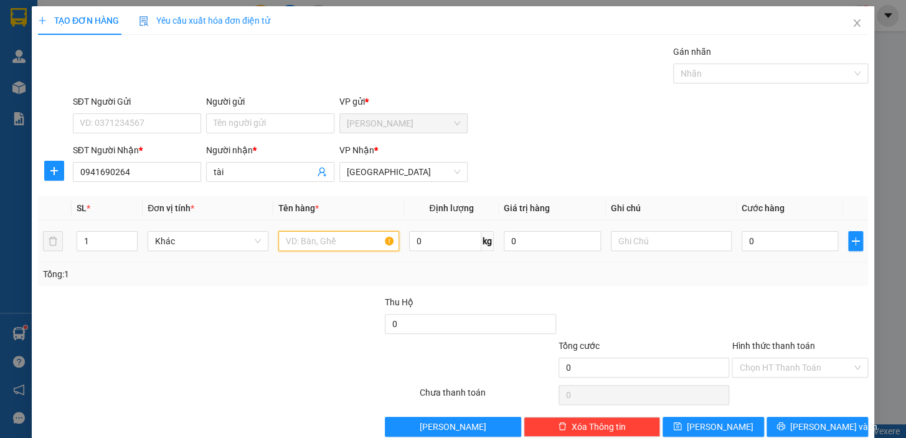
click at [359, 243] on input "text" at bounding box center [338, 241] width 121 height 20
type input "1 bị xanh"
click at [760, 243] on input "0" at bounding box center [790, 241] width 97 height 20
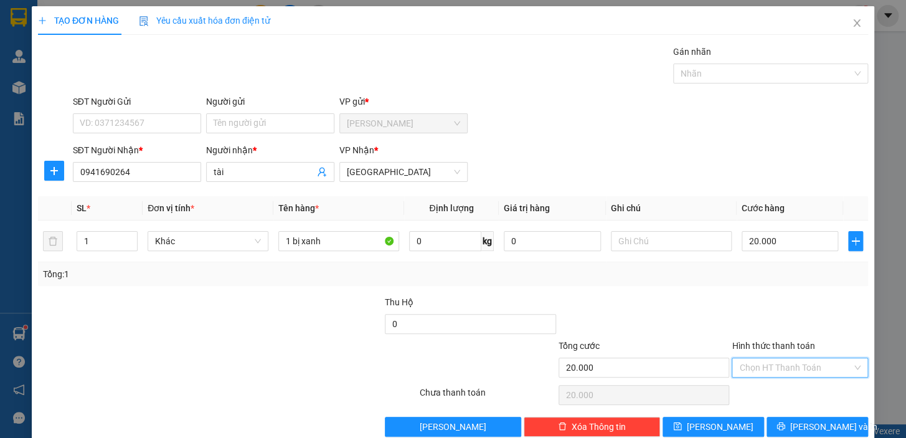
click at [773, 369] on input "Hình thức thanh toán" at bounding box center [795, 367] width 113 height 19
click at [773, 392] on div "Tại văn phòng" at bounding box center [792, 392] width 120 height 14
click at [803, 427] on span "Lưu và In" at bounding box center [833, 427] width 87 height 14
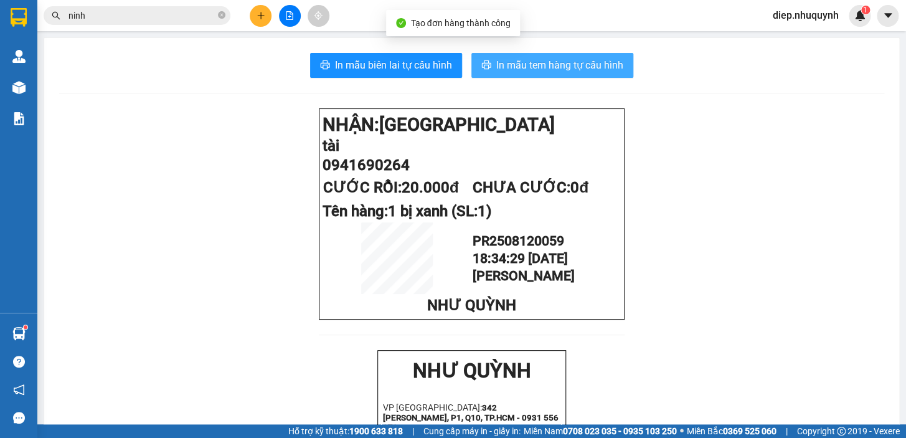
click at [527, 73] on span "In mẫu tem hàng tự cấu hình" at bounding box center [559, 65] width 127 height 16
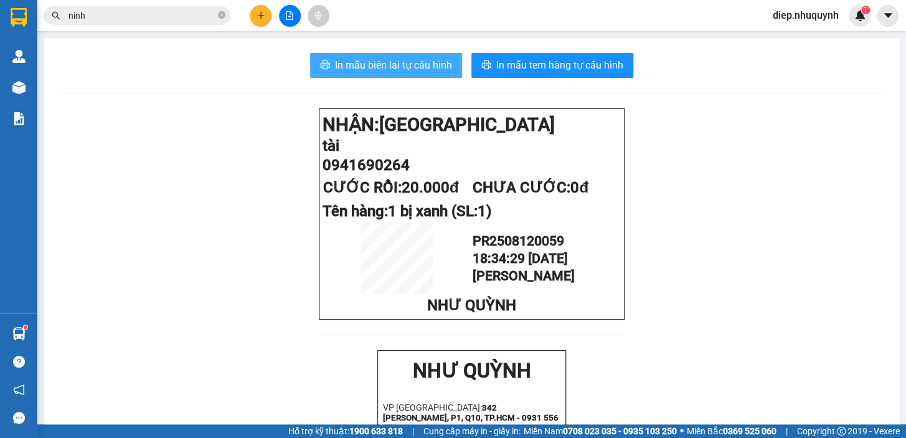
click at [394, 72] on span "In mẫu biên lai tự cấu hình" at bounding box center [393, 65] width 117 height 16
click at [259, 16] on icon "plus" at bounding box center [261, 15] width 9 height 9
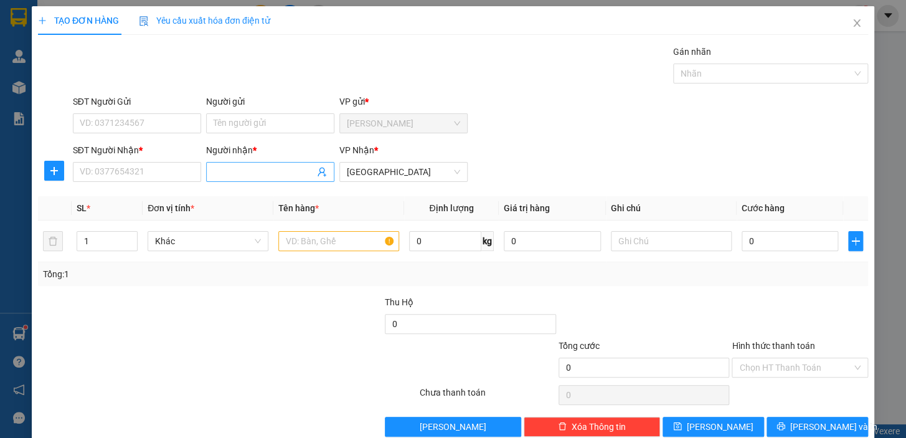
click at [243, 177] on input "Người nhận *" at bounding box center [264, 172] width 101 height 14
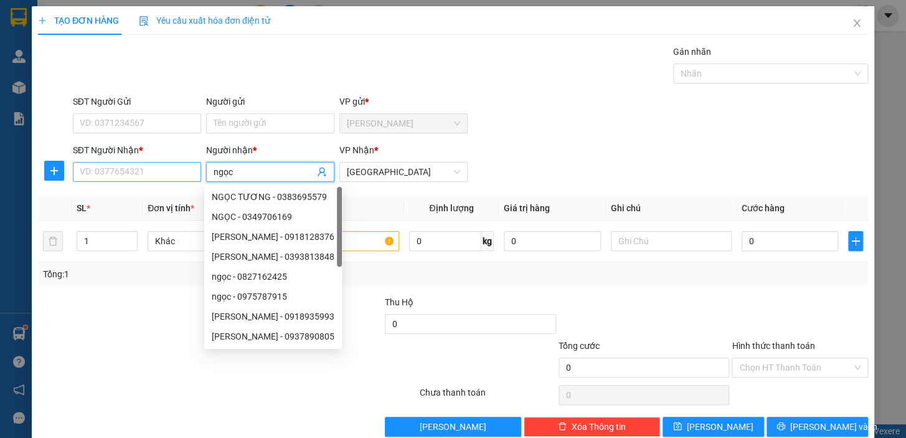
type input "ngọc"
click at [151, 166] on input "SĐT Người Nhận *" at bounding box center [137, 172] width 128 height 20
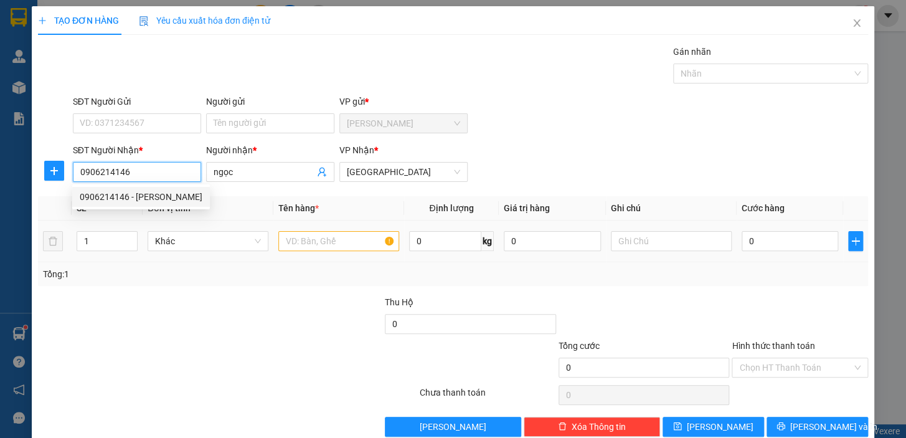
type input "0906214146"
click at [314, 250] on div at bounding box center [338, 241] width 121 height 25
click at [321, 242] on input "text" at bounding box center [338, 241] width 121 height 20
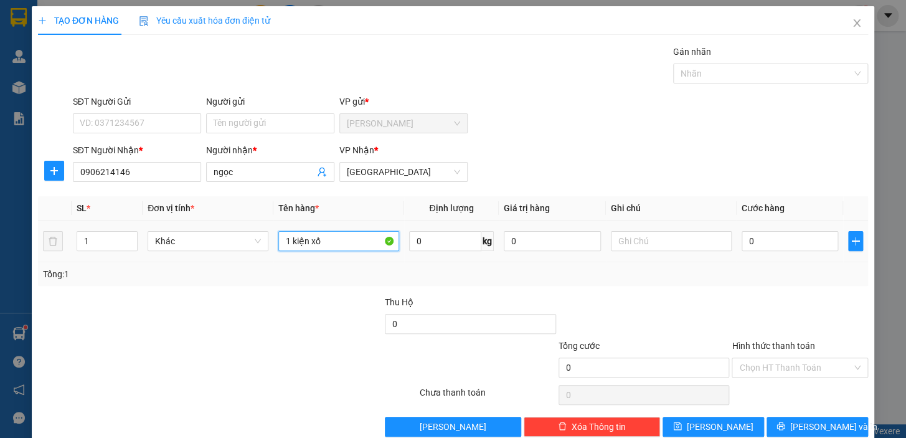
type input "1 kiện xốp"
click at [772, 244] on input "0" at bounding box center [790, 241] width 97 height 20
click at [778, 368] on input "Hình thức thanh toán" at bounding box center [795, 367] width 113 height 19
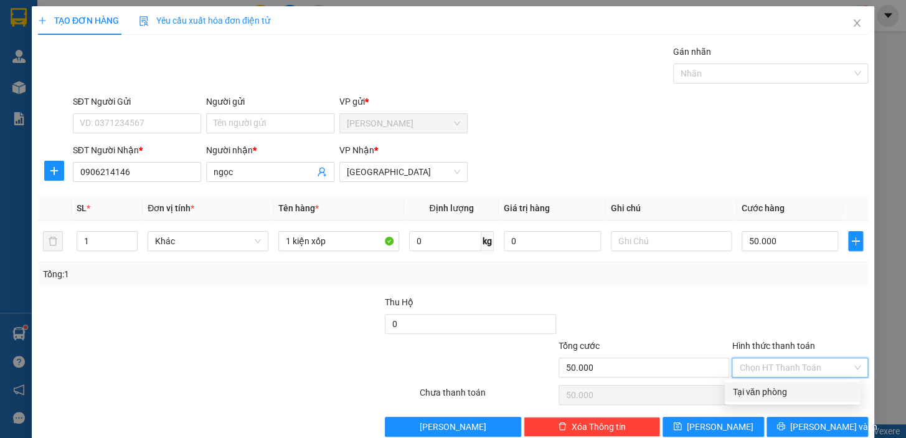
click at [773, 384] on div "Tại văn phòng" at bounding box center [792, 392] width 135 height 20
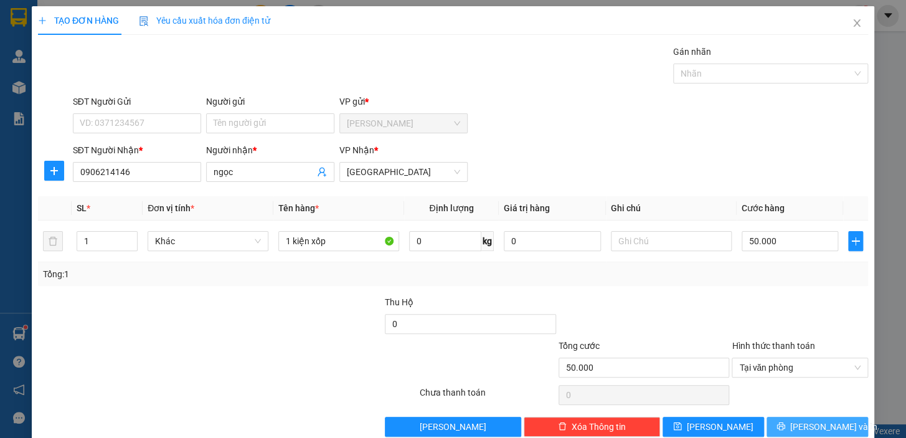
click at [810, 431] on span "Lưu và In" at bounding box center [833, 427] width 87 height 14
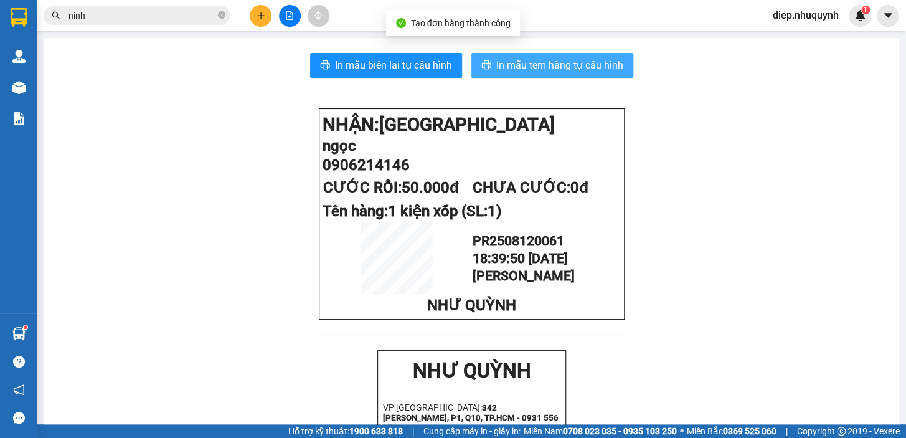
click at [525, 62] on span "In mẫu tem hàng tự cấu hình" at bounding box center [559, 65] width 127 height 16
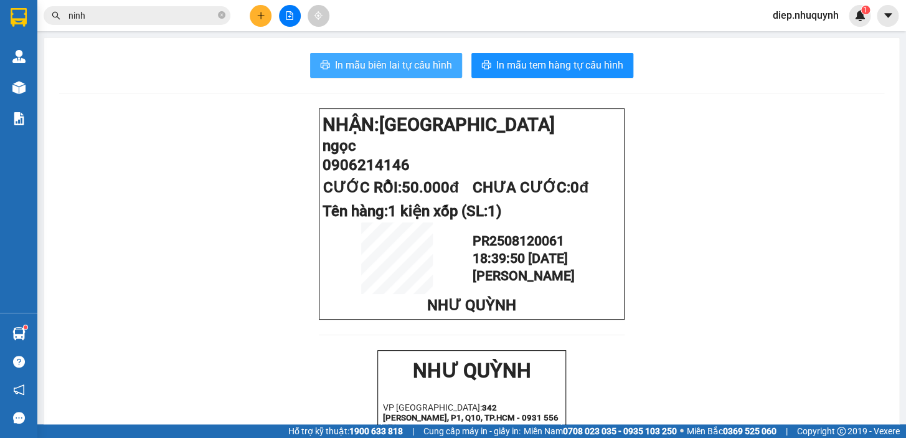
click at [391, 66] on span "In mẫu biên lai tự cấu hình" at bounding box center [393, 65] width 117 height 16
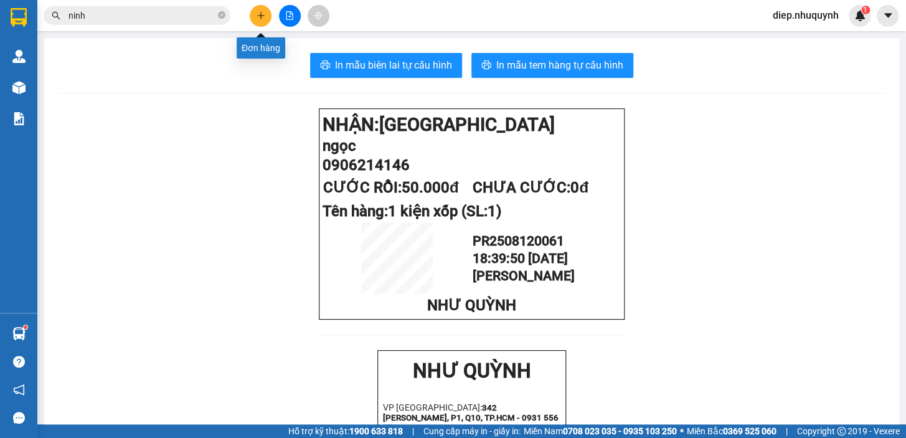
click at [263, 14] on icon "plus" at bounding box center [261, 15] width 9 height 9
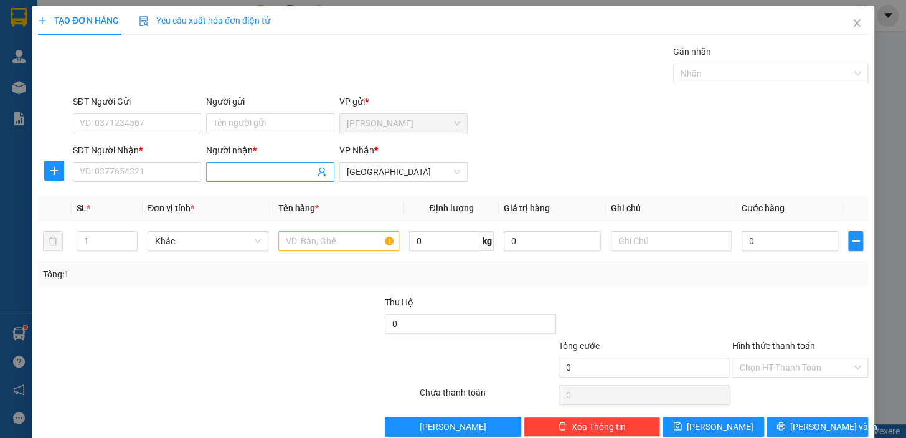
click at [248, 174] on input "Người nhận *" at bounding box center [264, 172] width 101 height 14
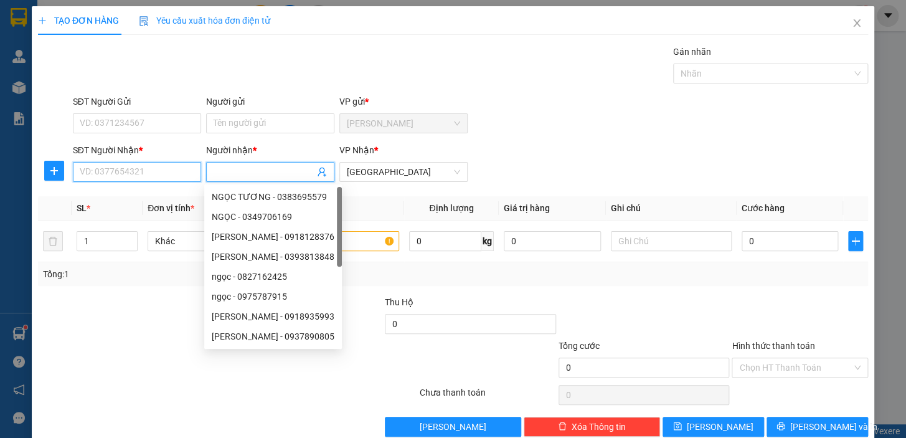
click at [158, 174] on input "SĐT Người Nhận *" at bounding box center [137, 172] width 128 height 20
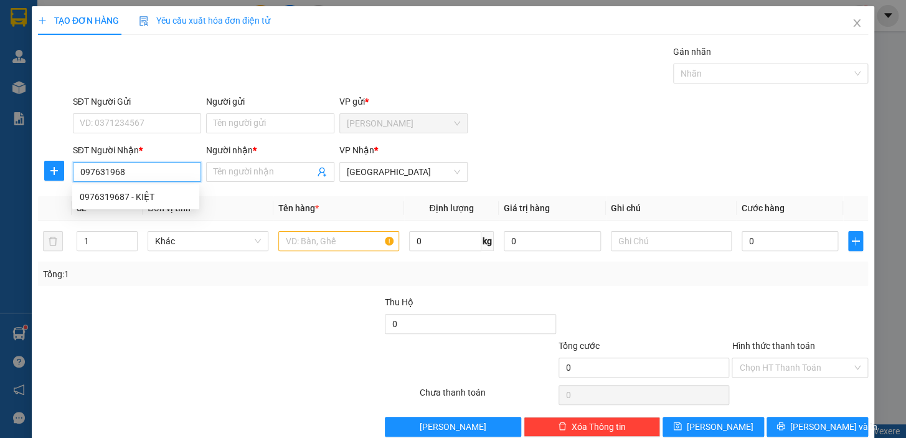
type input "0976319687"
click at [136, 197] on div "0976319687 - KIỆT" at bounding box center [136, 197] width 112 height 14
type input "KIỆT"
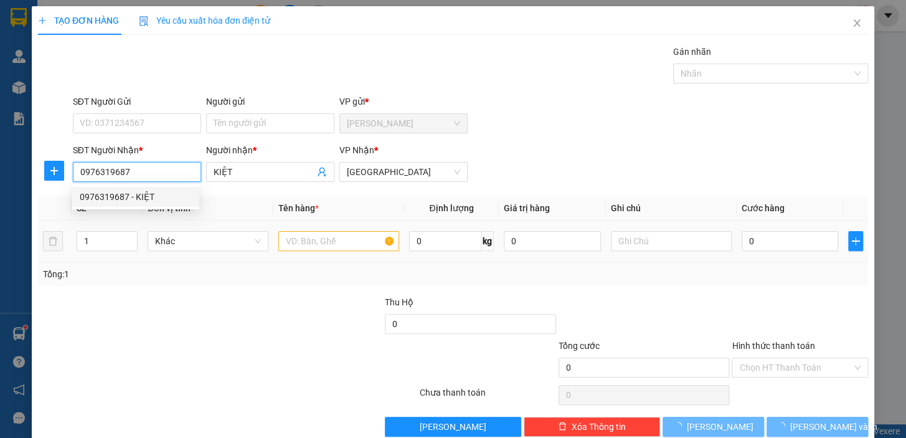
type input "30.000"
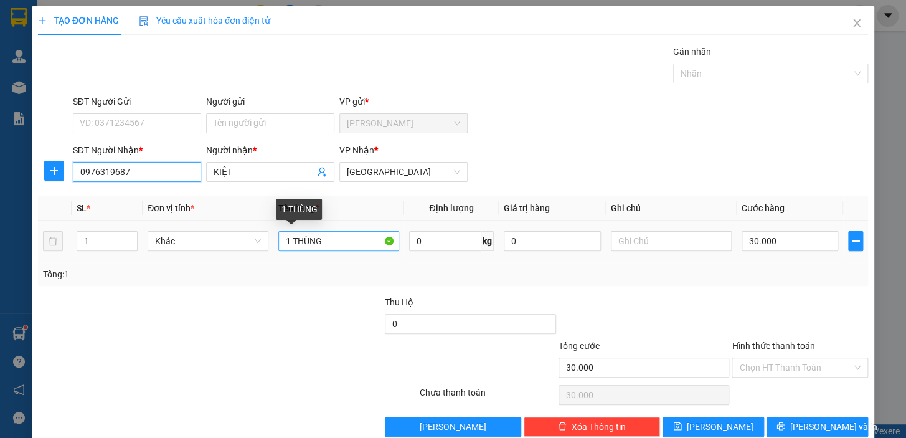
type input "0976319687"
drag, startPoint x: 291, startPoint y: 242, endPoint x: 334, endPoint y: 243, distance: 43.6
click at [338, 243] on input "1 THÙNG" at bounding box center [338, 241] width 121 height 20
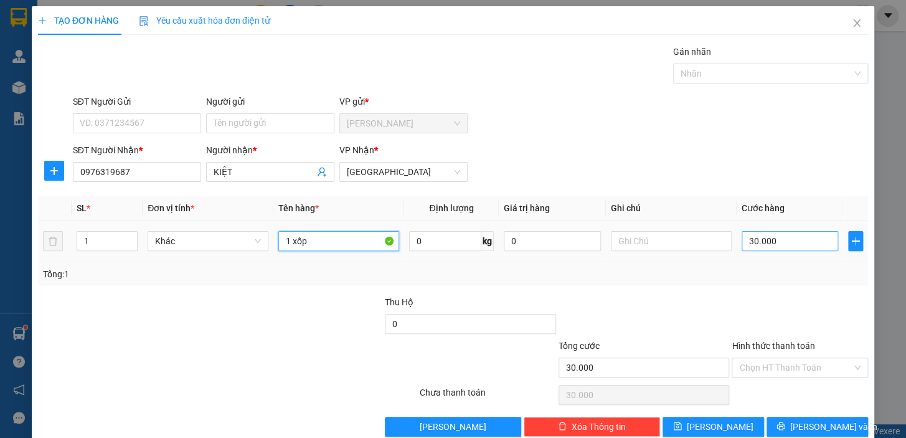
type input "1 xốp"
click at [777, 236] on input "30.000" at bounding box center [790, 241] width 97 height 20
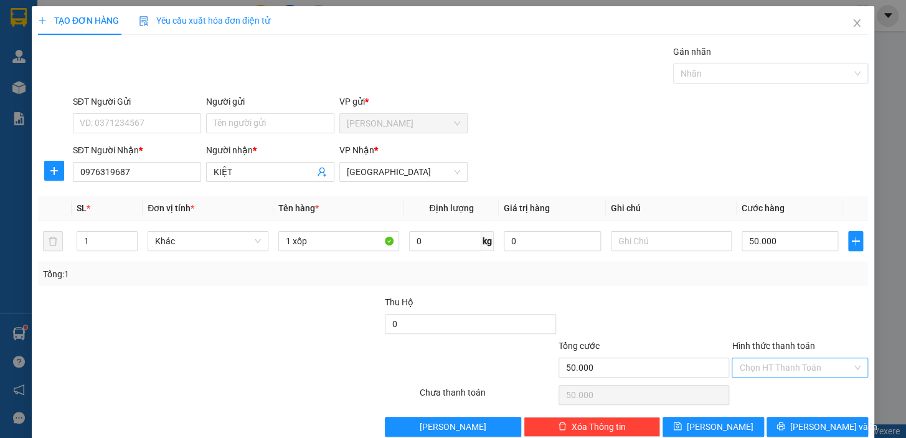
click at [786, 370] on input "Hình thức thanh toán" at bounding box center [795, 367] width 113 height 19
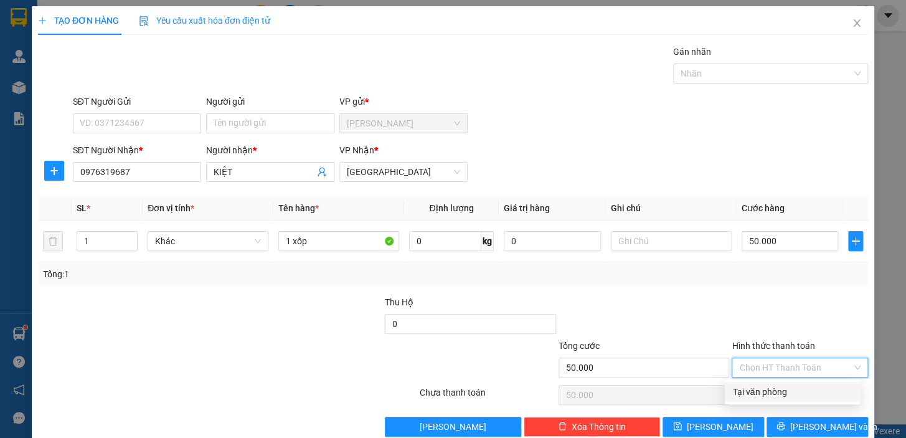
click at [778, 394] on div "Tại văn phòng" at bounding box center [792, 392] width 120 height 14
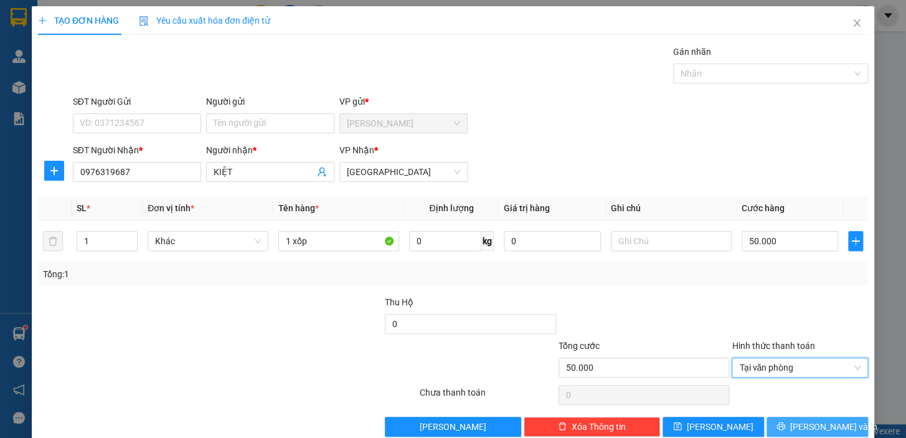
click at [811, 423] on span "Lưu và In" at bounding box center [833, 427] width 87 height 14
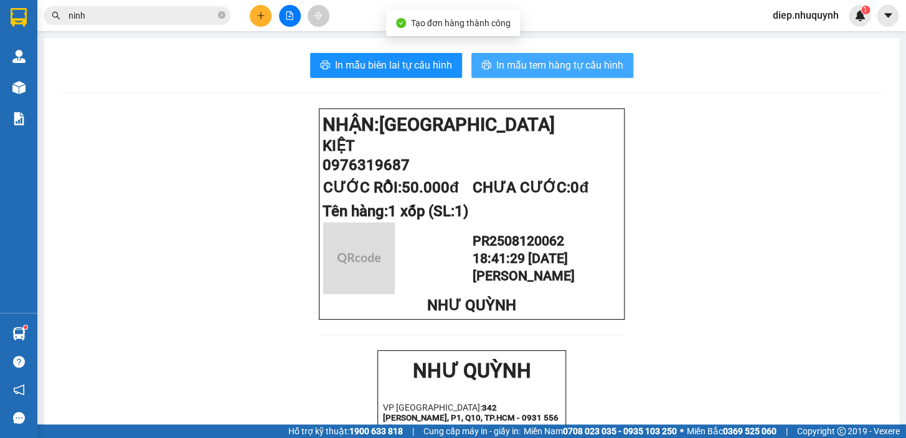
click at [503, 65] on span "In mẫu tem hàng tự cấu hình" at bounding box center [559, 65] width 127 height 16
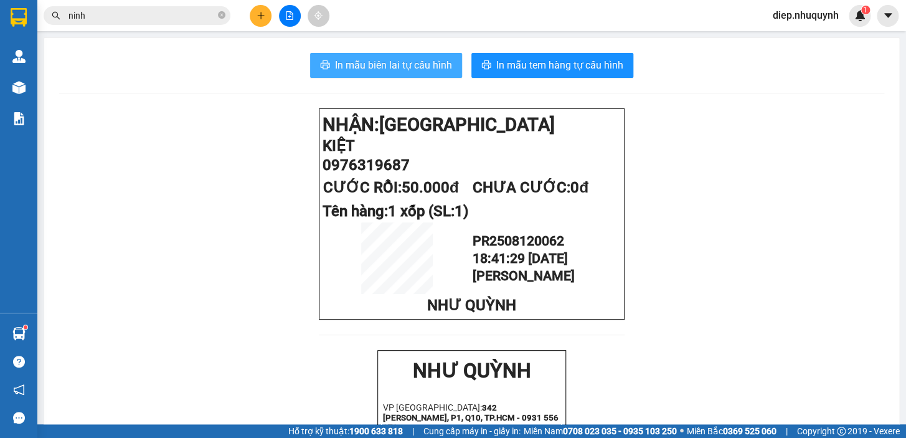
click at [431, 64] on span "In mẫu biên lai tự cấu hình" at bounding box center [393, 65] width 117 height 16
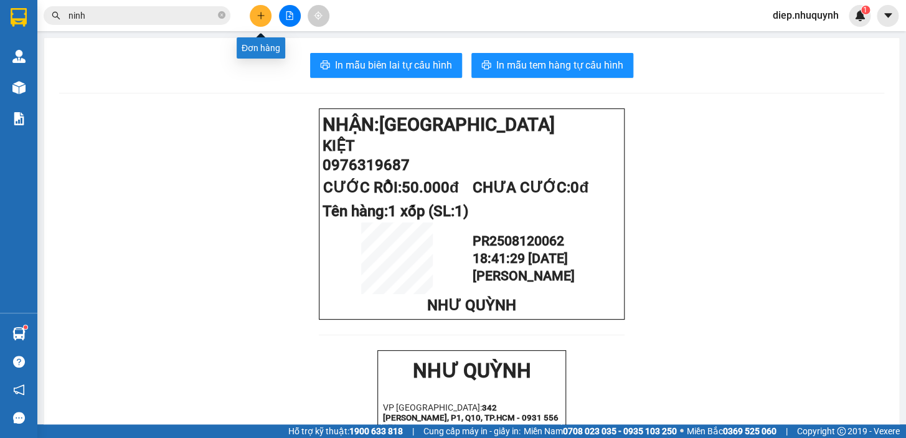
click at [261, 25] on button at bounding box center [261, 16] width 22 height 22
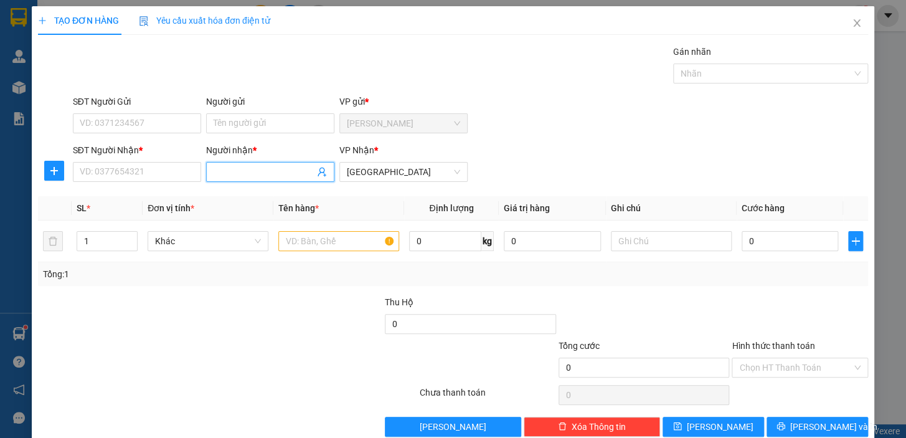
click at [254, 168] on input "Người nhận *" at bounding box center [264, 172] width 101 height 14
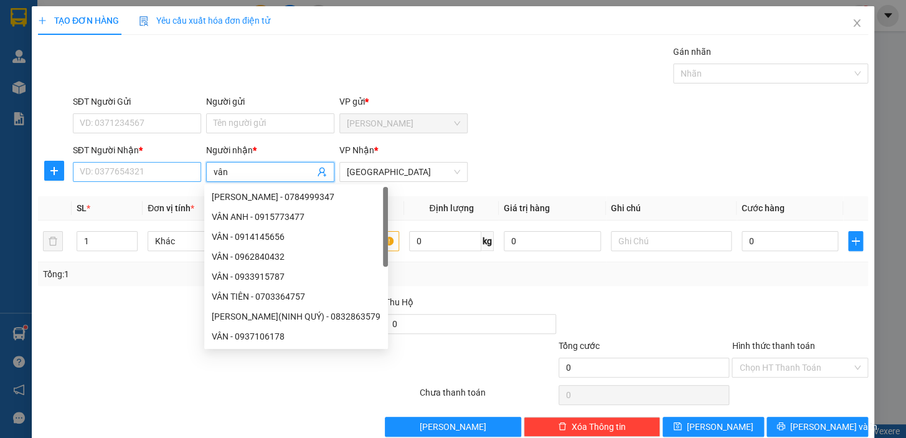
type input "vân"
click at [128, 168] on input "SĐT Người Nhận *" at bounding box center [137, 172] width 128 height 20
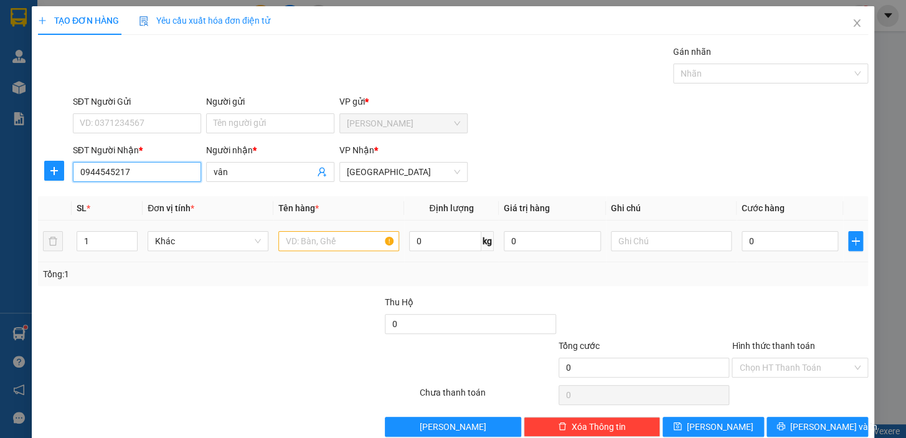
type input "0944545217"
click at [309, 246] on input "text" at bounding box center [338, 241] width 121 height 20
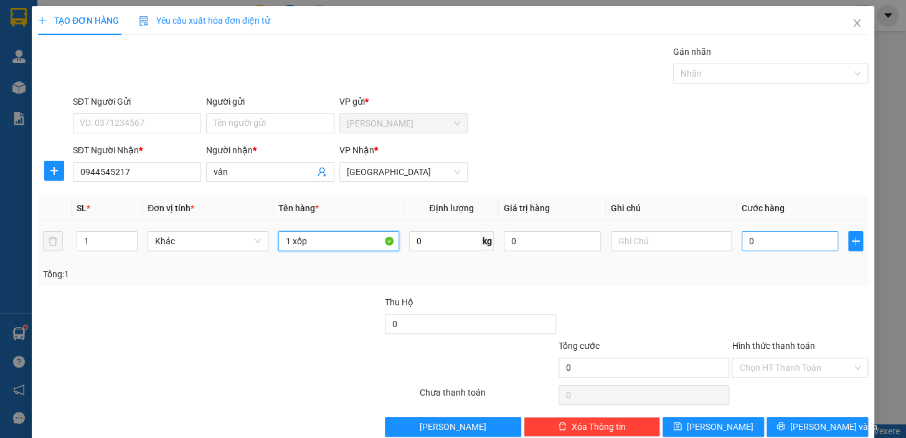
type input "1 xốp"
click at [747, 238] on input "0" at bounding box center [790, 241] width 97 height 20
type input "3"
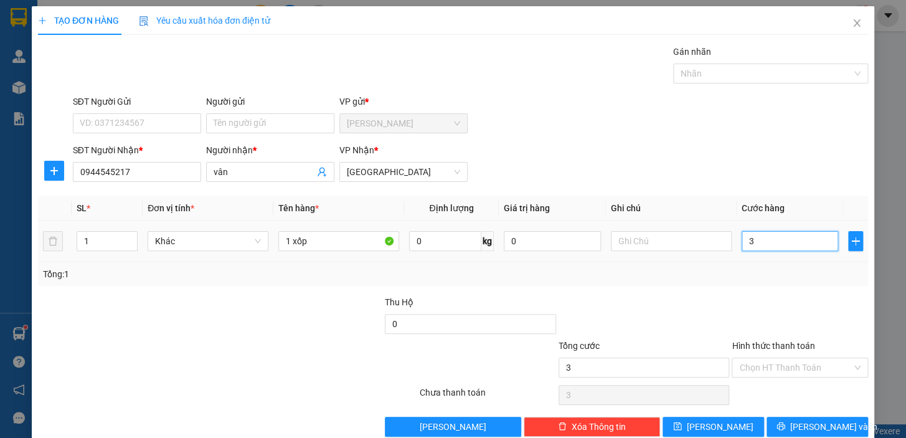
type input "30"
type input "30.000"
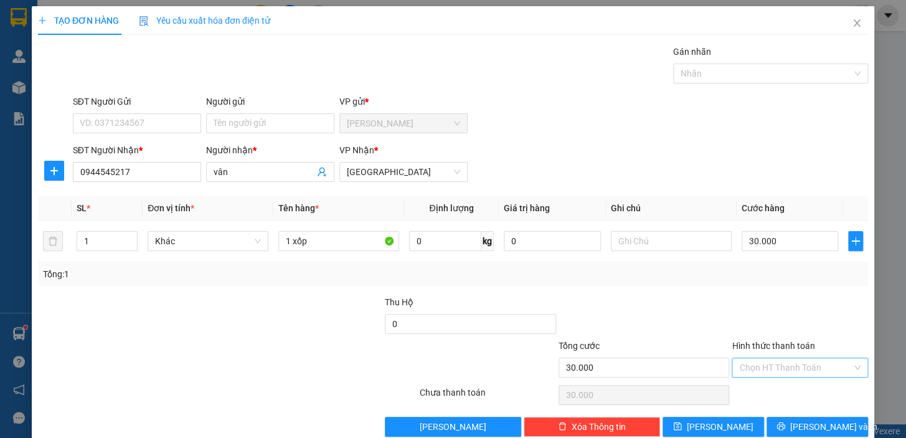
click at [797, 367] on input "Hình thức thanh toán" at bounding box center [795, 367] width 113 height 19
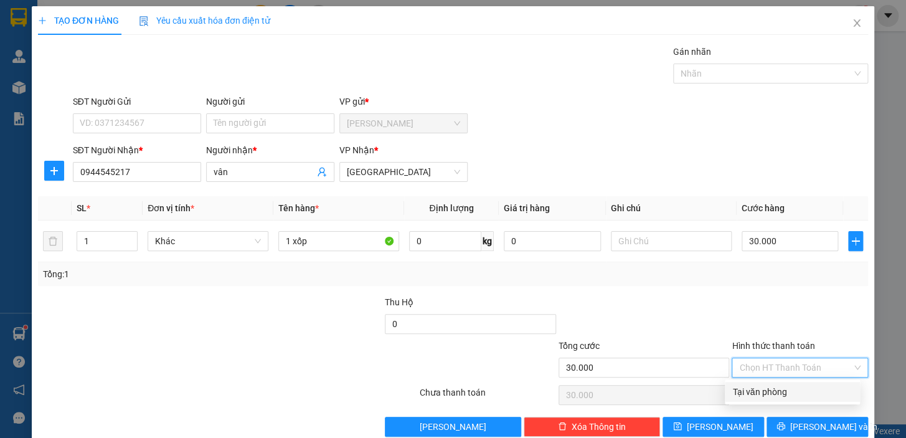
drag, startPoint x: 792, startPoint y: 389, endPoint x: 788, endPoint y: 403, distance: 14.2
click at [791, 389] on div "Tại văn phòng" at bounding box center [792, 392] width 120 height 14
type input "0"
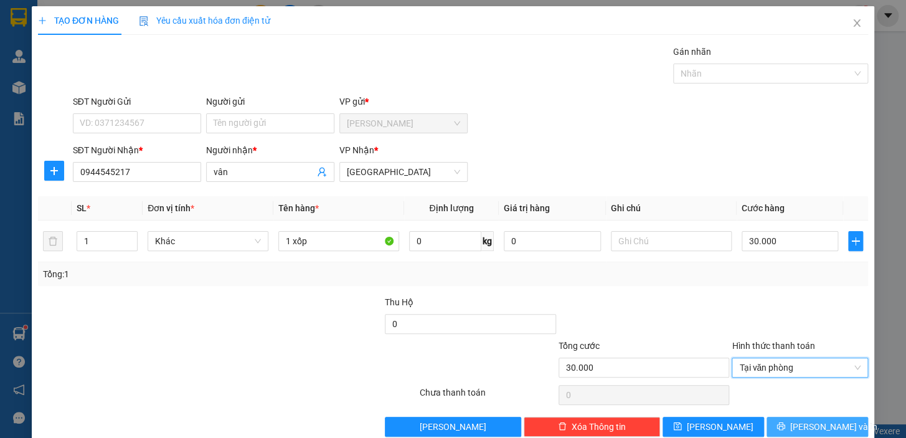
click at [785, 422] on icon "printer" at bounding box center [780, 426] width 9 height 9
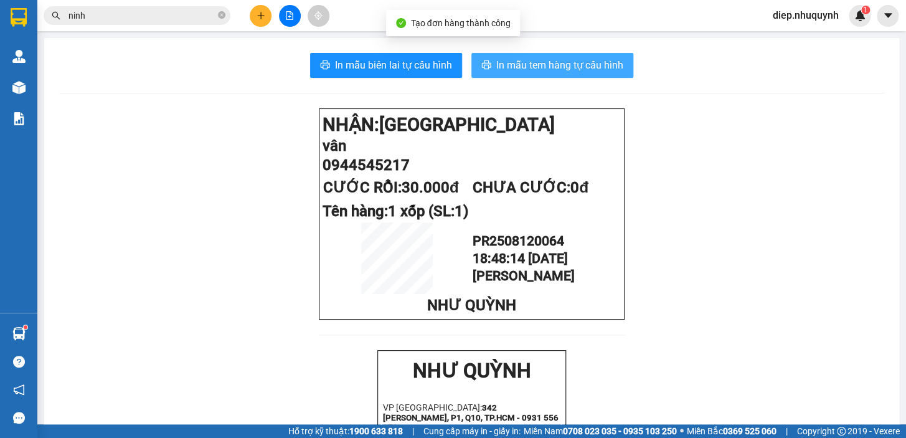
click at [542, 70] on span "In mẫu tem hàng tự cấu hình" at bounding box center [559, 65] width 127 height 16
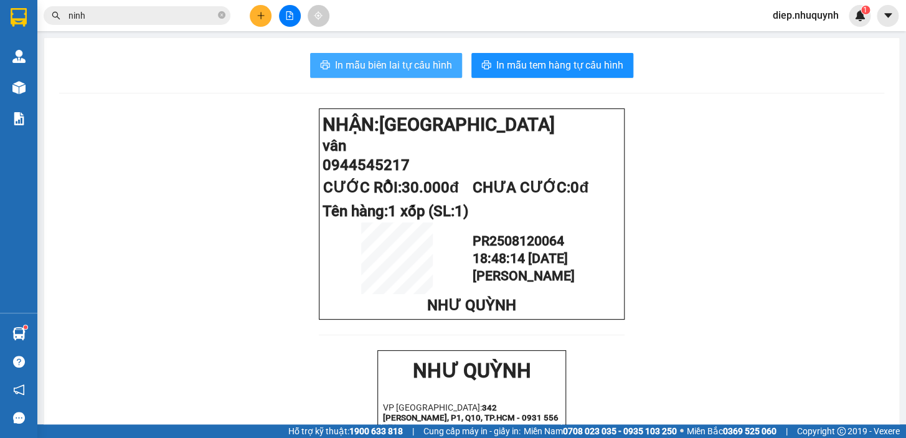
click at [401, 64] on span "In mẫu biên lai tự cấu hình" at bounding box center [393, 65] width 117 height 16
click at [255, 21] on button at bounding box center [261, 16] width 22 height 22
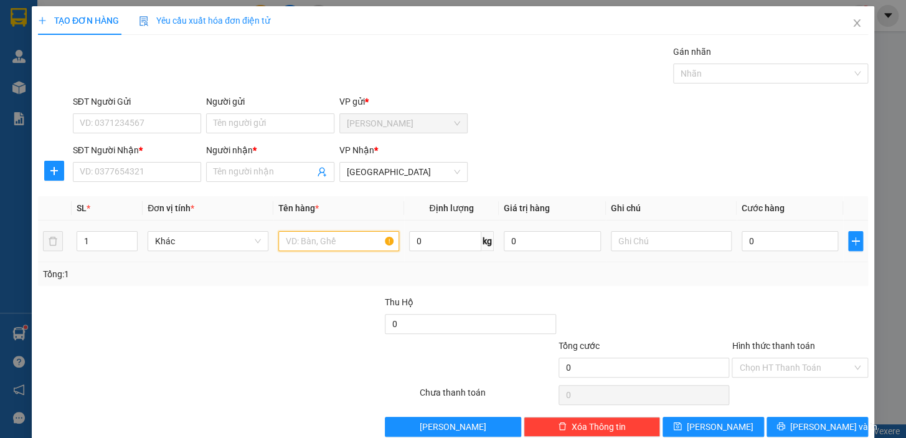
click at [311, 247] on input "text" at bounding box center [338, 241] width 121 height 20
type input "1 giỏ"
click at [270, 175] on input "Người nhận *" at bounding box center [264, 172] width 101 height 14
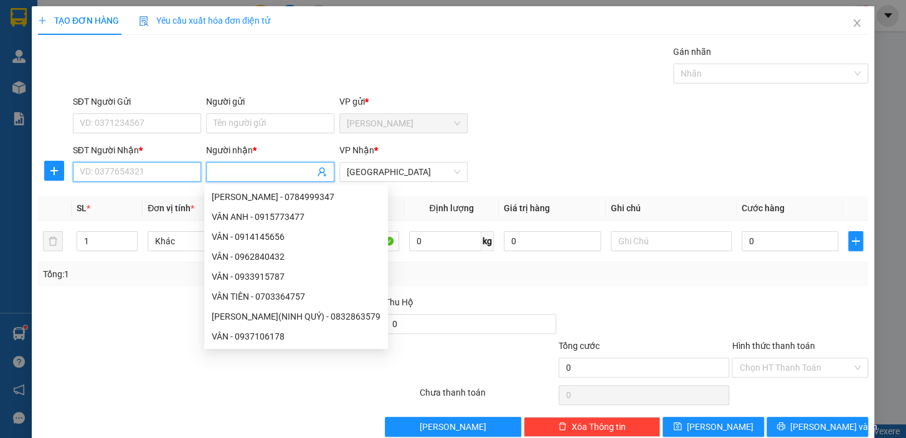
click at [152, 175] on input "SĐT Người Nhận *" at bounding box center [137, 172] width 128 height 20
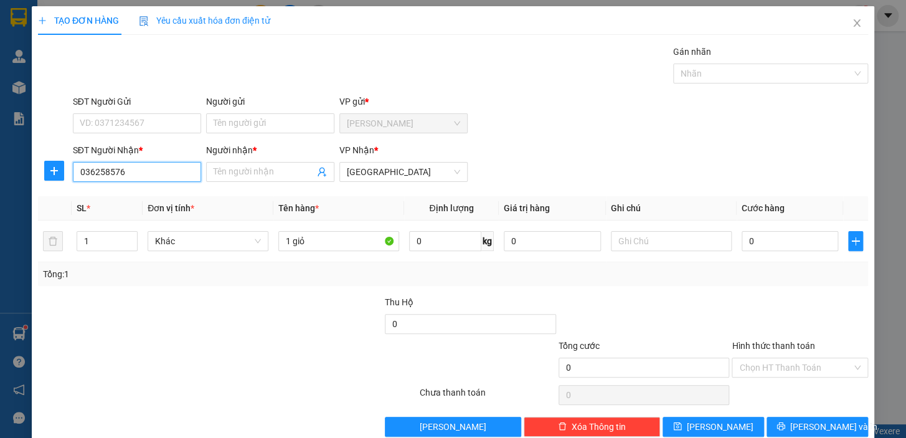
type input "0362585760"
click at [163, 194] on div "0362585760 - huy" at bounding box center [136, 197] width 112 height 14
type input "huy"
type input "30.000"
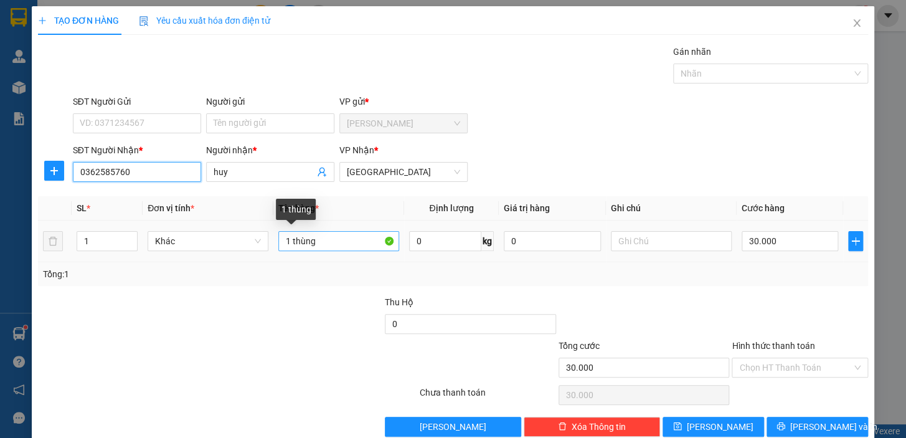
type input "0362585760"
drag, startPoint x: 290, startPoint y: 243, endPoint x: 342, endPoint y: 238, distance: 53.2
click at [342, 238] on input "1 thùng" at bounding box center [338, 241] width 121 height 20
drag, startPoint x: 305, startPoint y: 243, endPoint x: 346, endPoint y: 242, distance: 41.1
click at [346, 243] on input "1 giỏ xãhs" at bounding box center [338, 241] width 121 height 20
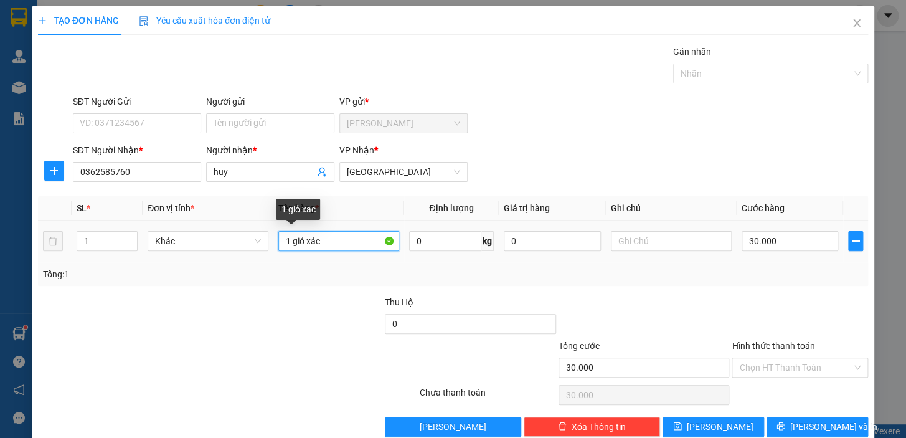
type input "1 giỏ xách"
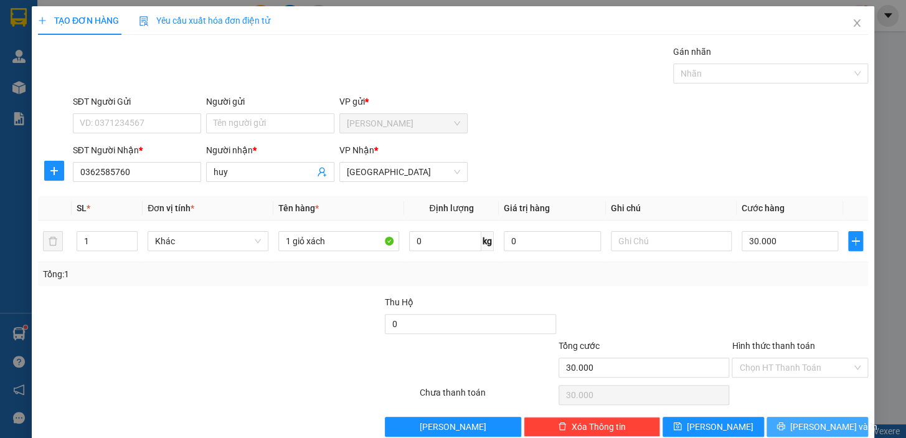
click at [826, 429] on span "Lưu và In" at bounding box center [833, 427] width 87 height 14
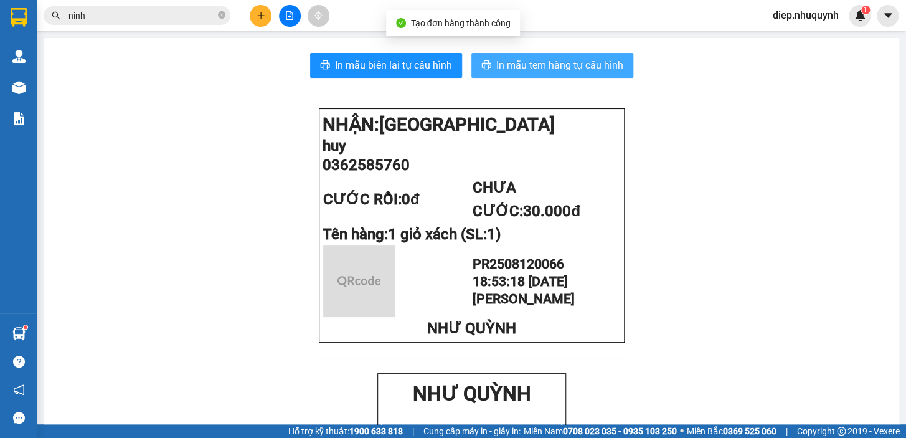
click at [531, 53] on button "In mẫu tem hàng tự cấu hình" at bounding box center [552, 65] width 162 height 25
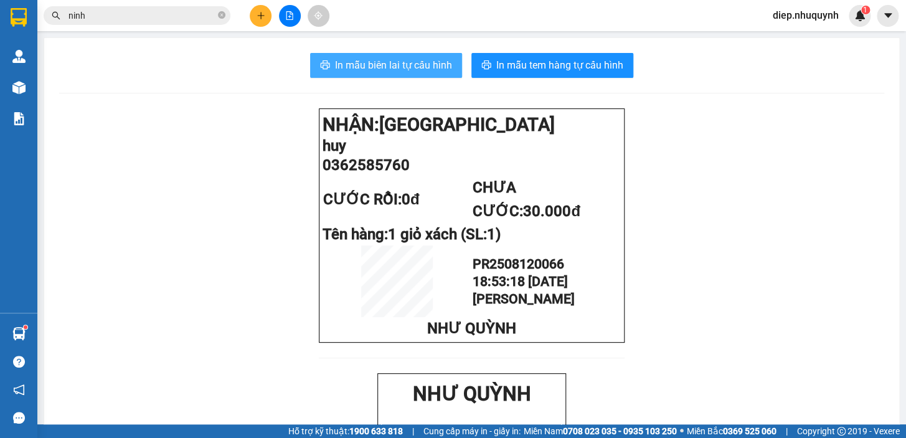
click at [405, 68] on span "In mẫu biên lai tự cấu hình" at bounding box center [393, 65] width 117 height 16
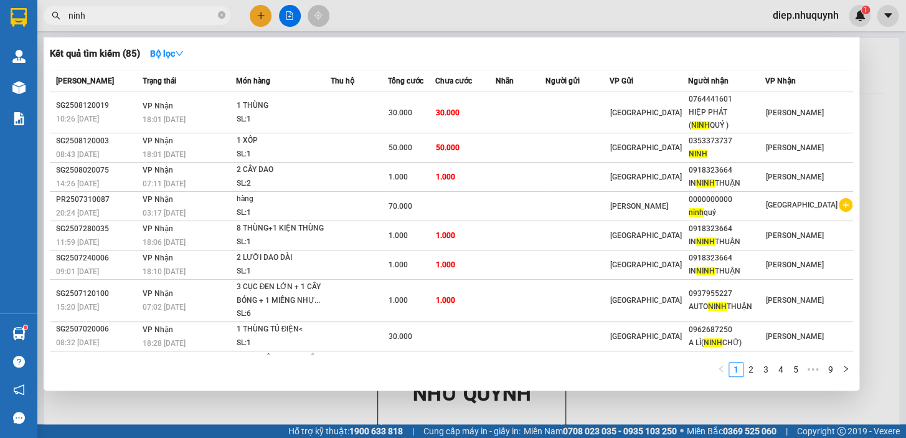
drag, startPoint x: 103, startPoint y: 17, endPoint x: 63, endPoint y: 18, distance: 40.5
click at [63, 18] on span "ninh" at bounding box center [137, 15] width 187 height 19
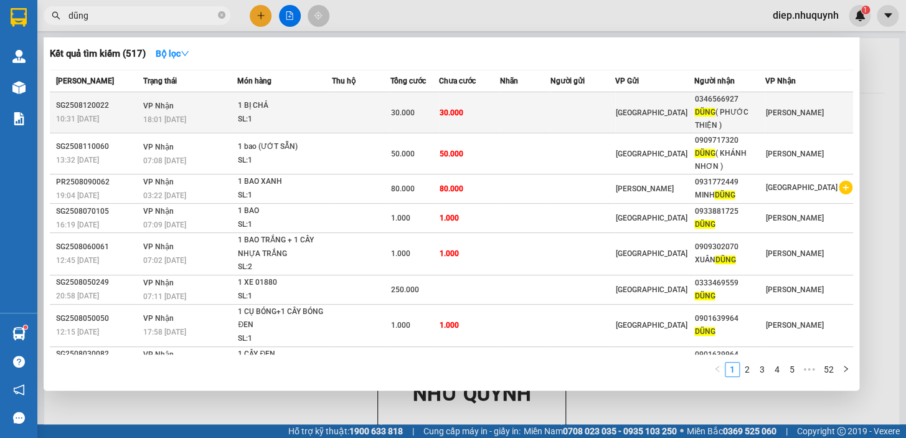
type input "dũng"
click at [405, 106] on div "30.000" at bounding box center [414, 113] width 47 height 14
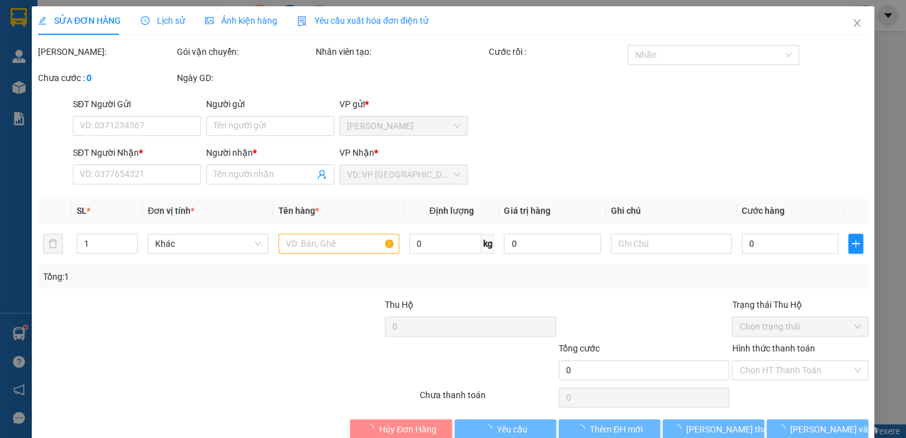
type input "0346566927"
type input "DŨNG ( PHƯỚC THIỆN )"
type input "30.000"
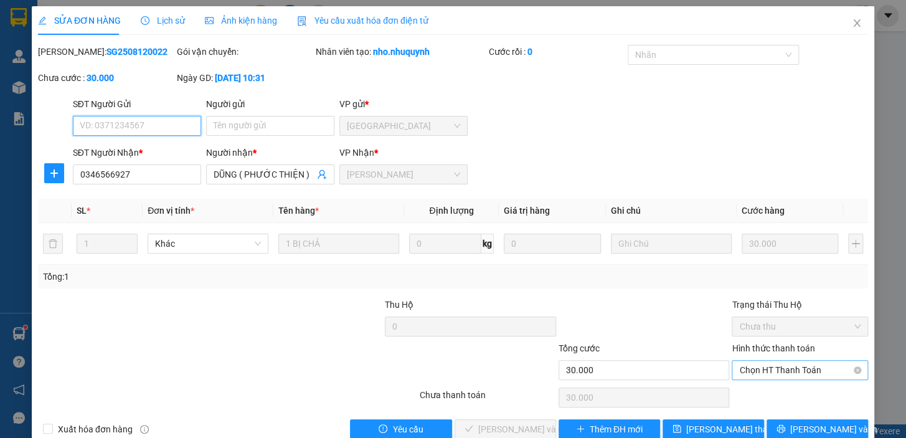
click at [785, 374] on span "Chọn HT Thanh Toán" at bounding box center [799, 370] width 121 height 19
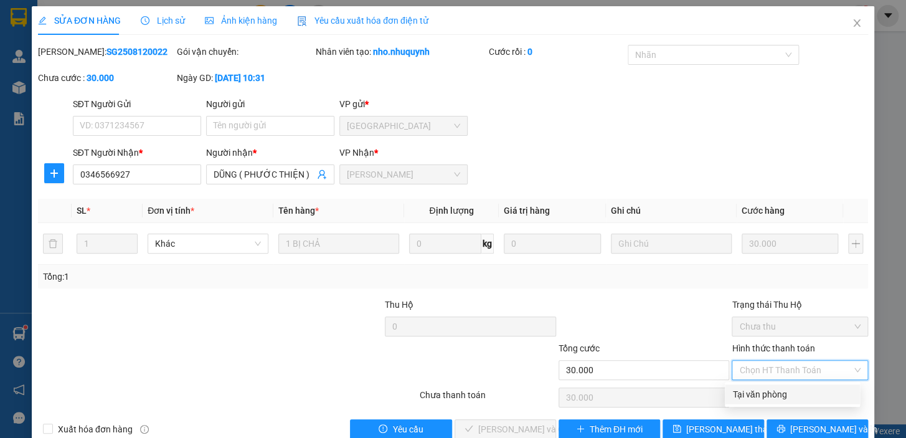
click at [780, 392] on div "Tại văn phòng" at bounding box center [792, 394] width 120 height 14
type input "0"
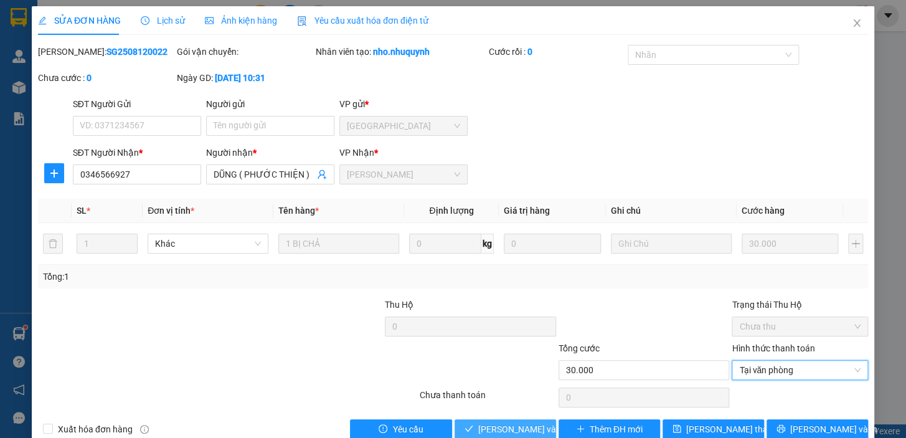
click at [503, 432] on span "Lưu và Giao hàng" at bounding box center [538, 429] width 120 height 14
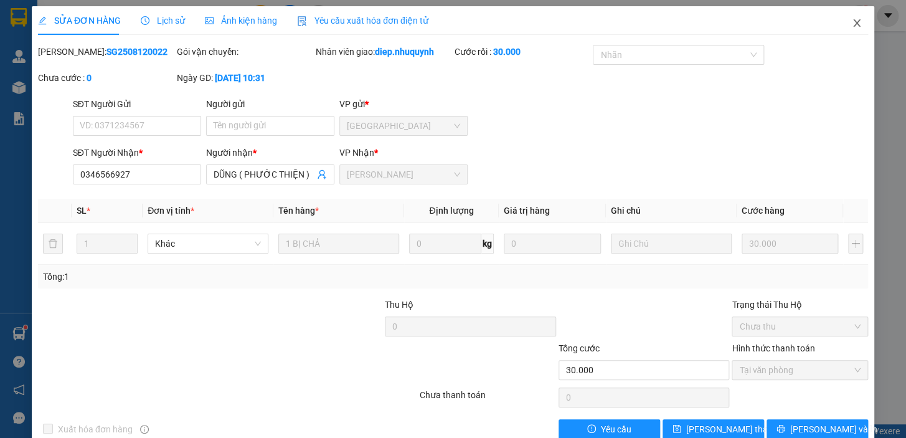
click at [853, 27] on icon "close" at bounding box center [856, 22] width 7 height 7
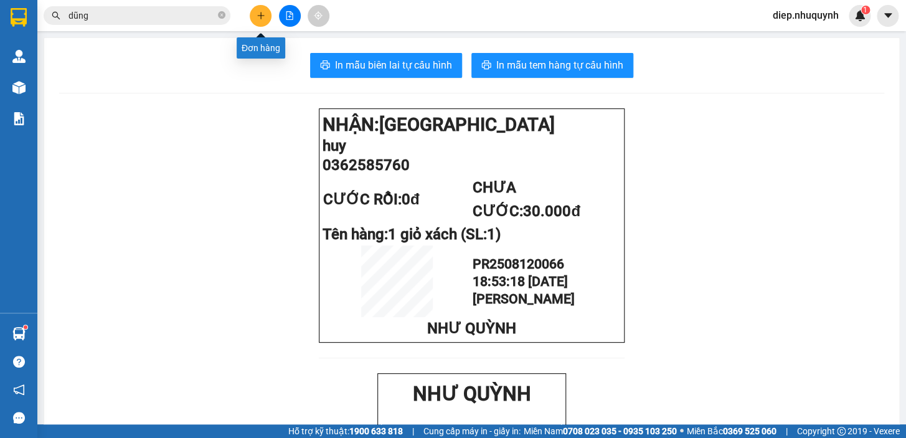
click at [268, 16] on button at bounding box center [261, 16] width 22 height 22
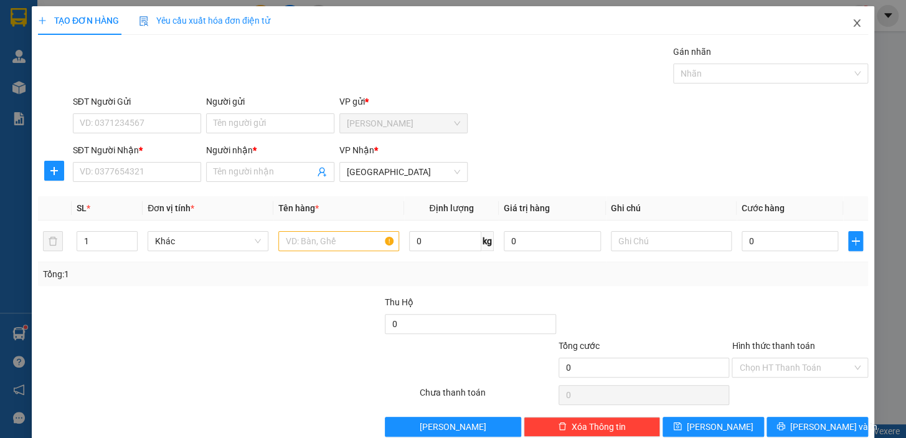
click at [853, 26] on icon "close" at bounding box center [856, 22] width 7 height 7
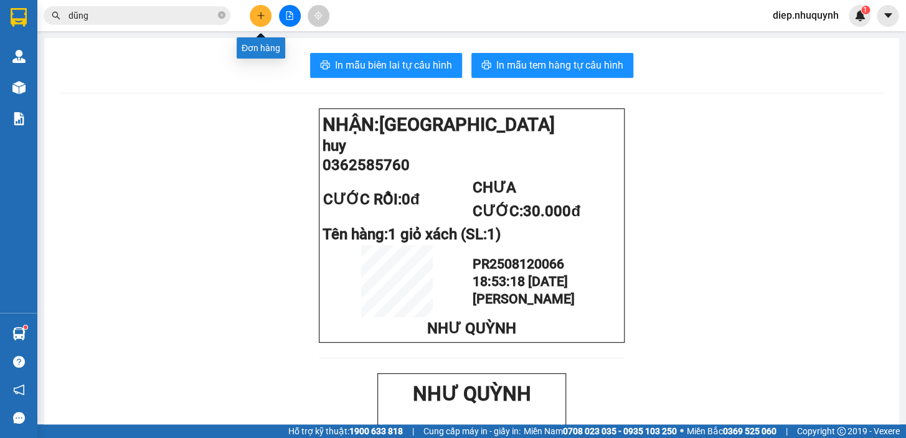
click at [262, 13] on icon "plus" at bounding box center [261, 15] width 9 height 9
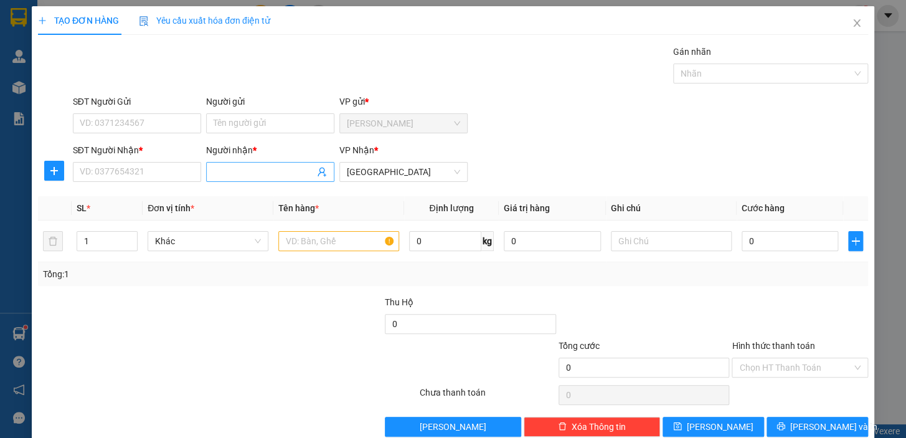
click at [232, 166] on input "Người nhận *" at bounding box center [264, 172] width 101 height 14
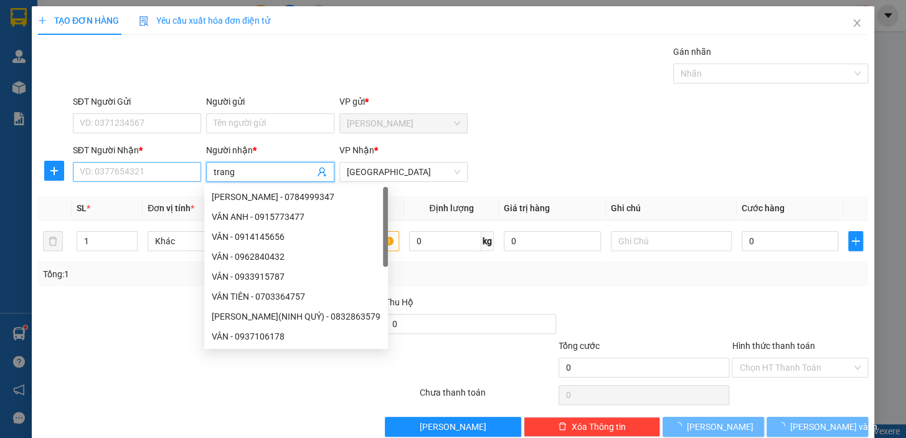
type input "trang"
click at [157, 174] on input "SĐT Người Nhận *" at bounding box center [137, 172] width 128 height 20
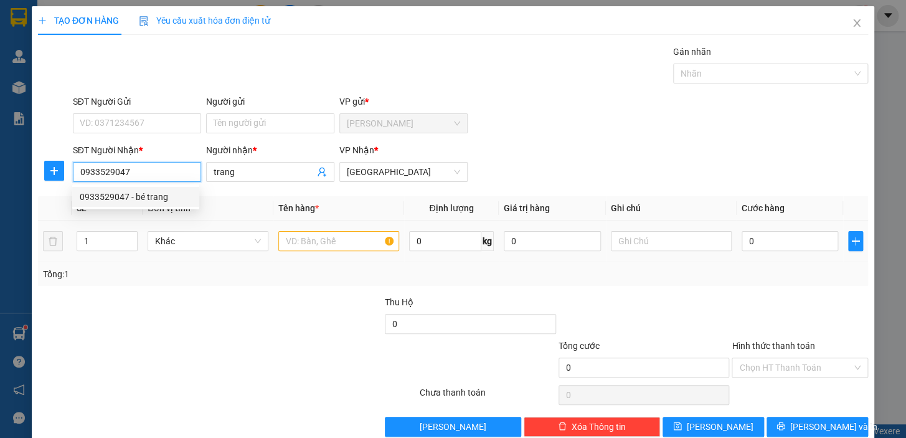
type input "0933529047"
click at [319, 237] on input "text" at bounding box center [338, 241] width 121 height 20
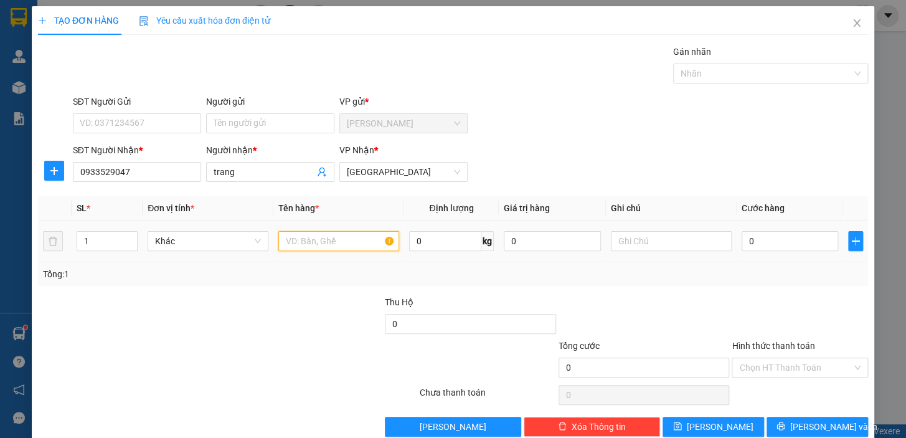
click at [321, 238] on input "text" at bounding box center [338, 241] width 121 height 20
type input "1 kiện xốp"
click at [759, 244] on input "0" at bounding box center [790, 241] width 97 height 20
type input "6"
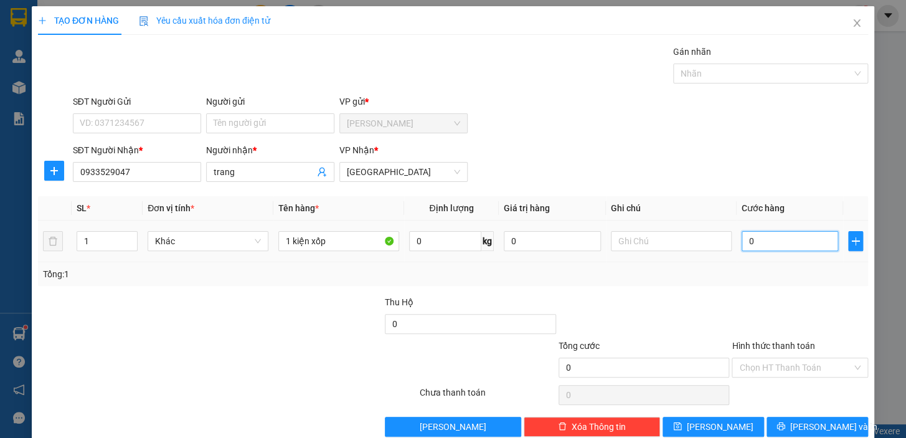
type input "6"
type input "60"
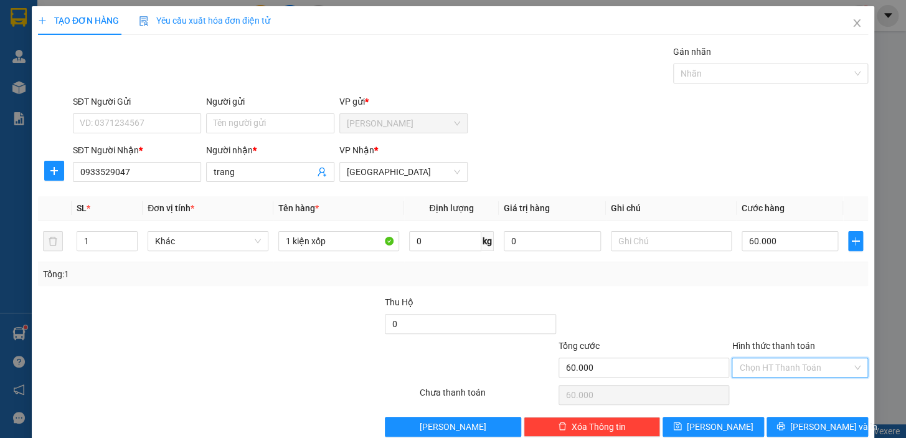
click at [748, 367] on input "Hình thức thanh toán" at bounding box center [795, 367] width 113 height 19
click at [767, 387] on div "Tại văn phòng" at bounding box center [792, 392] width 120 height 14
click at [800, 425] on span "Lưu và In" at bounding box center [833, 427] width 87 height 14
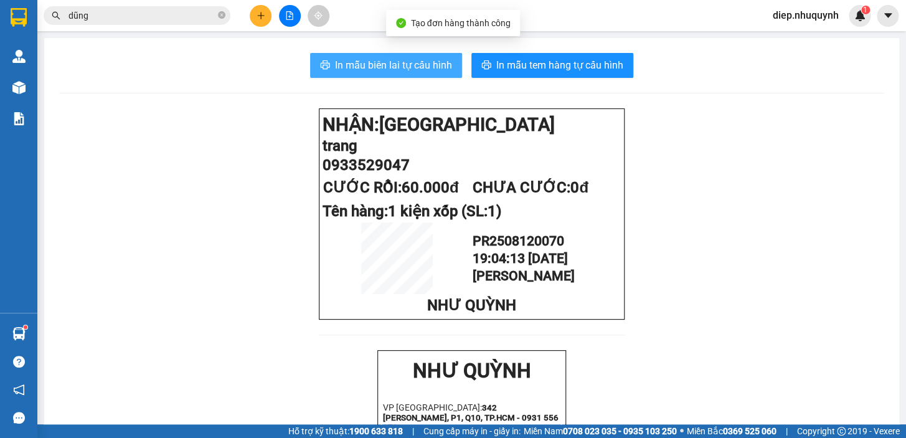
click at [418, 62] on span "In mẫu biên lai tự cấu hình" at bounding box center [393, 65] width 117 height 16
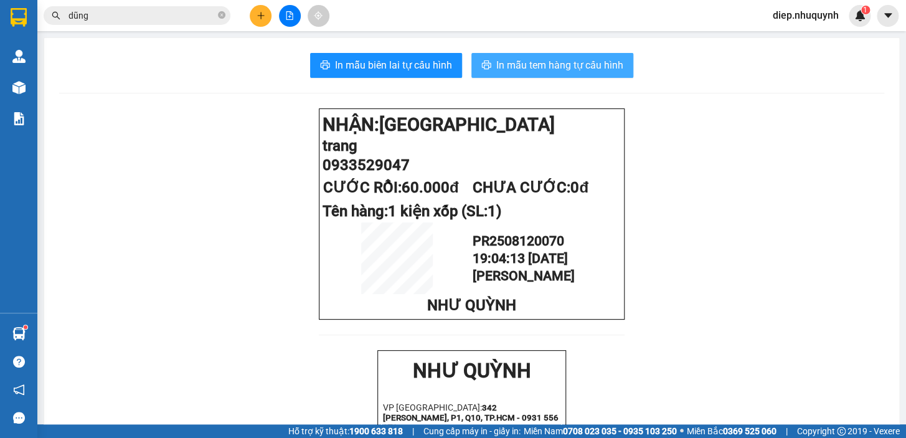
click at [578, 65] on span "In mẫu tem hàng tự cấu hình" at bounding box center [559, 65] width 127 height 16
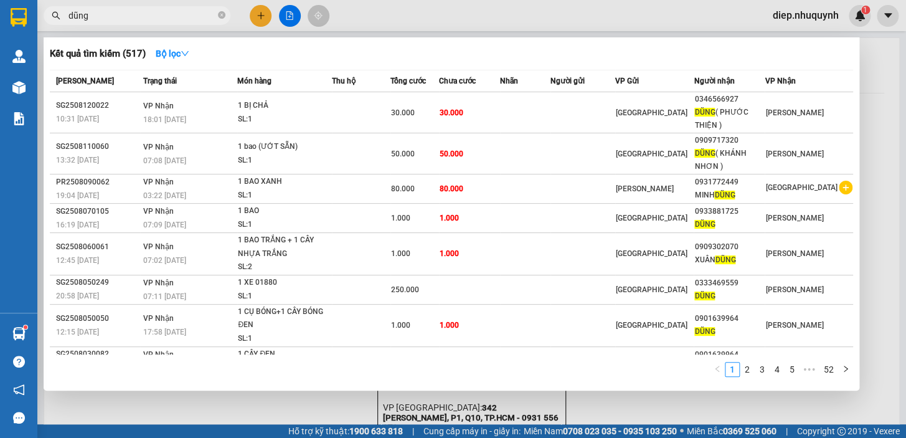
drag, startPoint x: 115, startPoint y: 20, endPoint x: 60, endPoint y: 22, distance: 54.9
click at [59, 23] on span "dũng" at bounding box center [137, 15] width 187 height 19
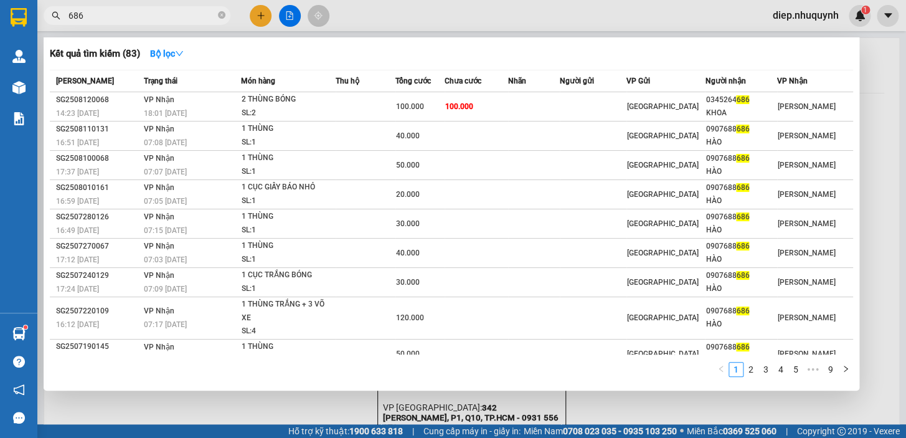
type input "686"
click at [258, 16] on div at bounding box center [453, 219] width 906 height 438
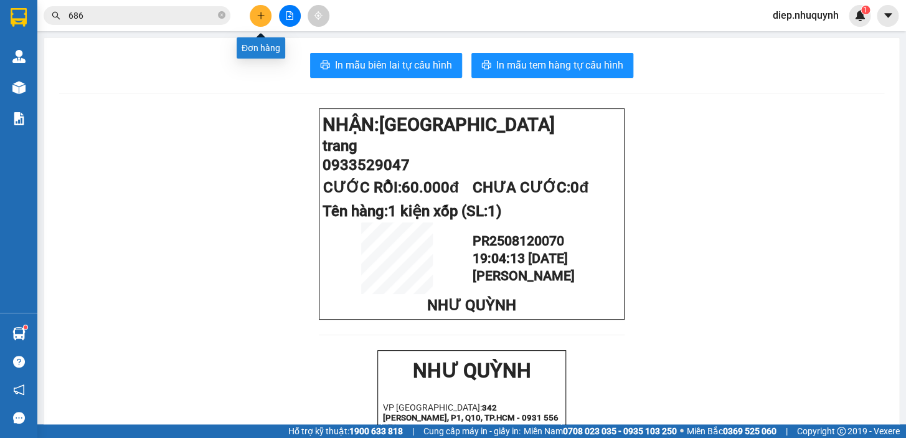
click at [259, 19] on icon "plus" at bounding box center [261, 15] width 9 height 9
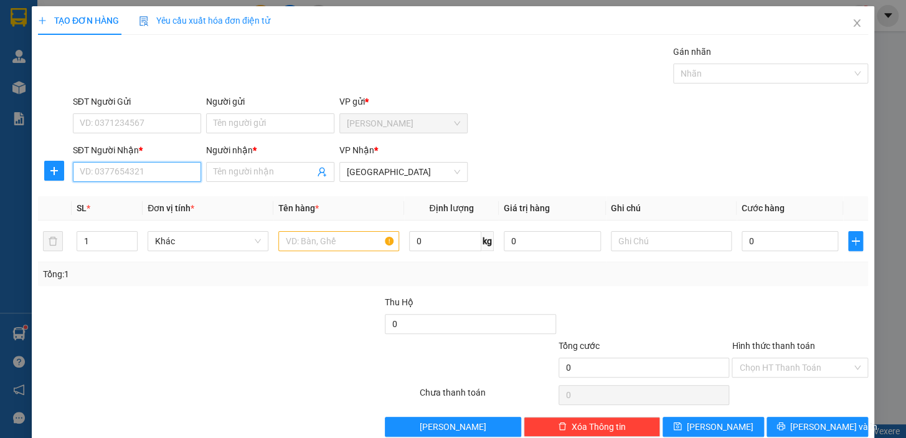
click at [177, 174] on input "SĐT Người Nhận *" at bounding box center [137, 172] width 128 height 20
click at [316, 242] on input "text" at bounding box center [338, 241] width 121 height 20
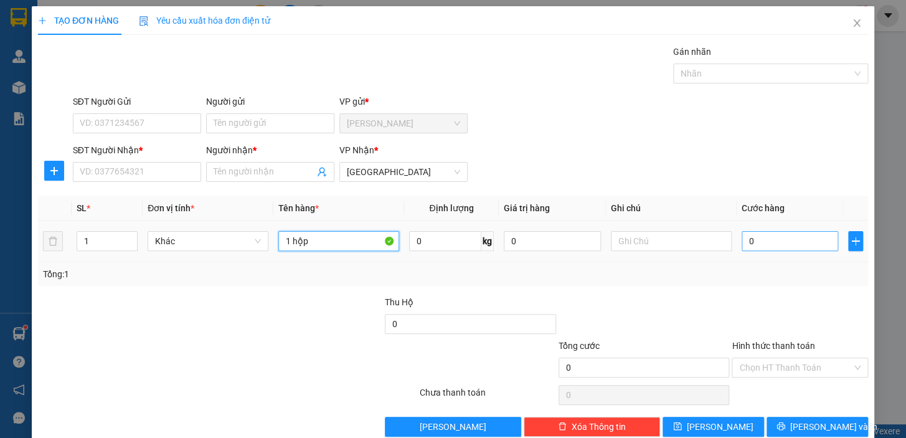
type input "1 hộp"
click at [775, 238] on input "0" at bounding box center [790, 241] width 97 height 20
type input "2"
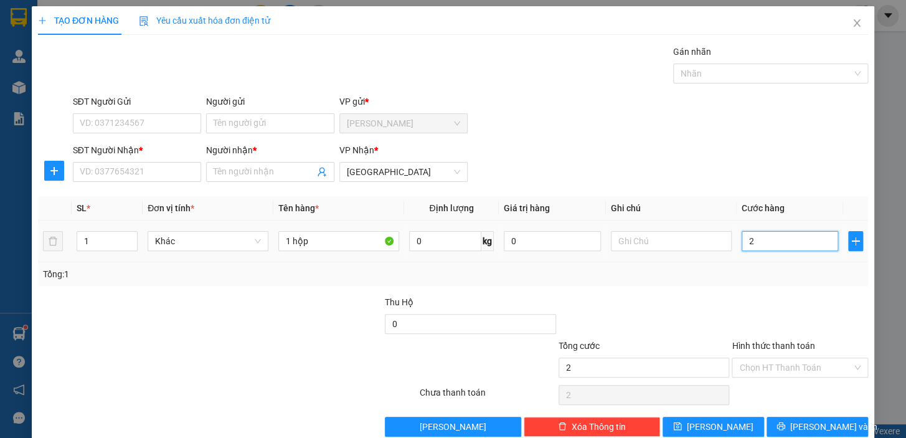
type input "20"
type input "20.000"
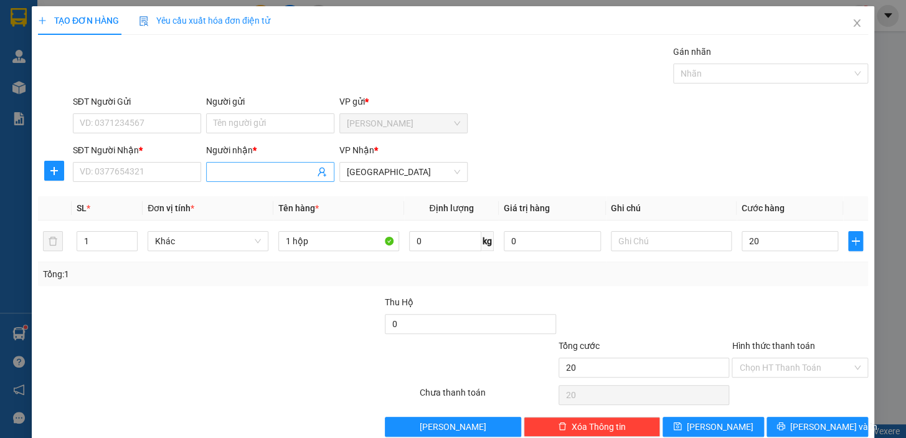
type input "20.000"
click at [243, 174] on input "Người nhận *" at bounding box center [264, 172] width 101 height 14
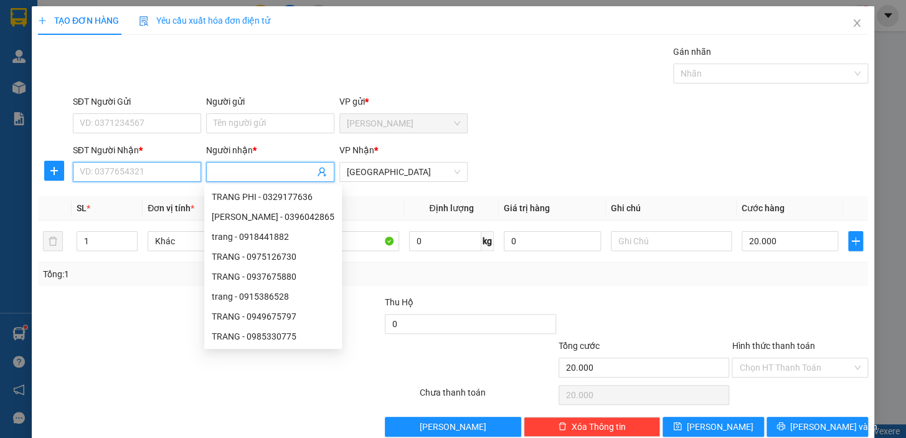
click at [119, 177] on input "SĐT Người Nhận *" at bounding box center [137, 172] width 128 height 20
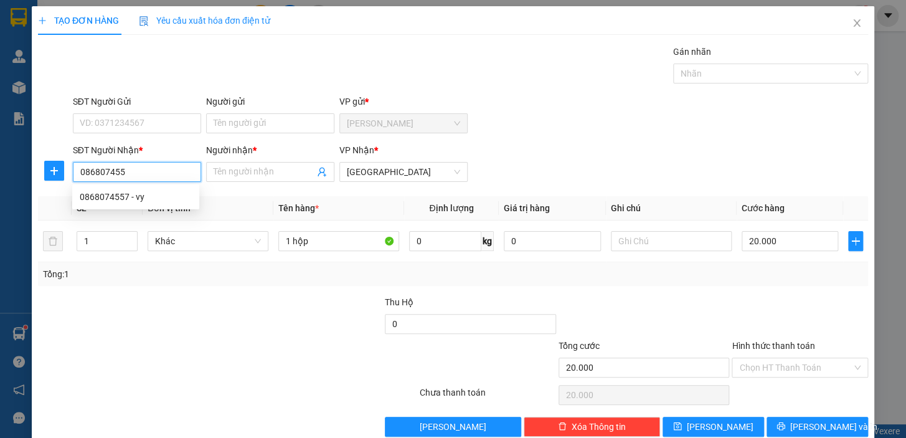
type input "0868074557"
click at [142, 193] on div "0868074557 - vy" at bounding box center [136, 197] width 112 height 14
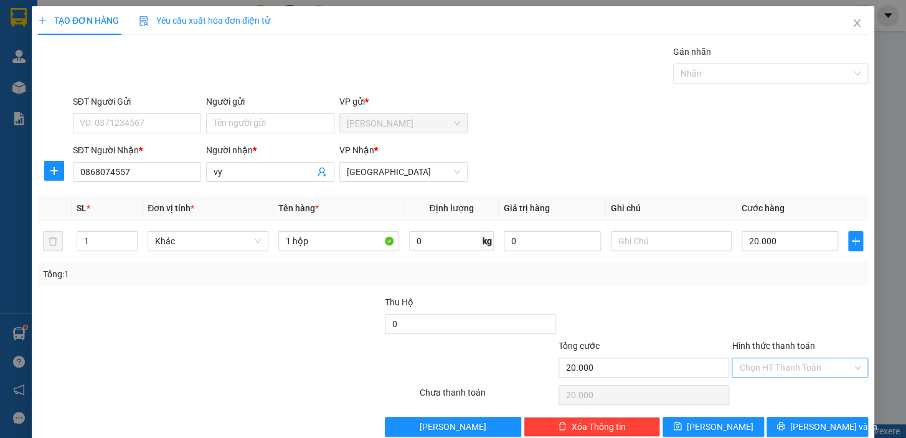
click at [776, 367] on input "Hình thức thanh toán" at bounding box center [795, 367] width 113 height 19
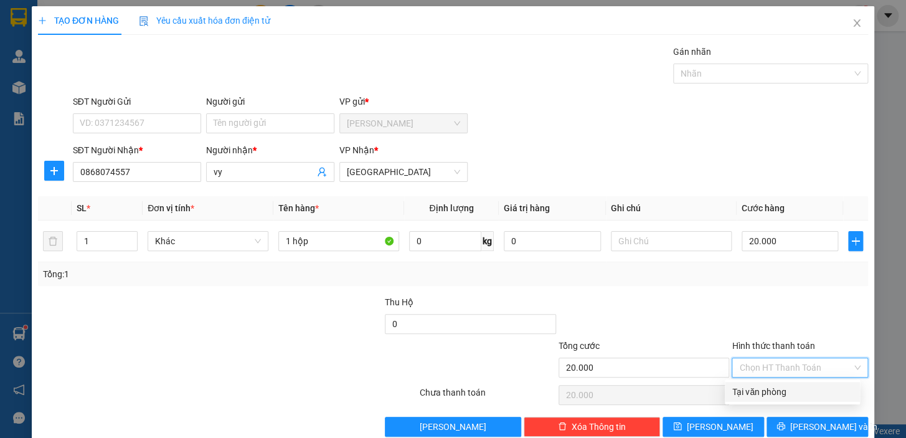
click at [780, 390] on div "Tại văn phòng" at bounding box center [792, 392] width 120 height 14
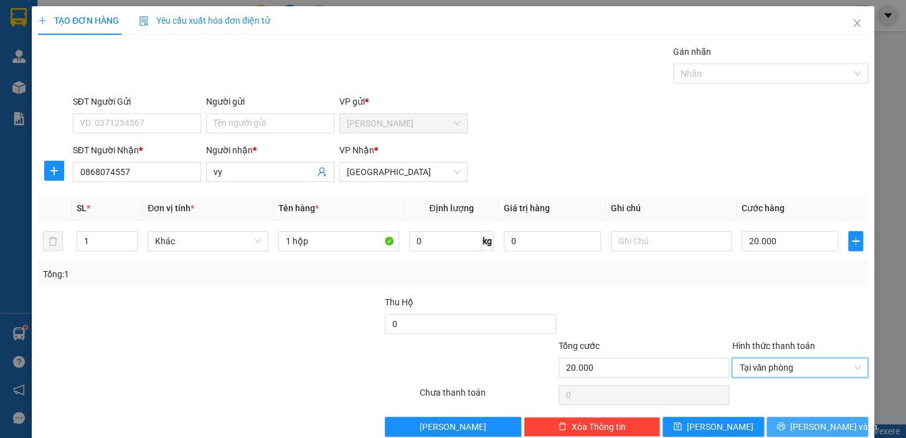
click at [818, 427] on span "Lưu và In" at bounding box center [833, 427] width 87 height 14
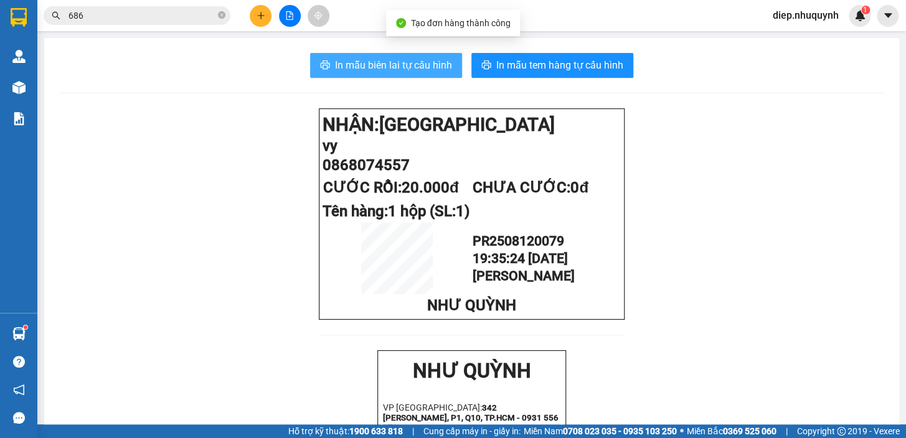
click at [392, 70] on span "In mẫu biên lai tự cấu hình" at bounding box center [393, 65] width 117 height 16
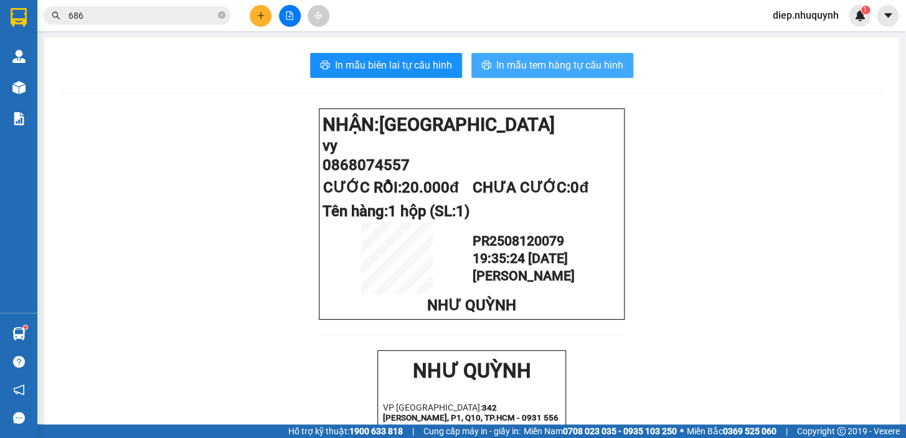
click at [522, 67] on span "In mẫu tem hàng tự cấu hình" at bounding box center [559, 65] width 127 height 16
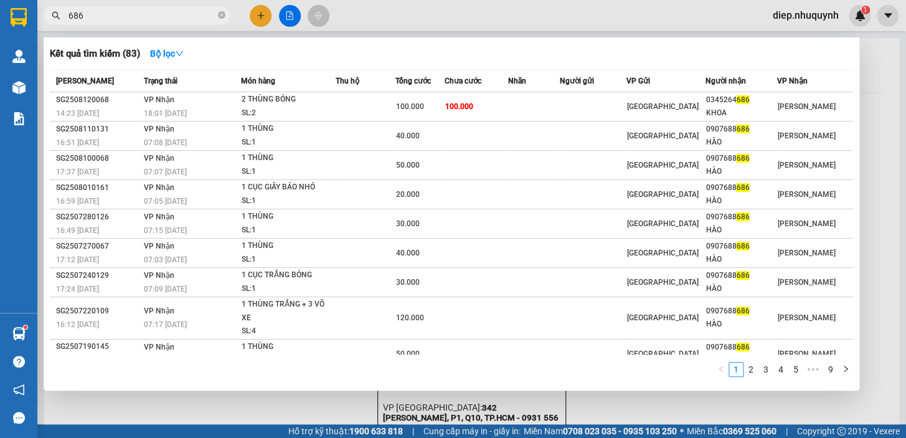
drag, startPoint x: 93, startPoint y: 12, endPoint x: 62, endPoint y: 12, distance: 31.1
click at [62, 12] on span "686" at bounding box center [137, 15] width 187 height 19
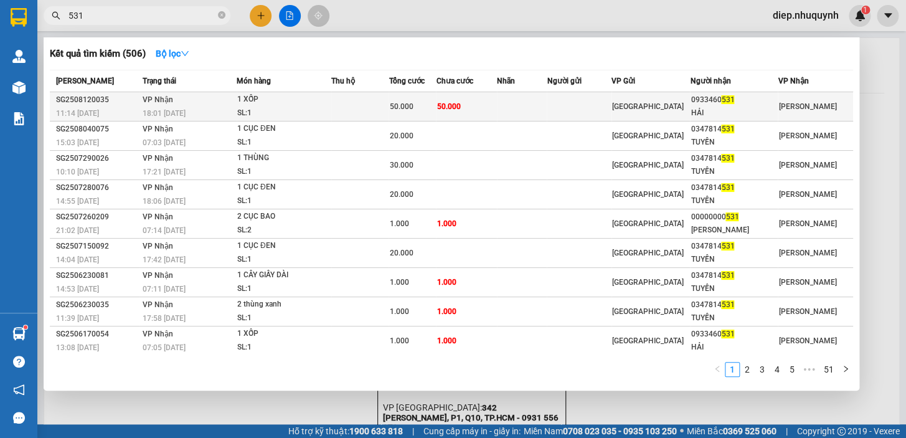
type input "531"
click at [607, 106] on td at bounding box center [579, 106] width 64 height 29
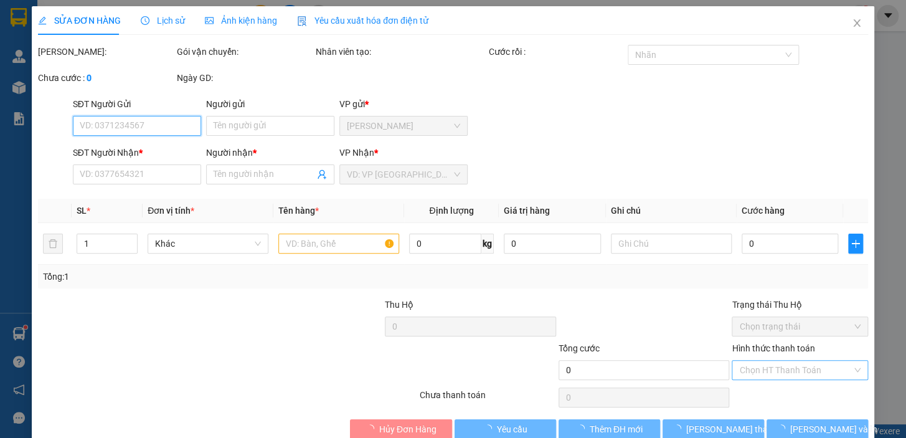
type input "0933460531"
type input "HẢI"
type input "50.000"
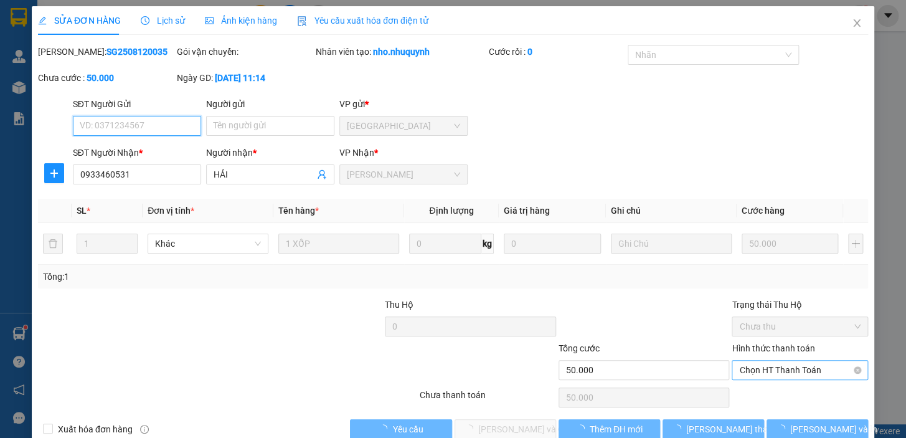
click at [793, 370] on span "Chọn HT Thanh Toán" at bounding box center [799, 370] width 121 height 19
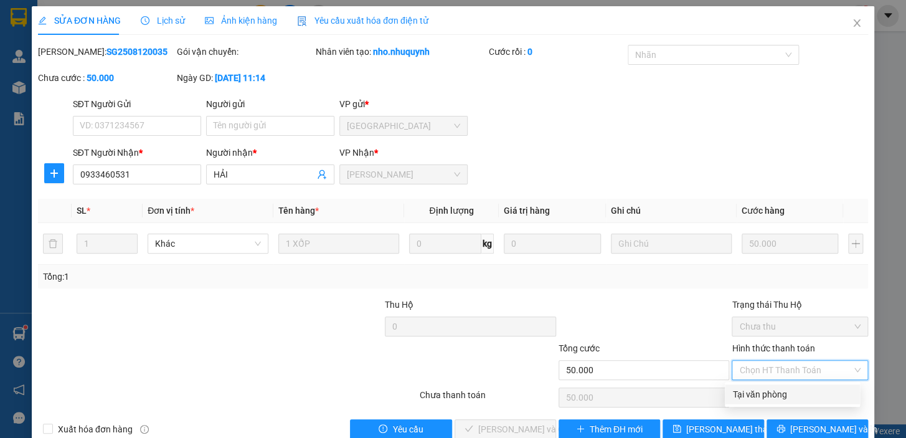
click at [789, 394] on div "Tại văn phòng" at bounding box center [792, 394] width 120 height 14
type input "0"
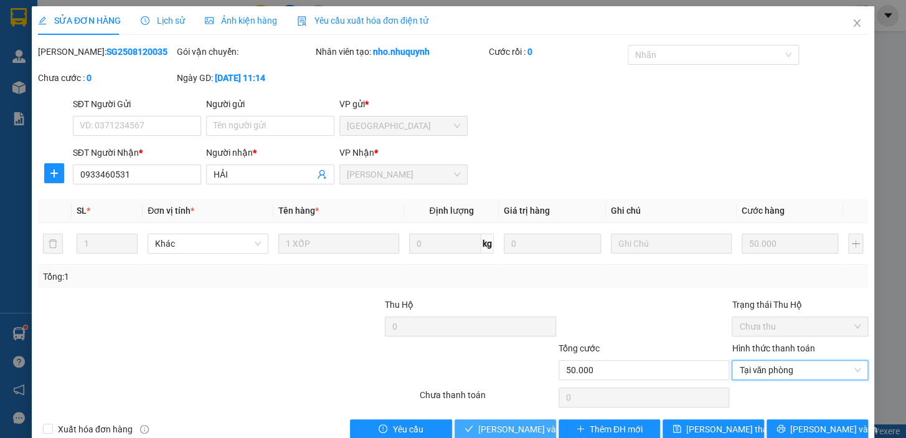
click at [517, 433] on span "Lưu và Giao hàng" at bounding box center [538, 429] width 120 height 14
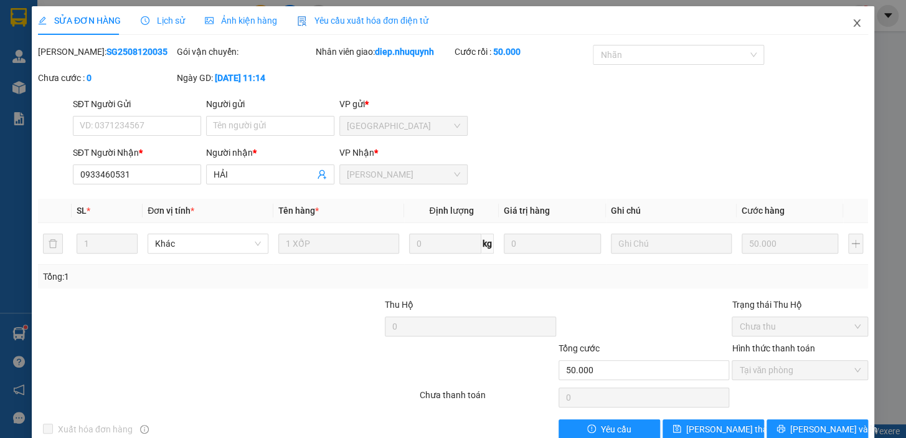
click at [852, 25] on icon "close" at bounding box center [857, 23] width 10 height 10
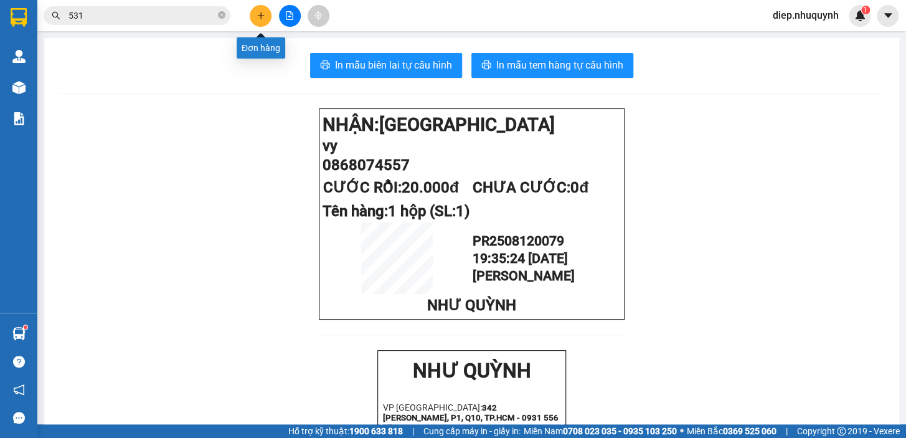
click at [258, 21] on button at bounding box center [261, 16] width 22 height 22
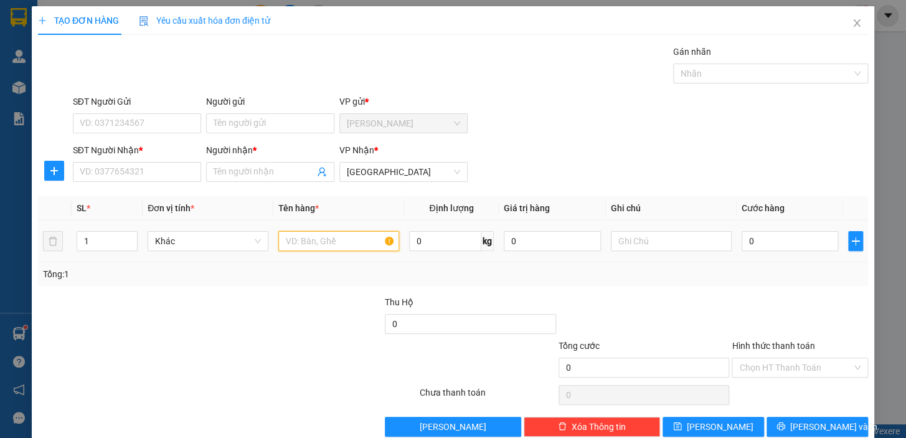
click at [333, 245] on input "text" at bounding box center [338, 241] width 121 height 20
type input "1 cuộn đen<"
click at [784, 245] on input "0" at bounding box center [790, 241] width 97 height 20
type input "2"
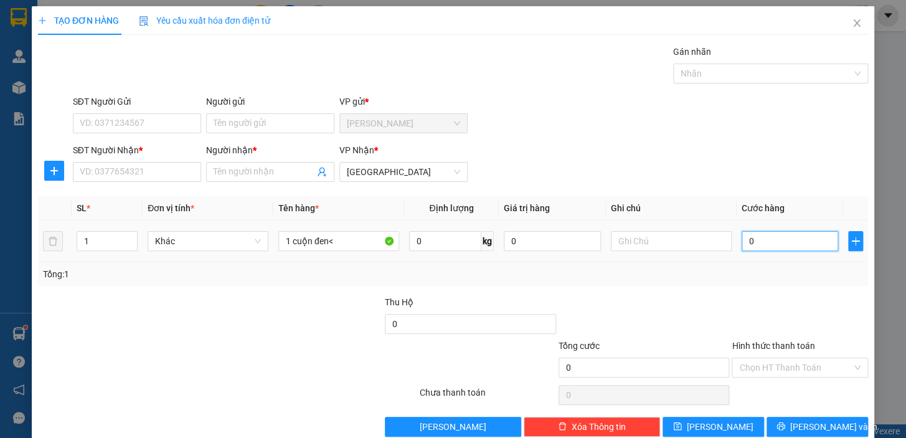
type input "2"
type input "20"
type input "20.000"
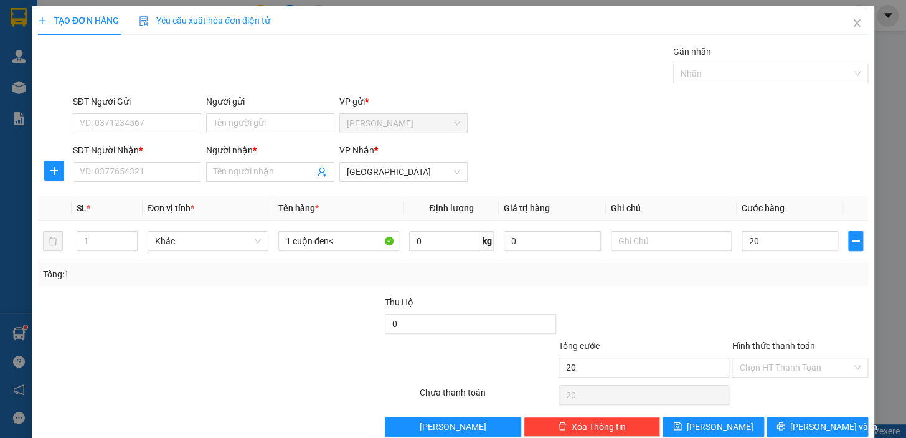
type input "20.000"
click at [222, 171] on input "Người nhận *" at bounding box center [264, 172] width 101 height 14
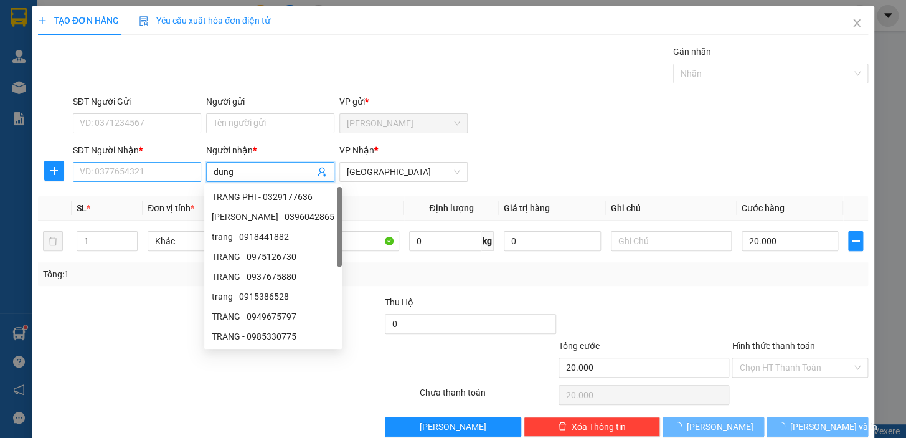
type input "dung"
click at [116, 168] on input "SĐT Người Nhận *" at bounding box center [137, 172] width 128 height 20
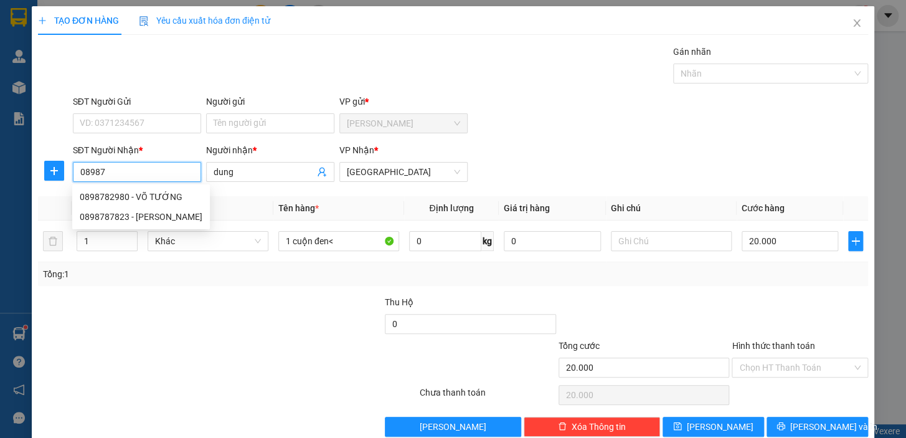
type input "089878"
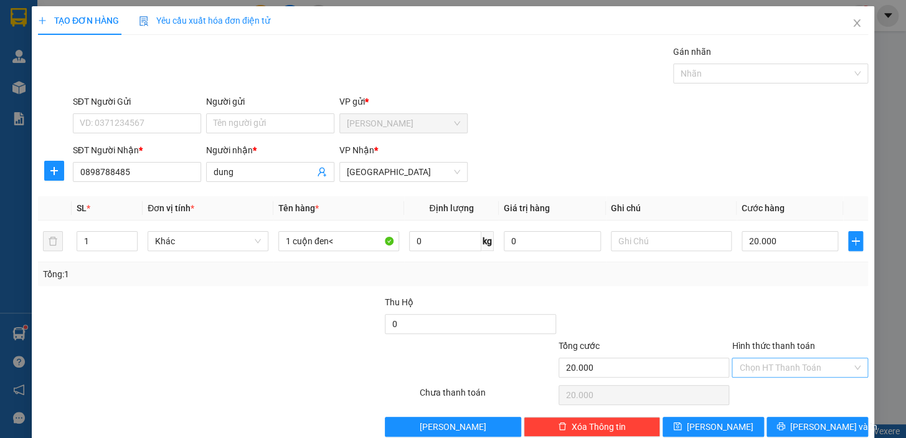
click at [783, 368] on input "Hình thức thanh toán" at bounding box center [795, 367] width 113 height 19
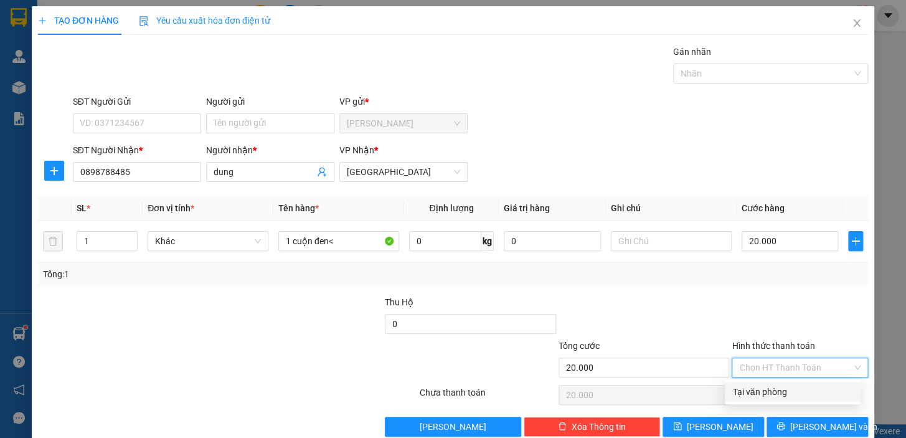
click at [782, 391] on div "Tại văn phòng" at bounding box center [792, 392] width 120 height 14
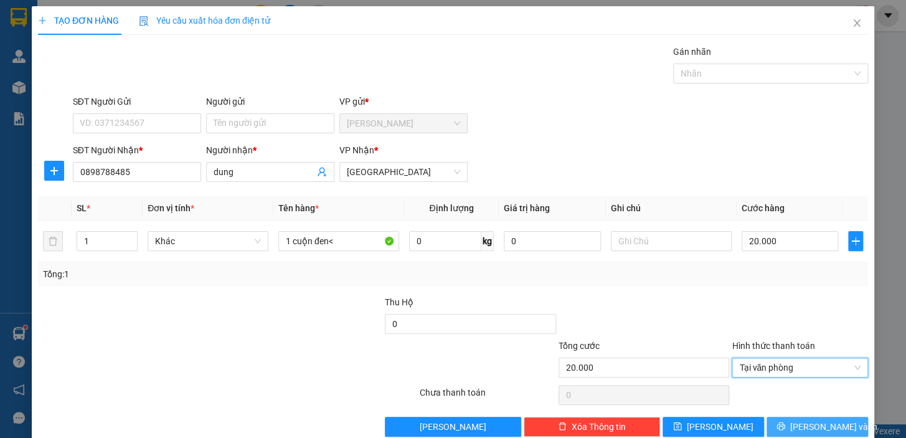
click at [816, 426] on span "Lưu và In" at bounding box center [833, 427] width 87 height 14
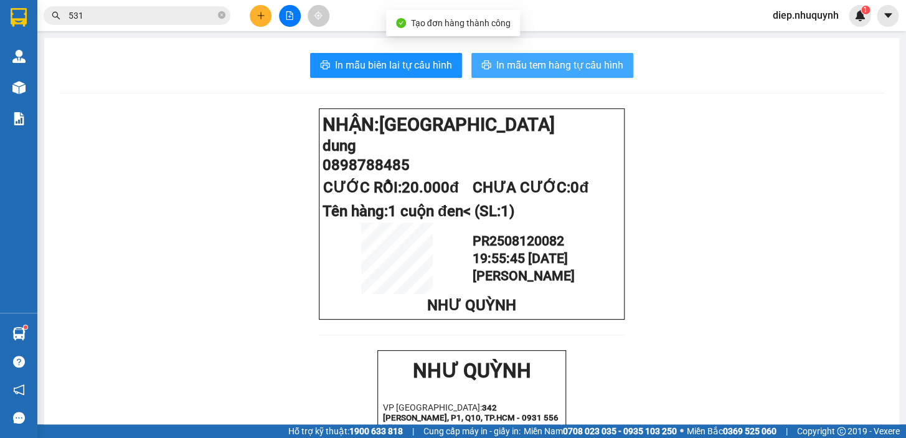
click at [527, 67] on span "In mẫu tem hàng tự cấu hình" at bounding box center [559, 65] width 127 height 16
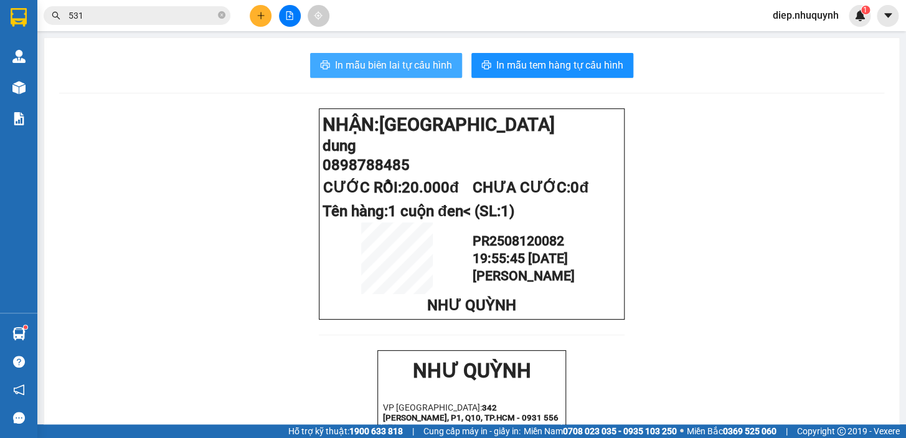
drag, startPoint x: 402, startPoint y: 65, endPoint x: 407, endPoint y: 88, distance: 23.6
click at [402, 66] on span "In mẫu biên lai tự cấu hình" at bounding box center [393, 65] width 117 height 16
click at [251, 21] on button at bounding box center [261, 16] width 22 height 22
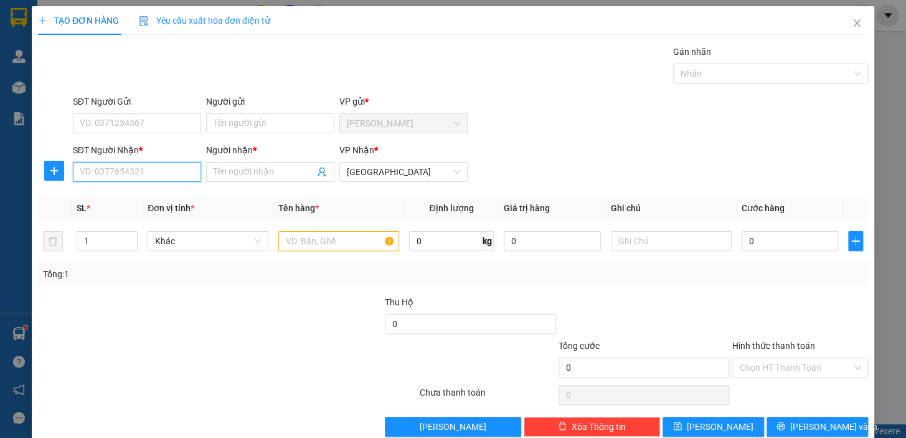
click at [166, 172] on input "SĐT Người Nhận *" at bounding box center [137, 172] width 128 height 20
type input "0987155868"
drag, startPoint x: 170, startPoint y: 201, endPoint x: 211, endPoint y: 194, distance: 41.8
click at [170, 203] on div "0987155868 - lab lê khải" at bounding box center [148, 197] width 136 height 14
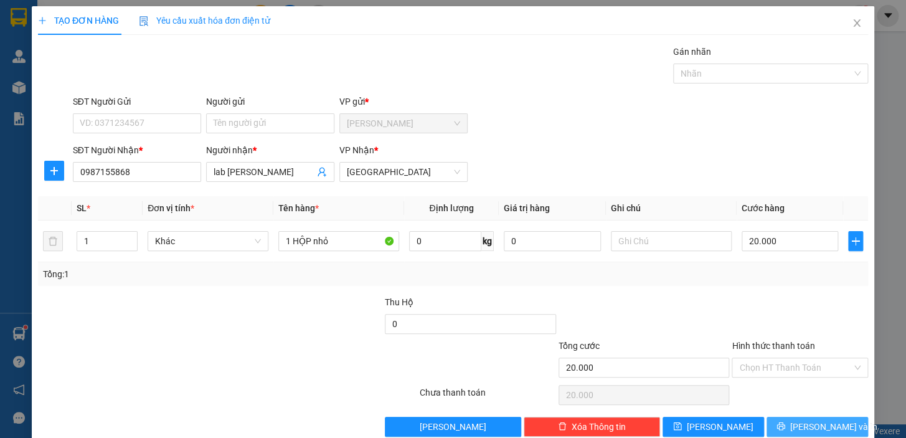
drag, startPoint x: 806, startPoint y: 423, endPoint x: 770, endPoint y: 417, distance: 37.4
click at [805, 423] on span "Lưu và In" at bounding box center [833, 427] width 87 height 14
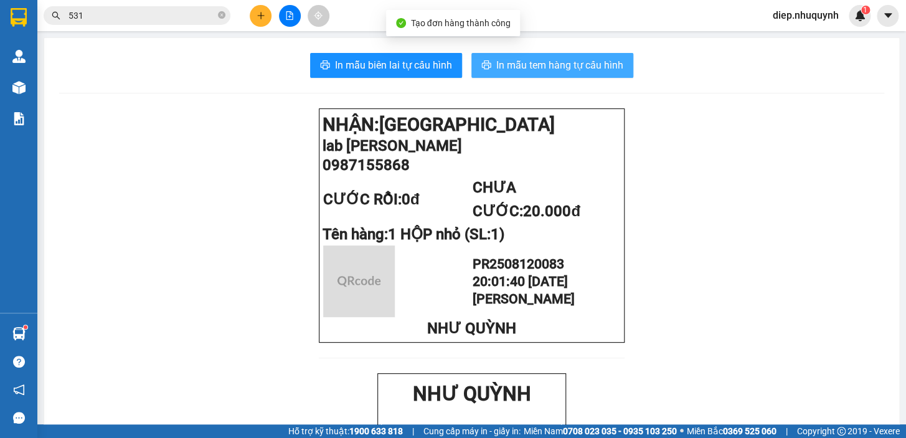
click at [512, 68] on span "In mẫu tem hàng tự cấu hình" at bounding box center [559, 65] width 127 height 16
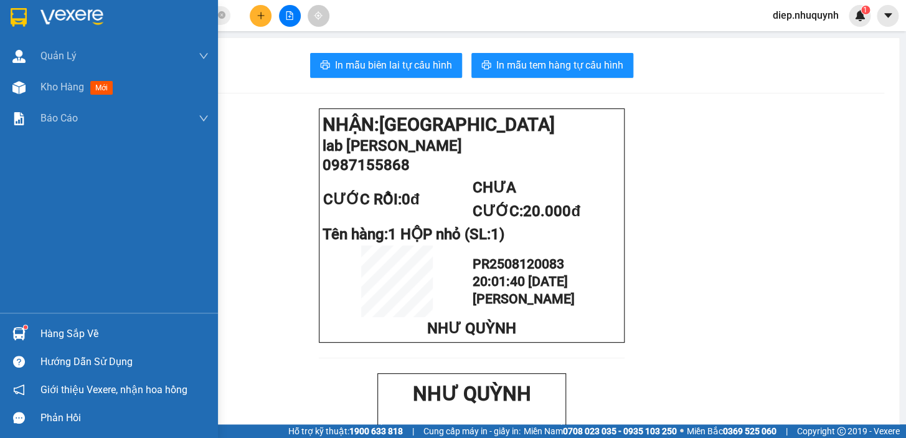
drag, startPoint x: 78, startPoint y: 87, endPoint x: 180, endPoint y: 145, distance: 116.9
click at [78, 88] on span "Kho hàng" at bounding box center [62, 87] width 44 height 12
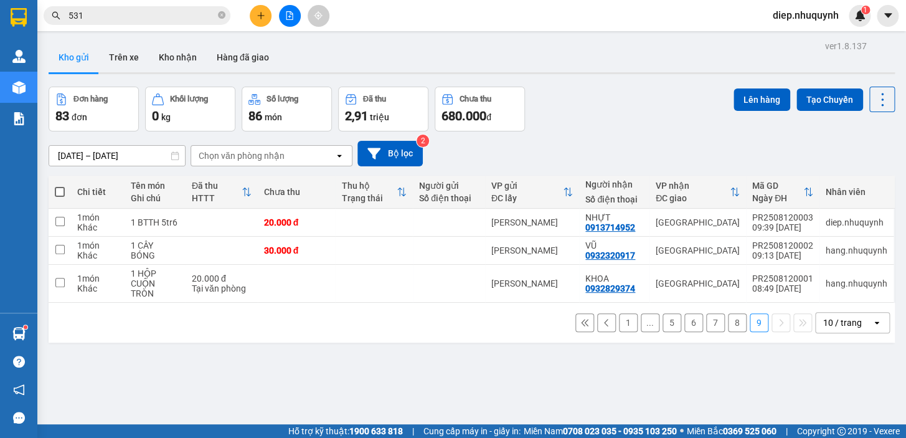
click at [728, 313] on button "8" at bounding box center [737, 322] width 19 height 19
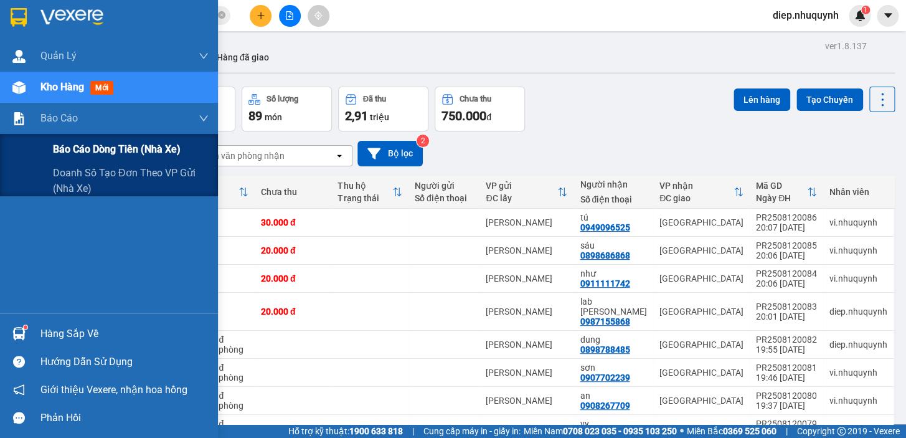
click at [87, 144] on span "Báo cáo dòng tiền (nhà xe)" at bounding box center [117, 149] width 128 height 16
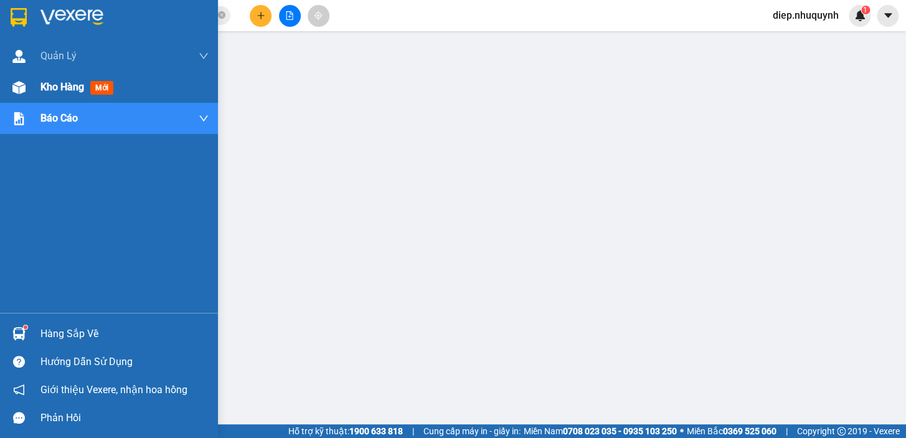
click at [59, 92] on span "Kho hàng" at bounding box center [62, 87] width 44 height 12
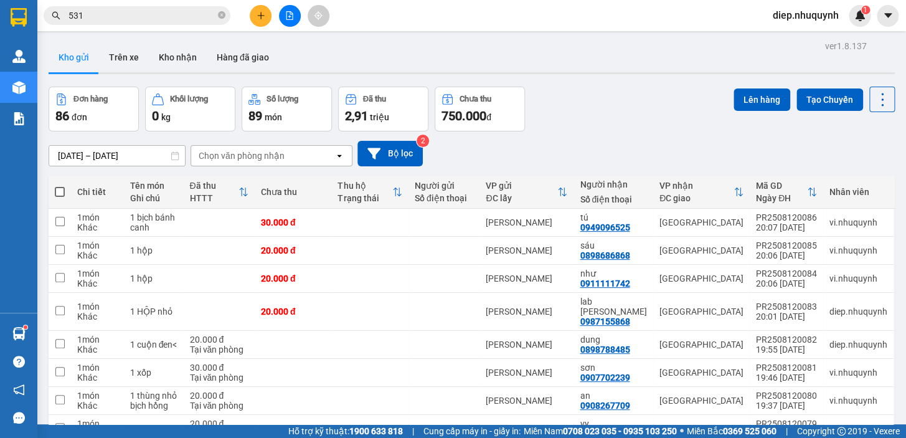
click at [262, 18] on icon "plus" at bounding box center [261, 15] width 9 height 9
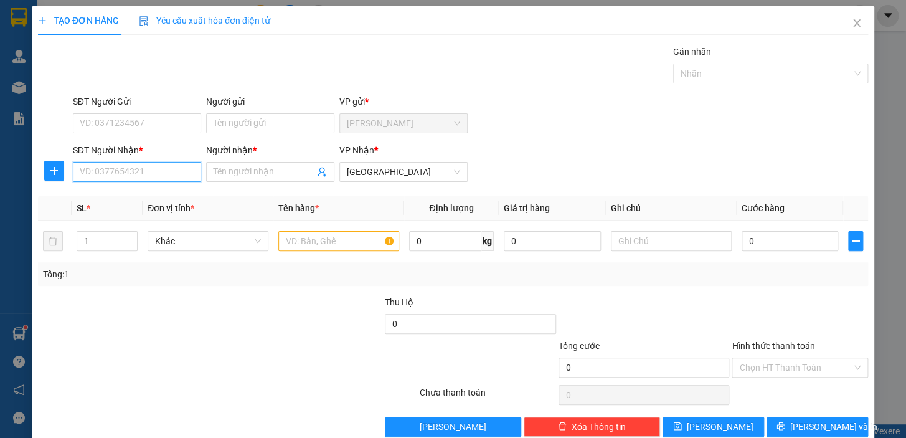
click at [149, 169] on input "SĐT Người Nhận *" at bounding box center [137, 172] width 128 height 20
click at [143, 173] on input "SĐT Người Nhận *" at bounding box center [137, 172] width 128 height 20
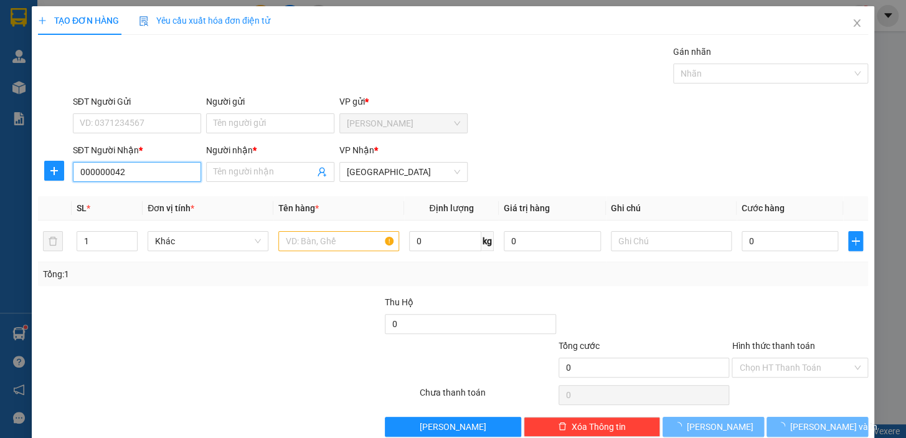
type input "0000000420"
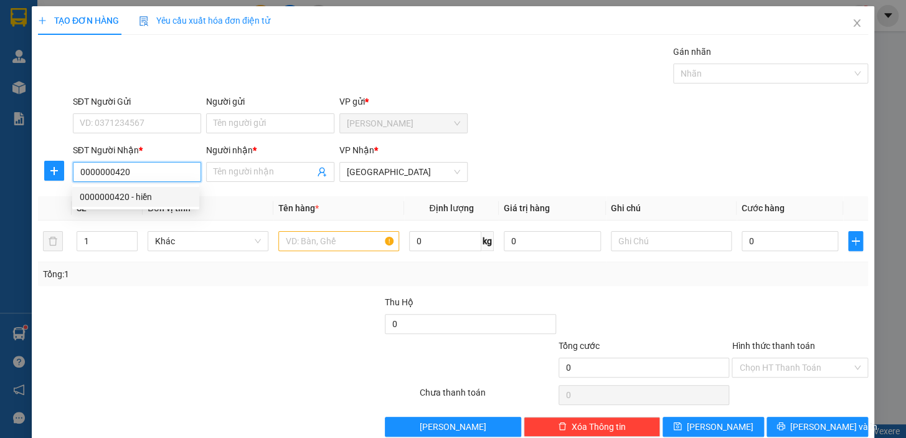
click at [150, 201] on div "0000000420 - hiền" at bounding box center [136, 197] width 112 height 14
type input "hiền"
type input "50.000"
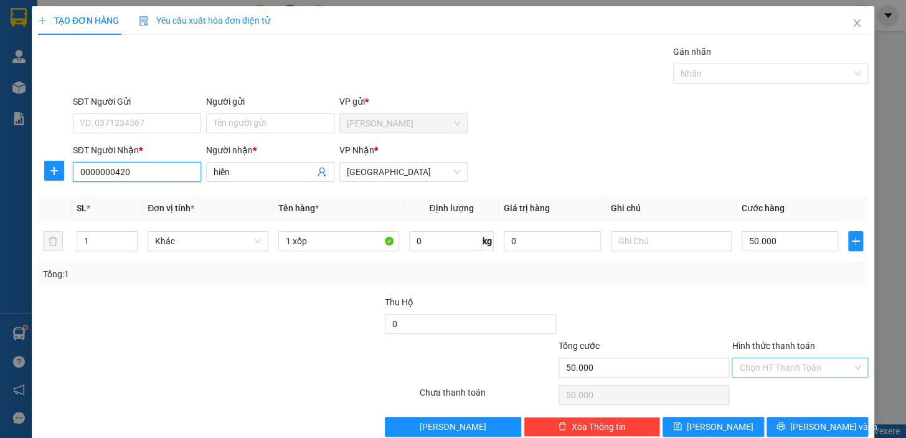
type input "0000000420"
click at [785, 369] on input "Hình thức thanh toán" at bounding box center [795, 367] width 113 height 19
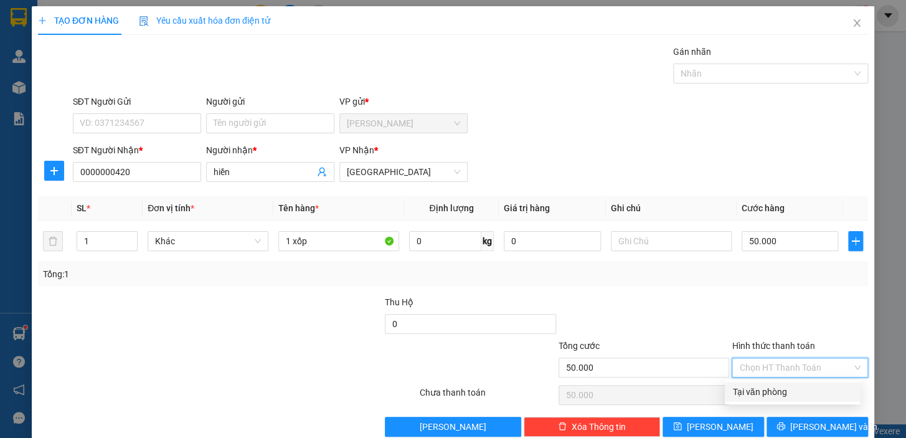
click at [776, 391] on div "Tại văn phòng" at bounding box center [792, 392] width 120 height 14
type input "0"
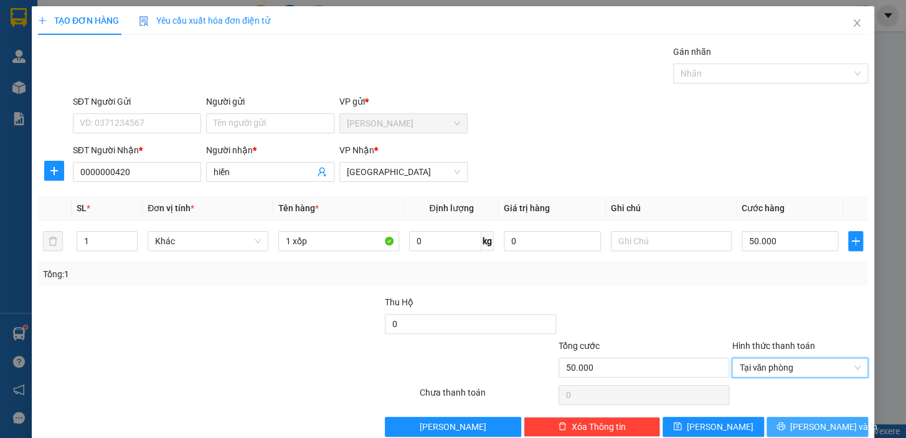
click at [807, 423] on span "Lưu và In" at bounding box center [833, 427] width 87 height 14
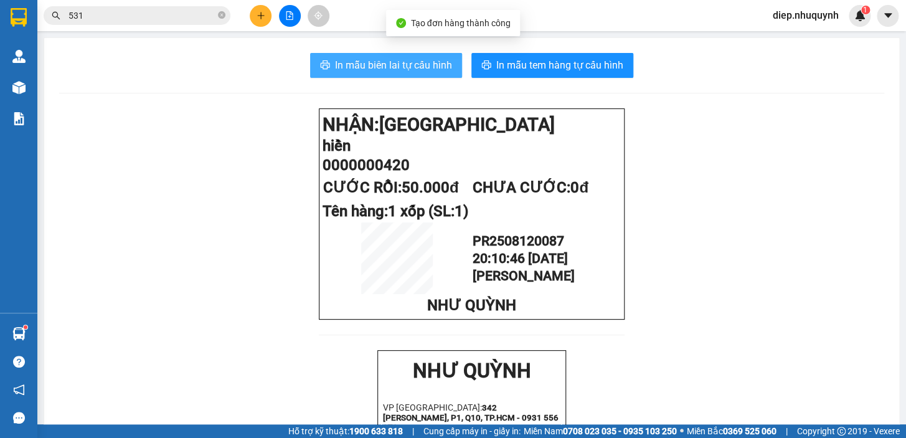
click at [367, 63] on span "In mẫu biên lai tự cấu hình" at bounding box center [393, 65] width 117 height 16
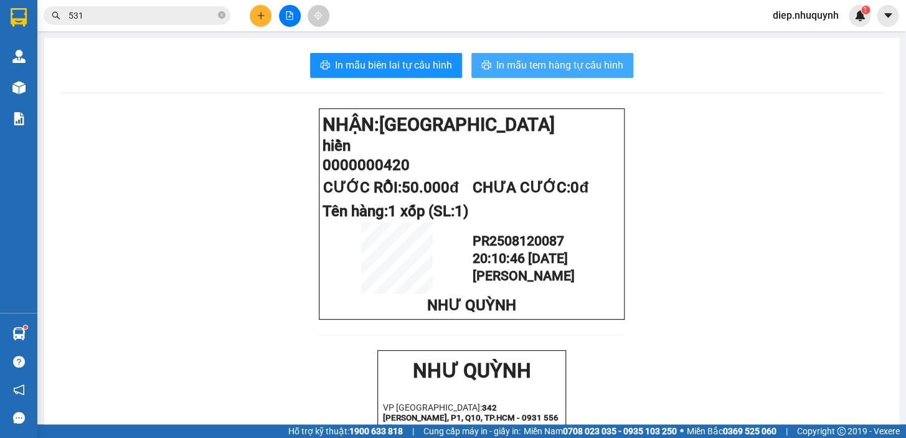
click at [554, 58] on span "In mẫu tem hàng tự cấu hình" at bounding box center [559, 65] width 127 height 16
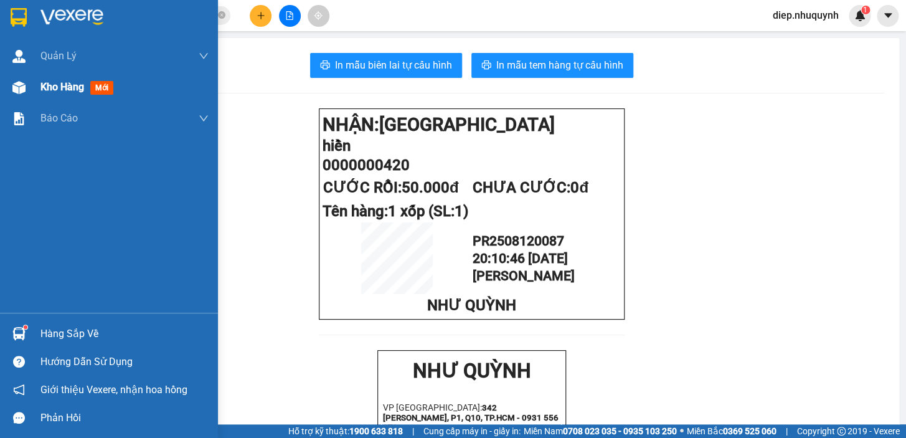
click at [50, 90] on span "Kho hàng" at bounding box center [62, 87] width 44 height 12
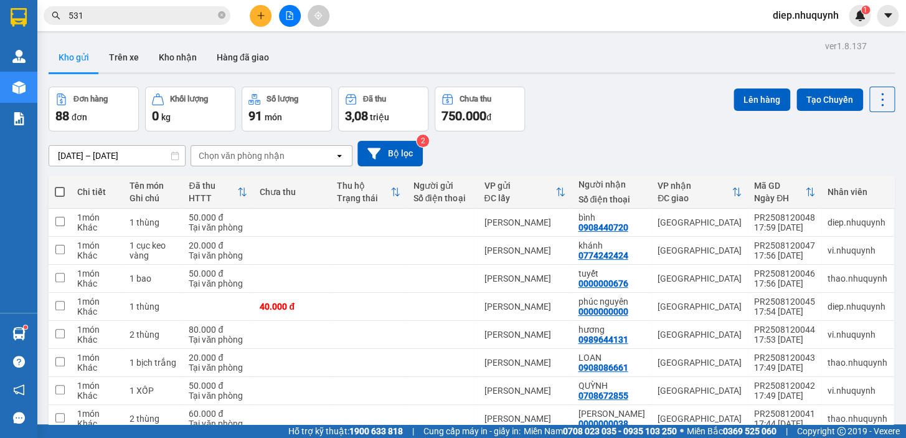
click at [263, 20] on button at bounding box center [261, 16] width 22 height 22
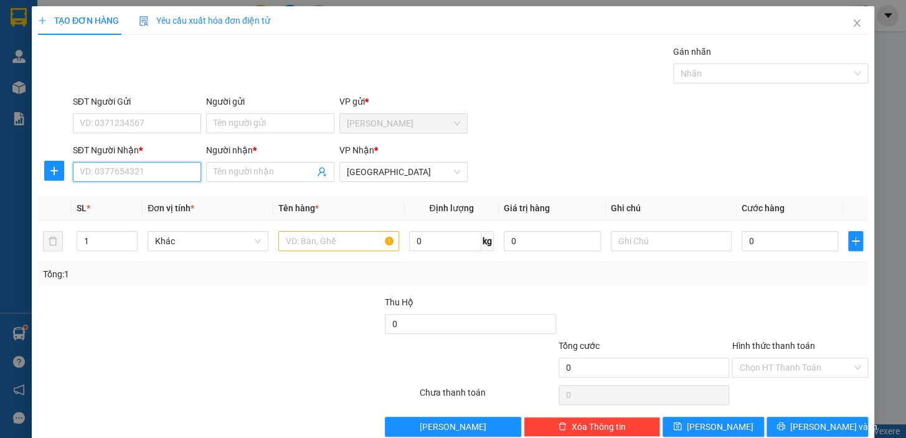
click at [128, 171] on input "SĐT Người Nhận *" at bounding box center [137, 172] width 128 height 20
type input "0888882211"
click at [143, 204] on div "0888882211 - isolabo" at bounding box center [135, 197] width 127 height 20
type input "isolabo"
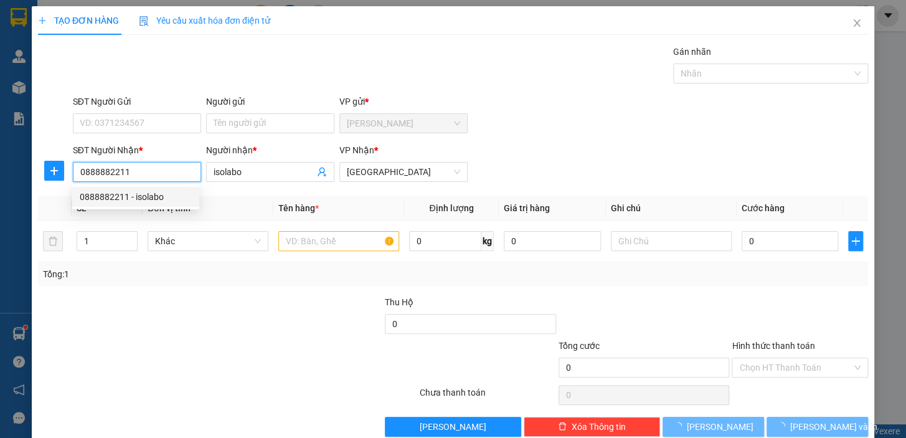
type input "20.000"
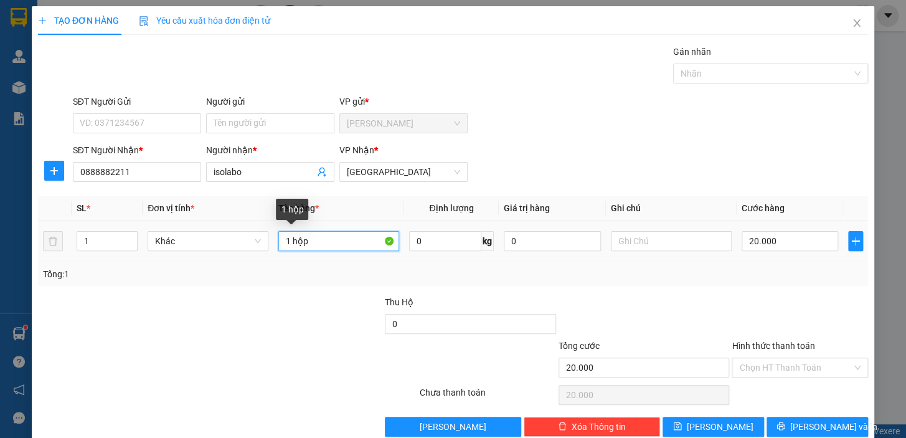
drag, startPoint x: 291, startPoint y: 240, endPoint x: 311, endPoint y: 241, distance: 19.3
click at [311, 241] on input "1 hộp" at bounding box center [338, 241] width 121 height 20
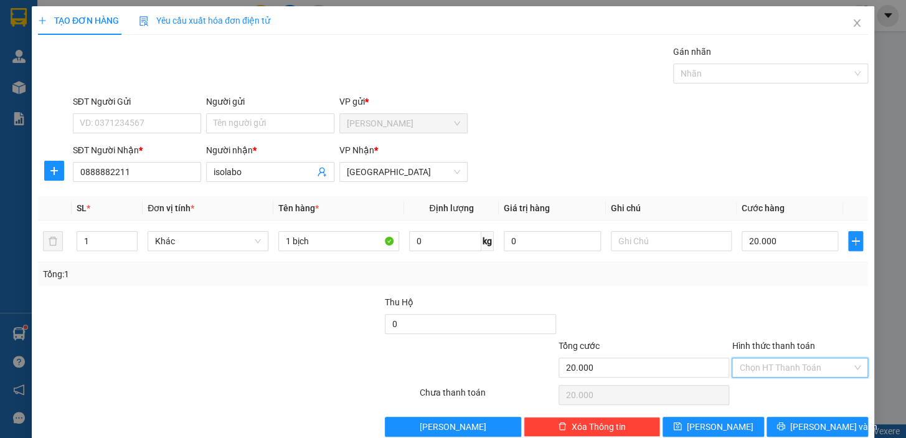
click at [763, 361] on input "Hình thức thanh toán" at bounding box center [795, 367] width 113 height 19
click at [768, 389] on div "Tại văn phòng" at bounding box center [792, 392] width 120 height 14
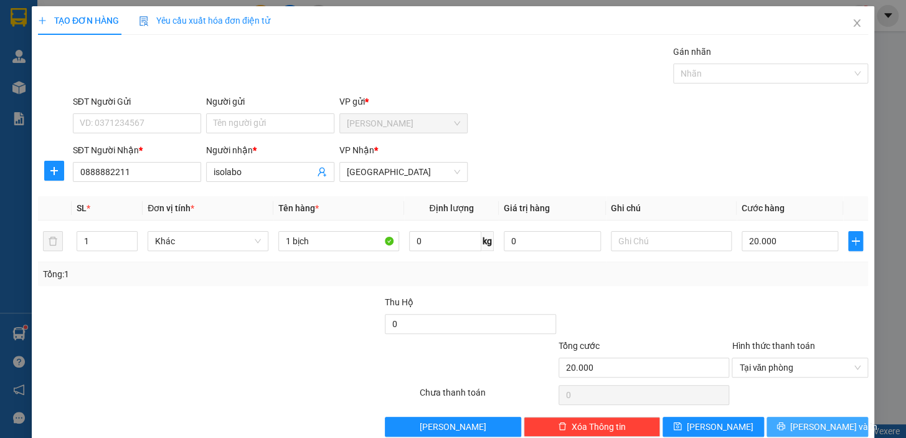
click at [785, 423] on icon "printer" at bounding box center [780, 426] width 8 height 8
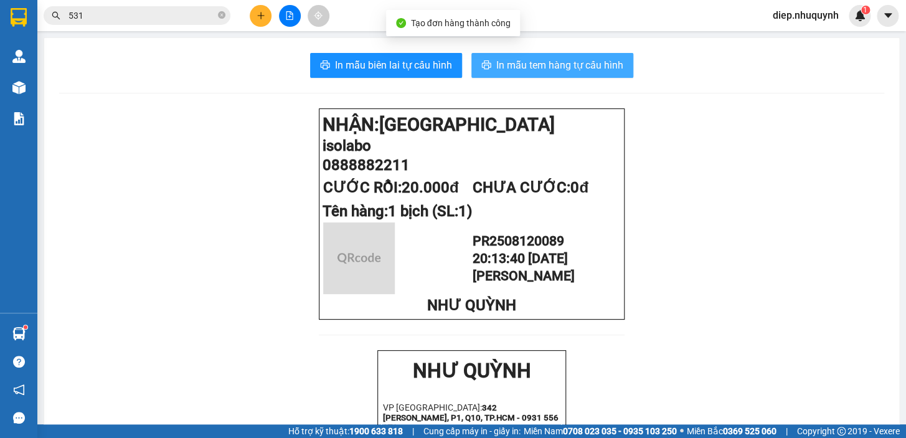
click at [505, 64] on span "In mẫu tem hàng tự cấu hình" at bounding box center [559, 65] width 127 height 16
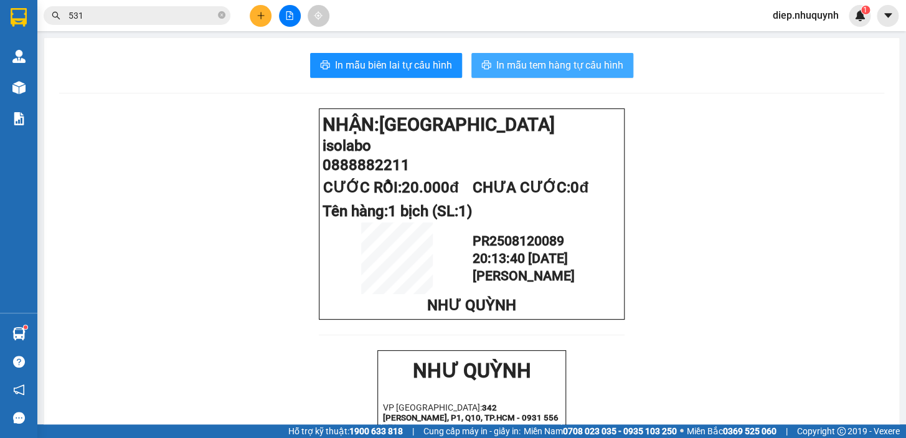
click at [524, 57] on span "In mẫu tem hàng tự cấu hình" at bounding box center [559, 65] width 127 height 16
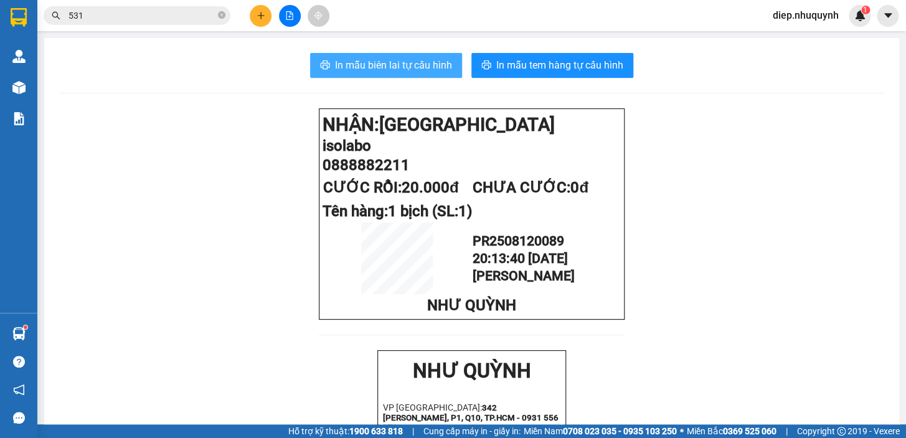
click at [355, 62] on span "In mẫu biên lai tự cấu hình" at bounding box center [393, 65] width 117 height 16
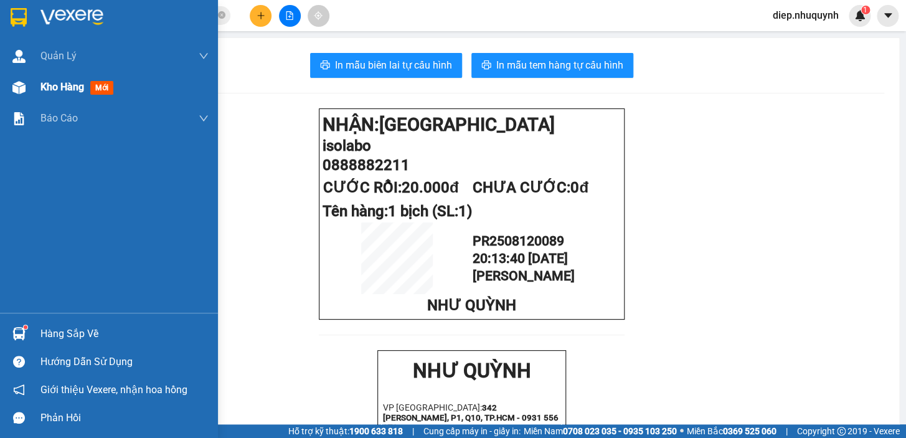
click at [56, 93] on div "Kho hàng mới" at bounding box center [79, 87] width 78 height 16
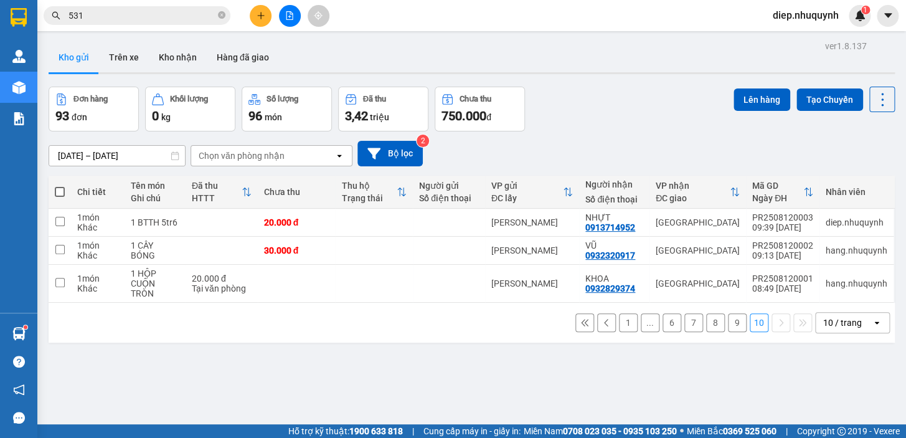
click at [728, 313] on button "9" at bounding box center [737, 322] width 19 height 19
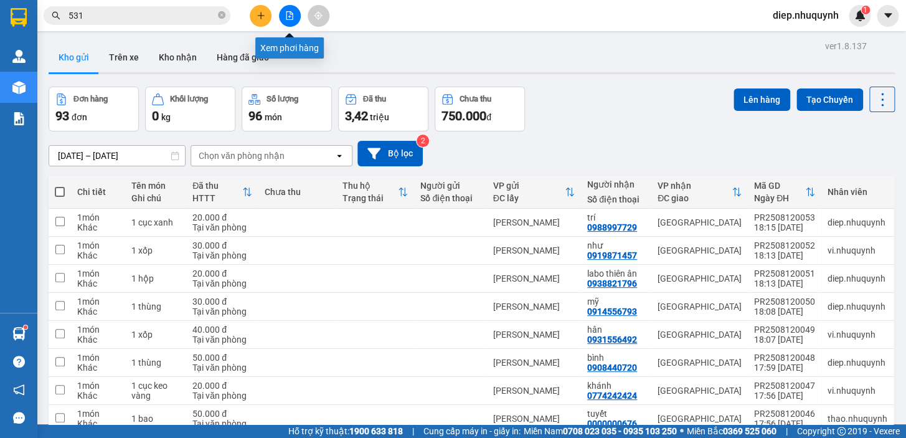
click at [286, 19] on icon "file-add" at bounding box center [289, 15] width 7 height 9
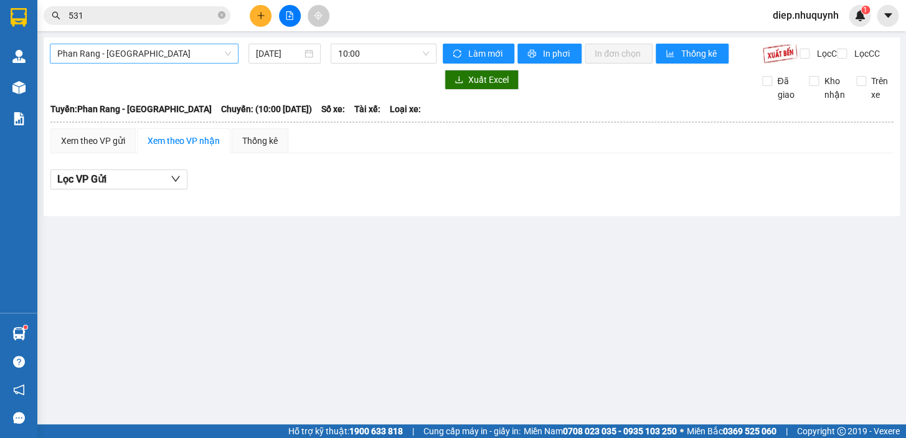
drag, startPoint x: 140, startPoint y: 53, endPoint x: 127, endPoint y: 65, distance: 17.6
click at [139, 53] on span "Phan Rang - Sài Gòn" at bounding box center [144, 53] width 174 height 19
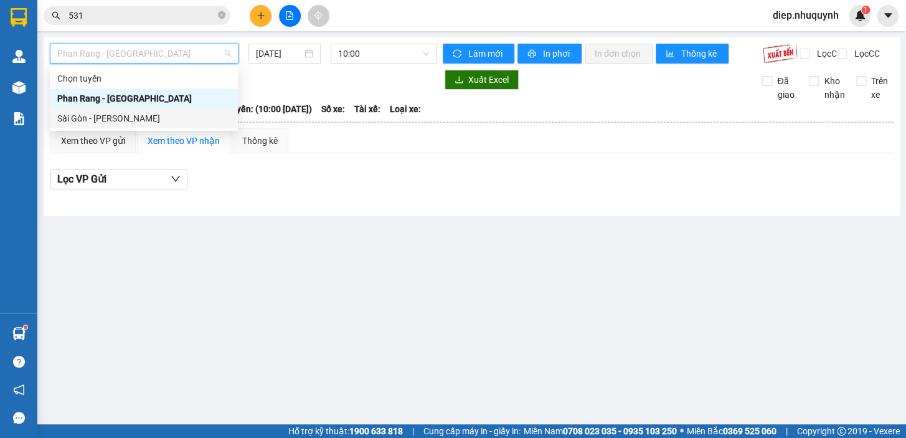
click at [118, 118] on div "Sài Gòn - Phan Rang" at bounding box center [143, 118] width 173 height 14
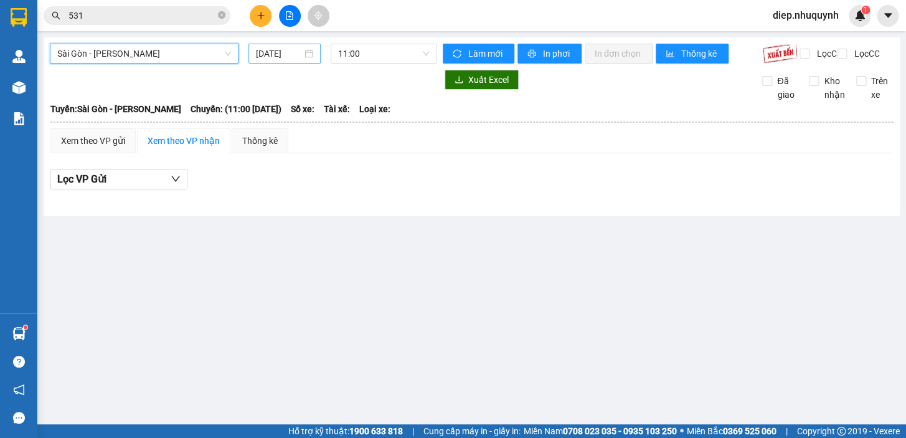
click at [276, 55] on input "12/08/2025" at bounding box center [279, 54] width 47 height 14
drag, startPoint x: 537, startPoint y: 190, endPoint x: 429, endPoint y: 95, distance: 143.8
click at [536, 190] on div "Lọc VP Gửi" at bounding box center [471, 179] width 842 height 21
click at [387, 53] on span "11:00" at bounding box center [383, 53] width 91 height 19
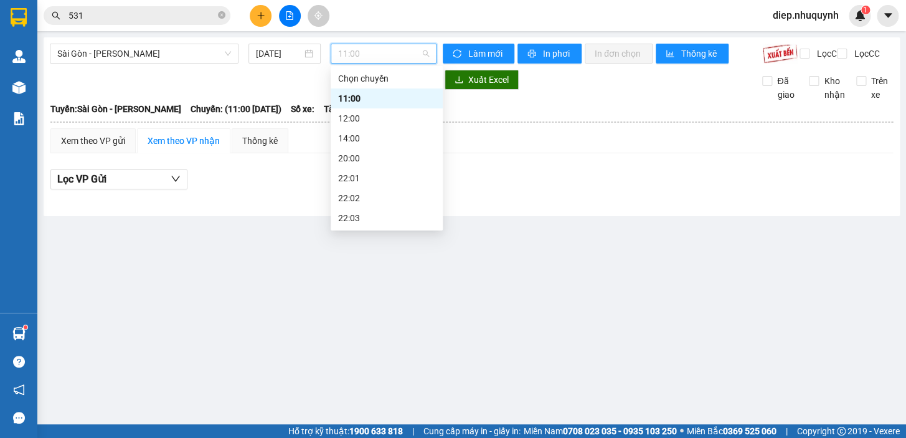
click at [366, 271] on div "22:06" at bounding box center [386, 278] width 97 height 14
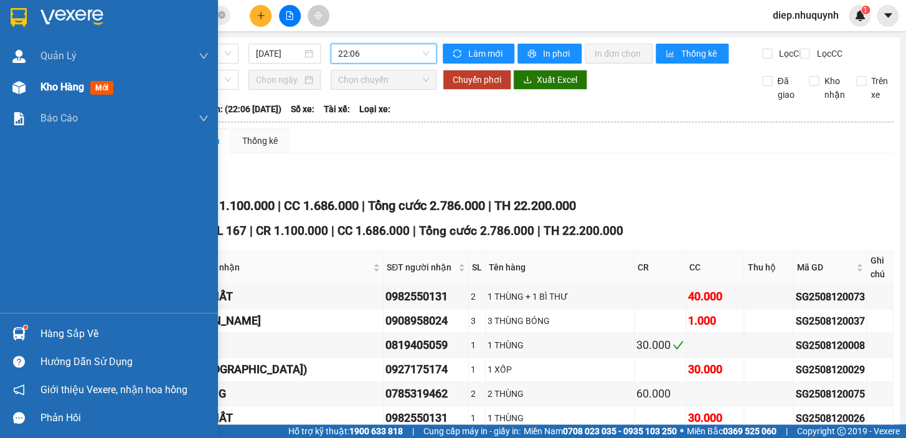
click at [67, 88] on span "Kho hàng" at bounding box center [62, 87] width 44 height 12
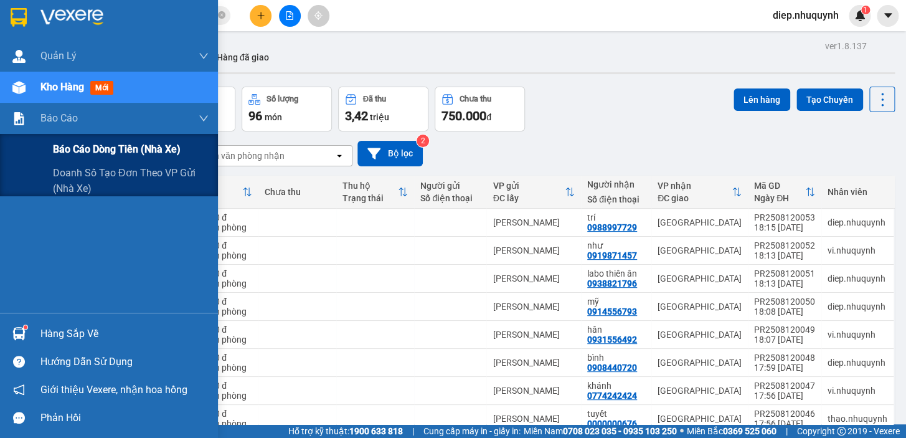
click at [105, 153] on span "Báo cáo dòng tiền (nhà xe)" at bounding box center [117, 149] width 128 height 16
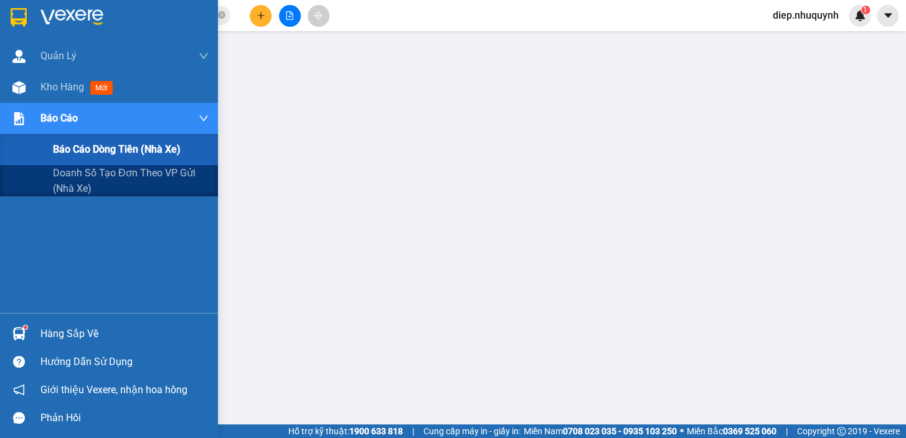
click at [122, 153] on span "Báo cáo dòng tiền (nhà xe)" at bounding box center [117, 149] width 128 height 16
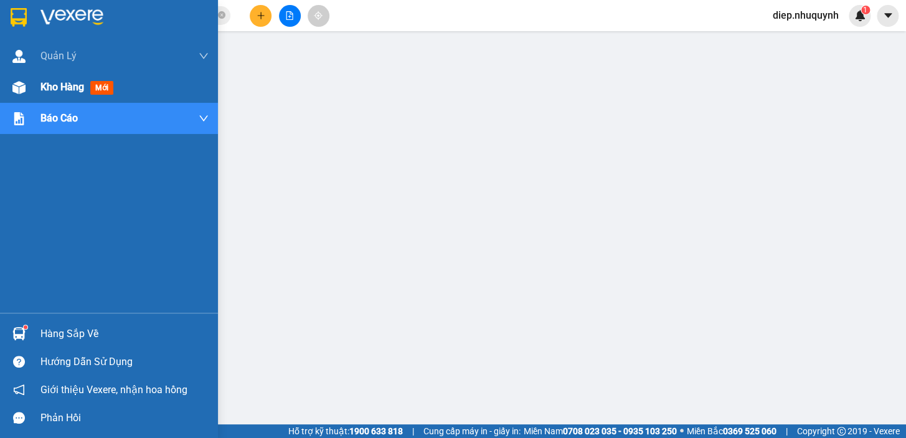
click at [52, 86] on span "Kho hàng" at bounding box center [62, 87] width 44 height 12
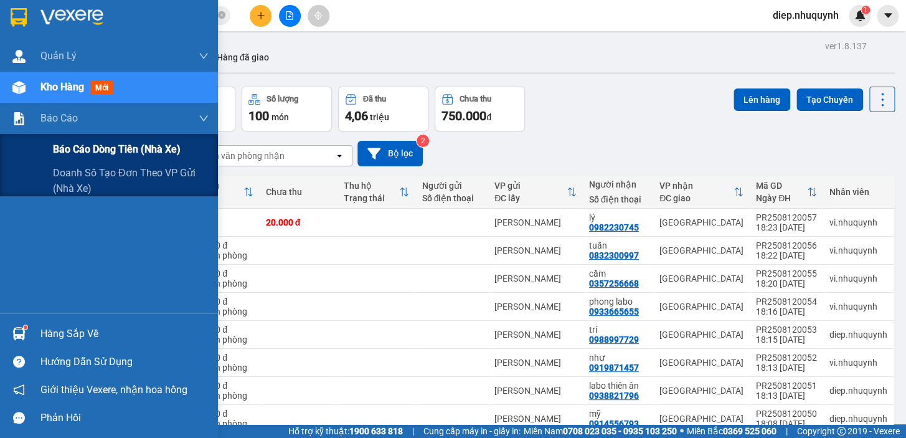
click at [99, 151] on span "Báo cáo dòng tiền (nhà xe)" at bounding box center [117, 149] width 128 height 16
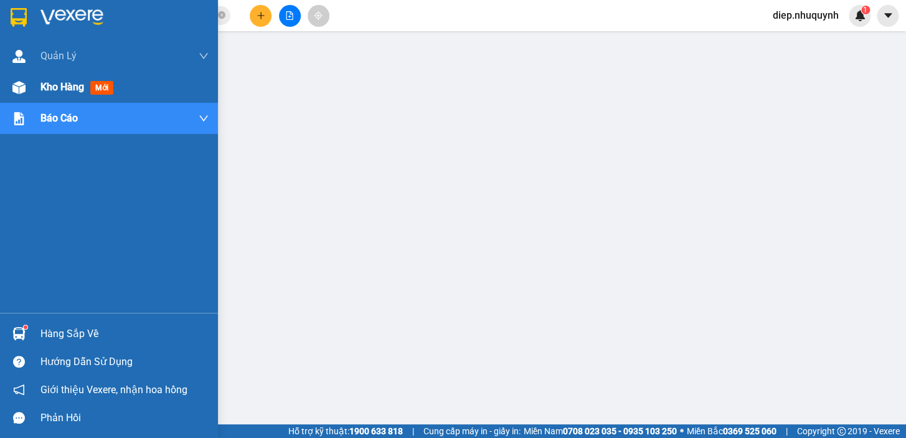
click at [47, 85] on span "Kho hàng" at bounding box center [62, 87] width 44 height 12
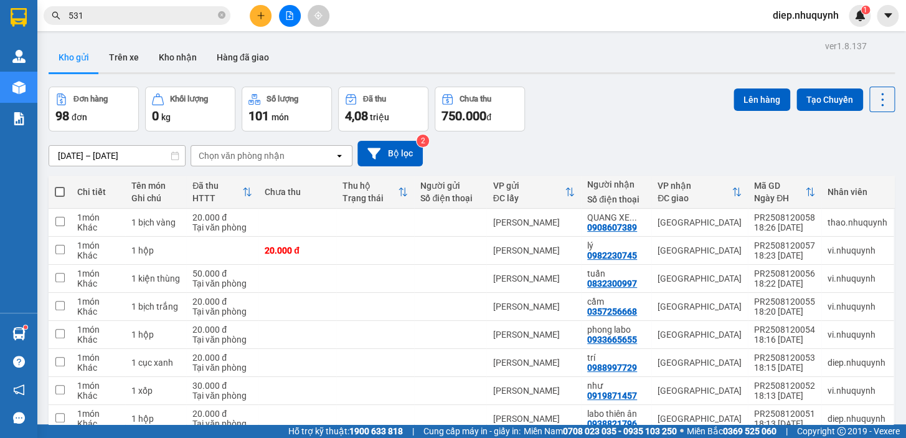
click at [625, 158] on div "10/08/2025 – 12/08/2025 Press the down arrow key to interact with the calendar …" at bounding box center [472, 154] width 846 height 26
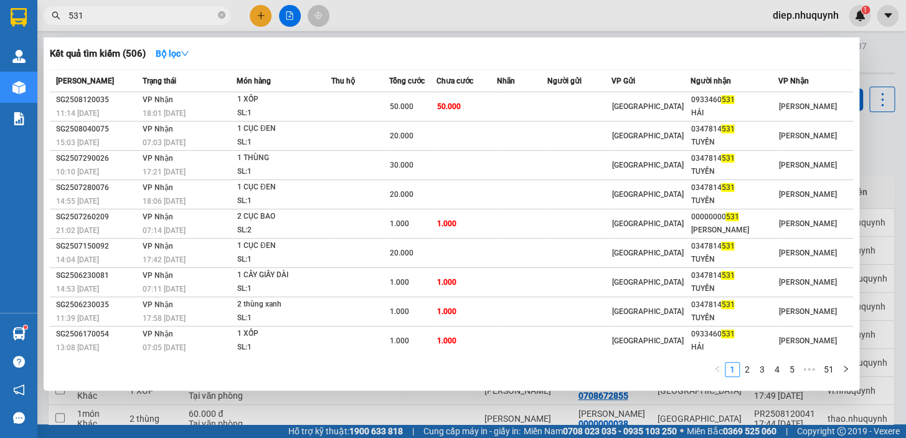
drag, startPoint x: 87, startPoint y: 15, endPoint x: 70, endPoint y: 15, distance: 16.8
click at [70, 15] on input "531" at bounding box center [141, 16] width 147 height 14
click at [814, 15] on div at bounding box center [453, 219] width 906 height 438
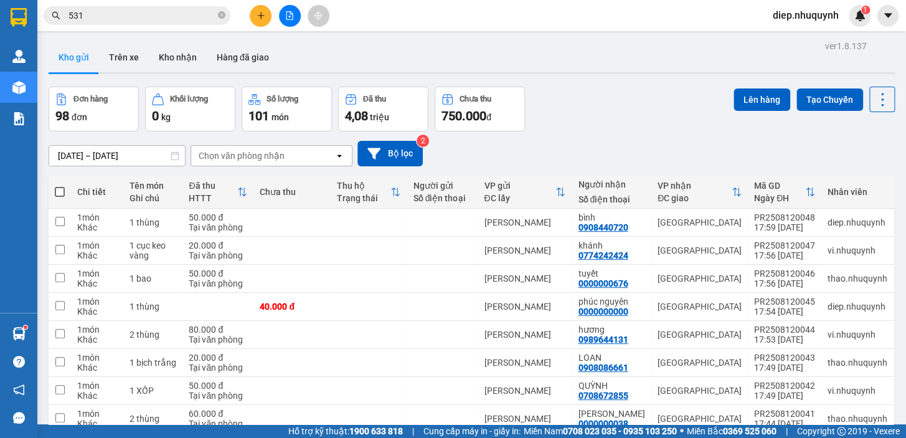
click at [814, 17] on span "diep.nhuquynh" at bounding box center [806, 15] width 86 height 16
click at [805, 43] on span "Đăng xuất" at bounding box center [810, 39] width 61 height 14
